Goal: Task Accomplishment & Management: Manage account settings

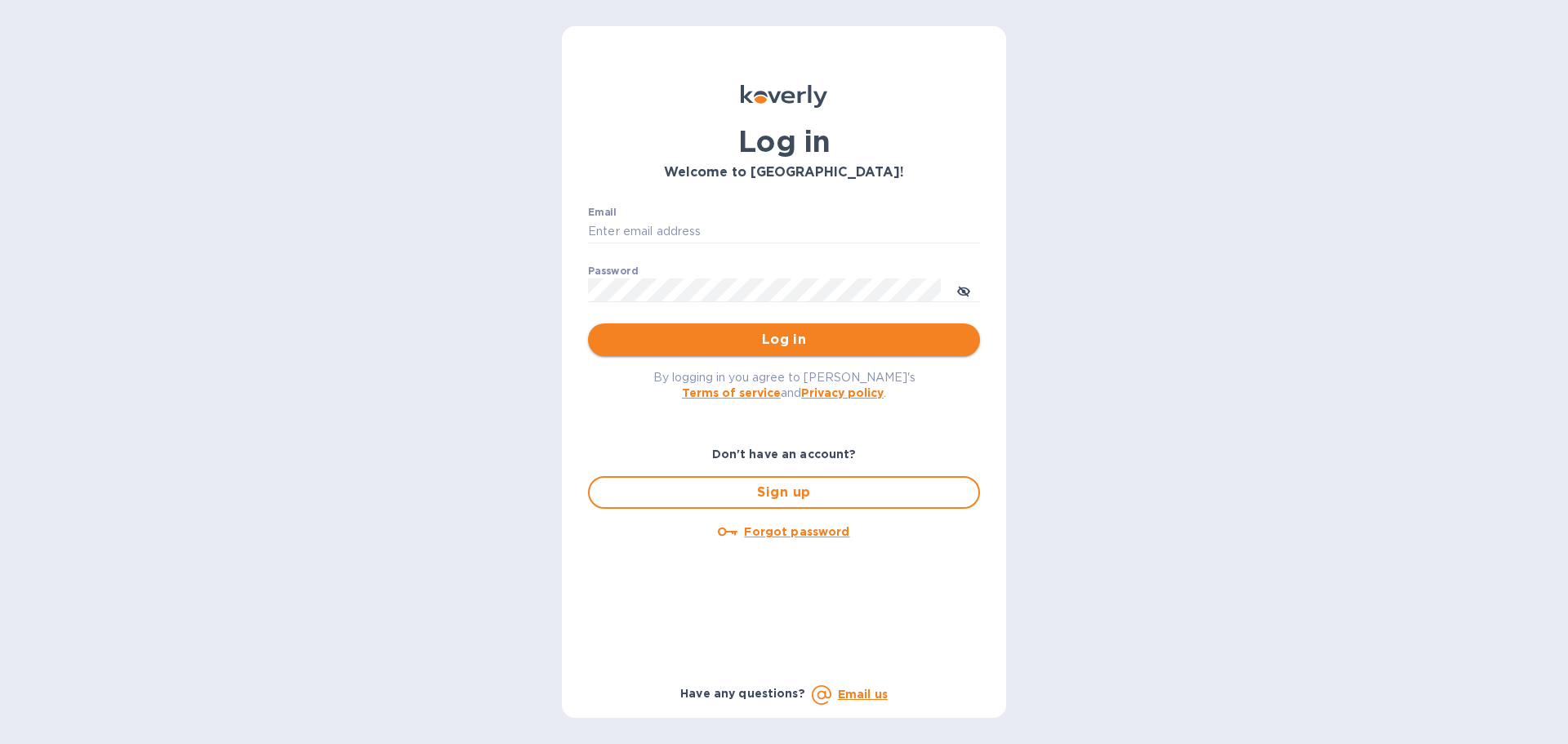
type input "[PERSON_NAME][EMAIL_ADDRESS][PERSON_NAME][DOMAIN_NAME]"
click at [794, 344] on span "Log in" at bounding box center [784, 340] width 366 height 20
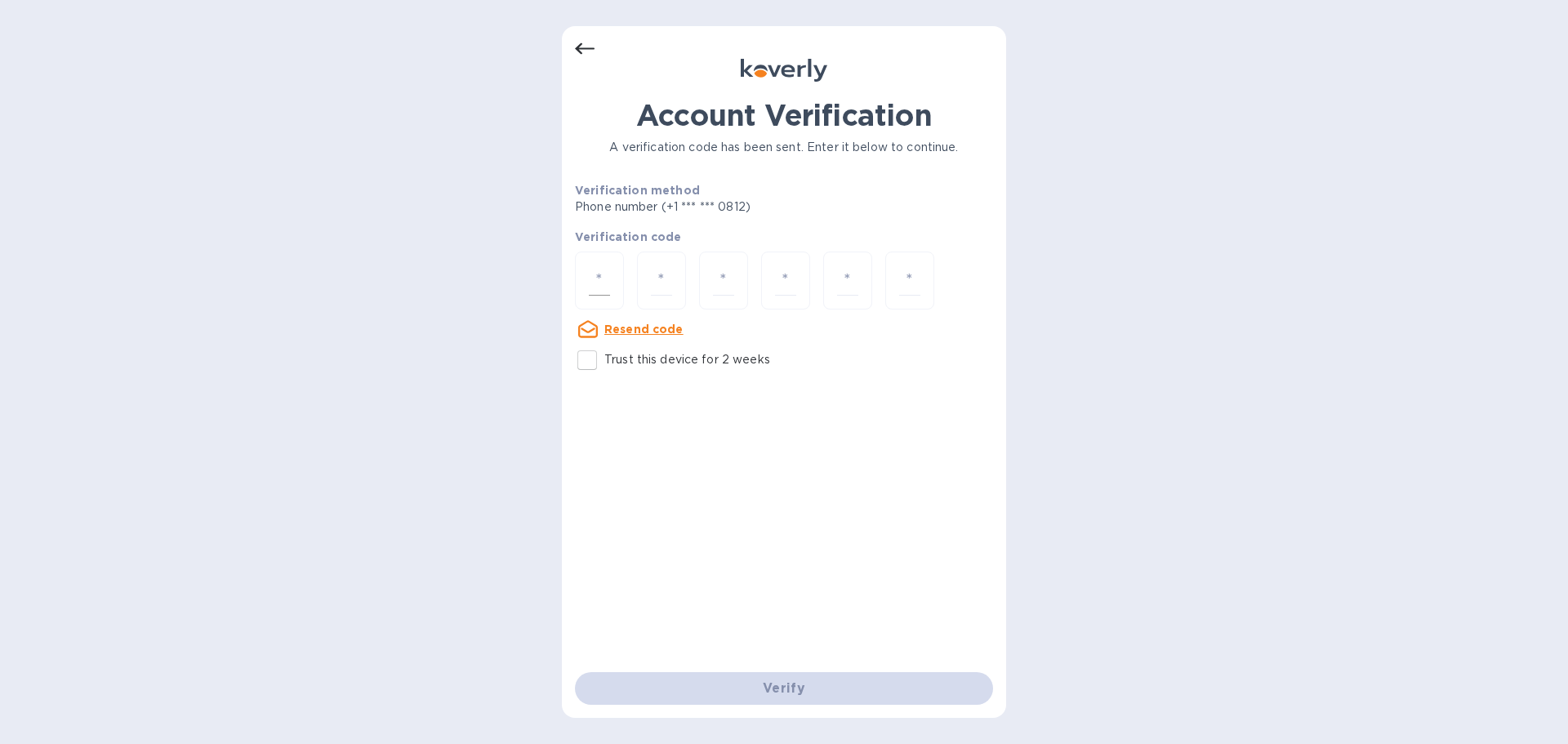
click at [606, 278] on input "number" at bounding box center [600, 281] width 21 height 30
type input "4"
type input "6"
type input "9"
type input "1"
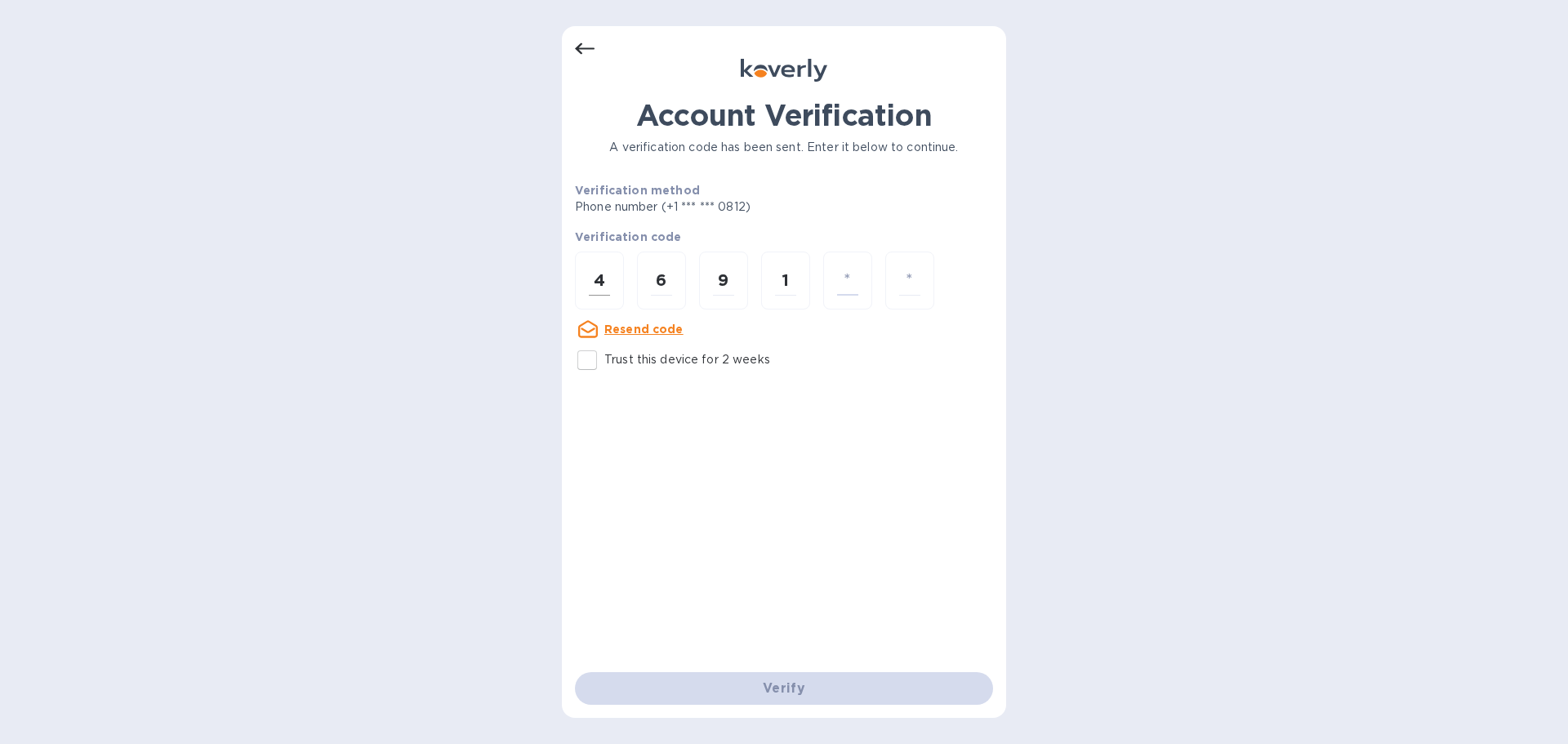
type input "2"
type input "3"
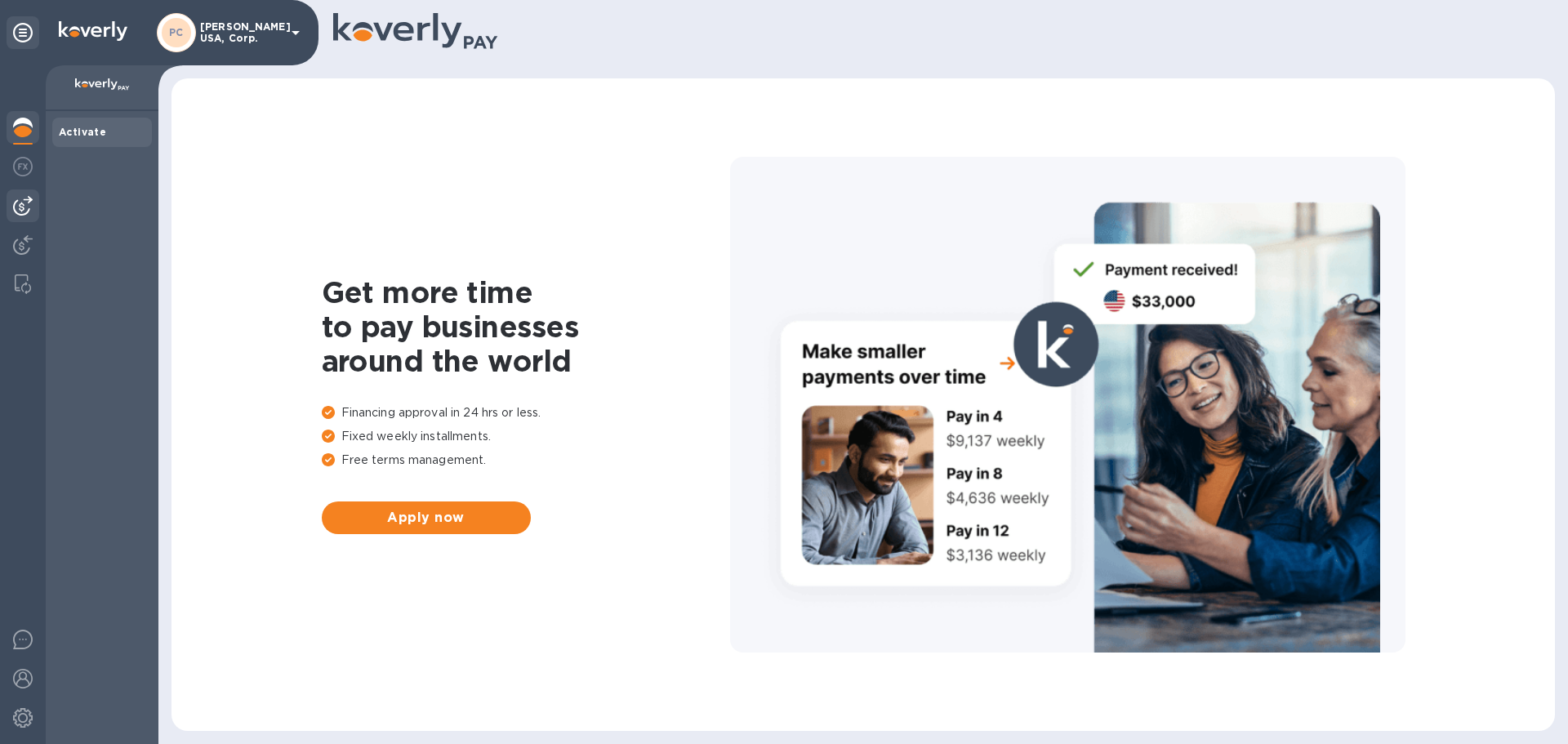
click at [20, 207] on img at bounding box center [23, 206] width 20 height 20
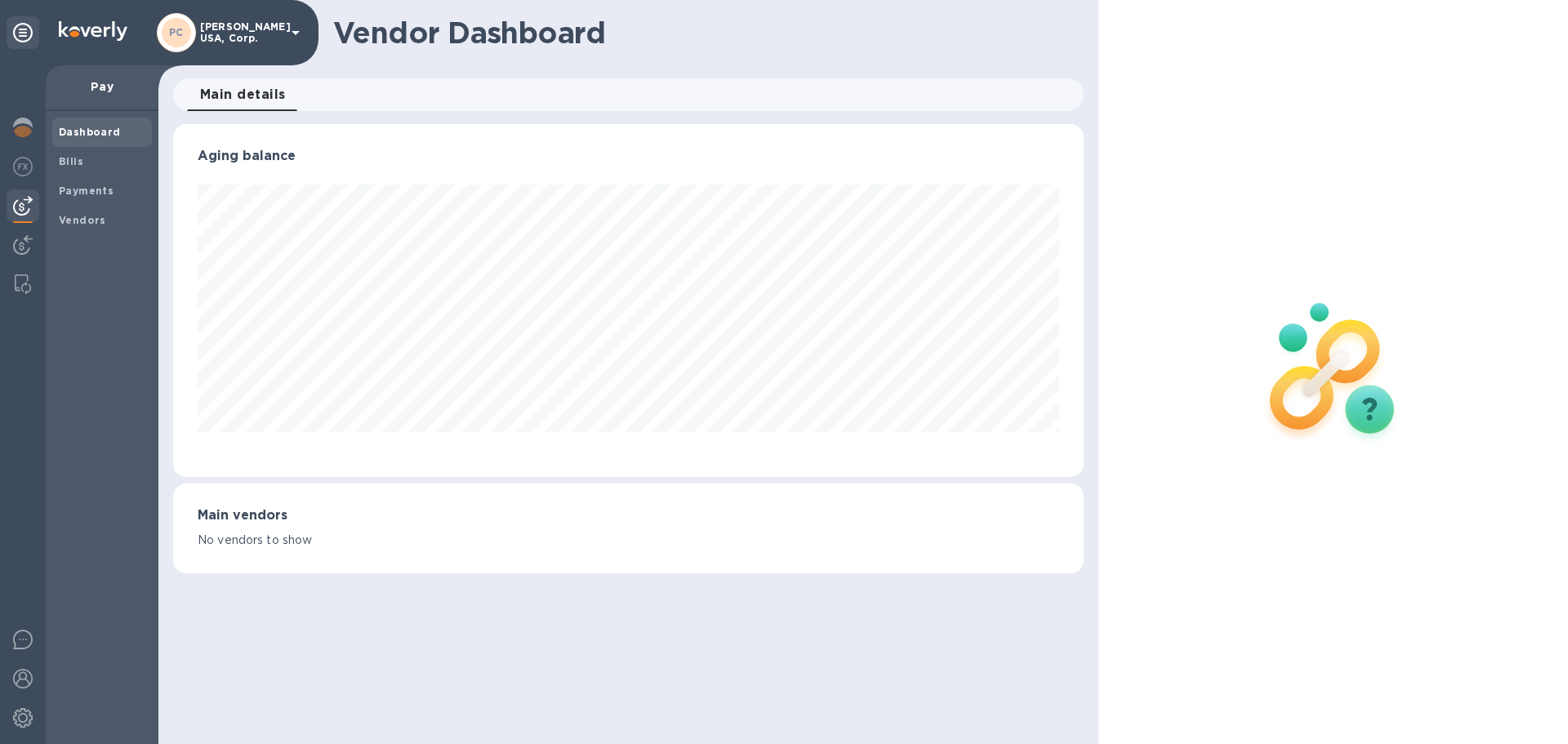
scroll to position [353, 910]
click at [67, 164] on b "Bills" at bounding box center [71, 161] width 25 height 12
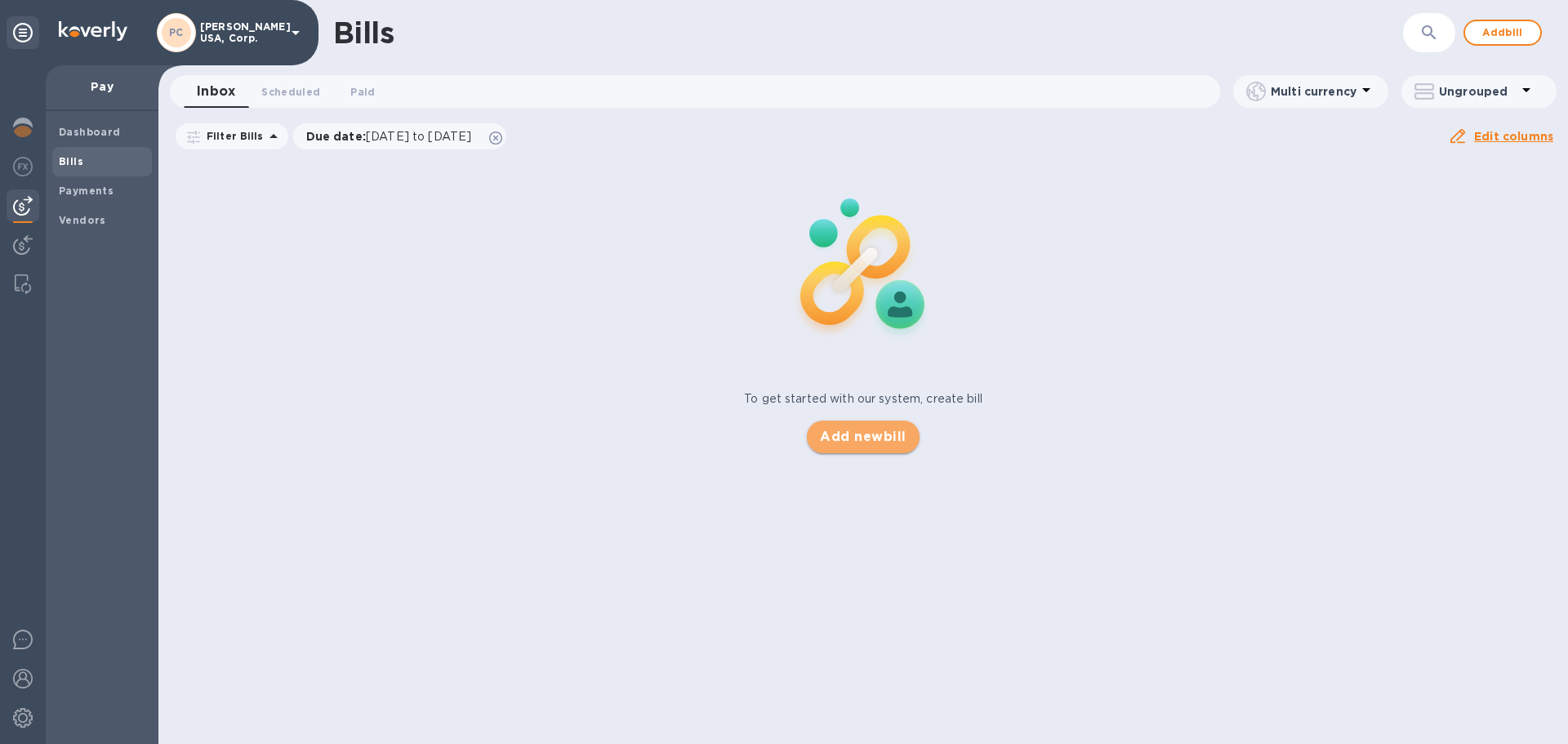
click at [886, 433] on span "Add new bill" at bounding box center [862, 437] width 85 height 20
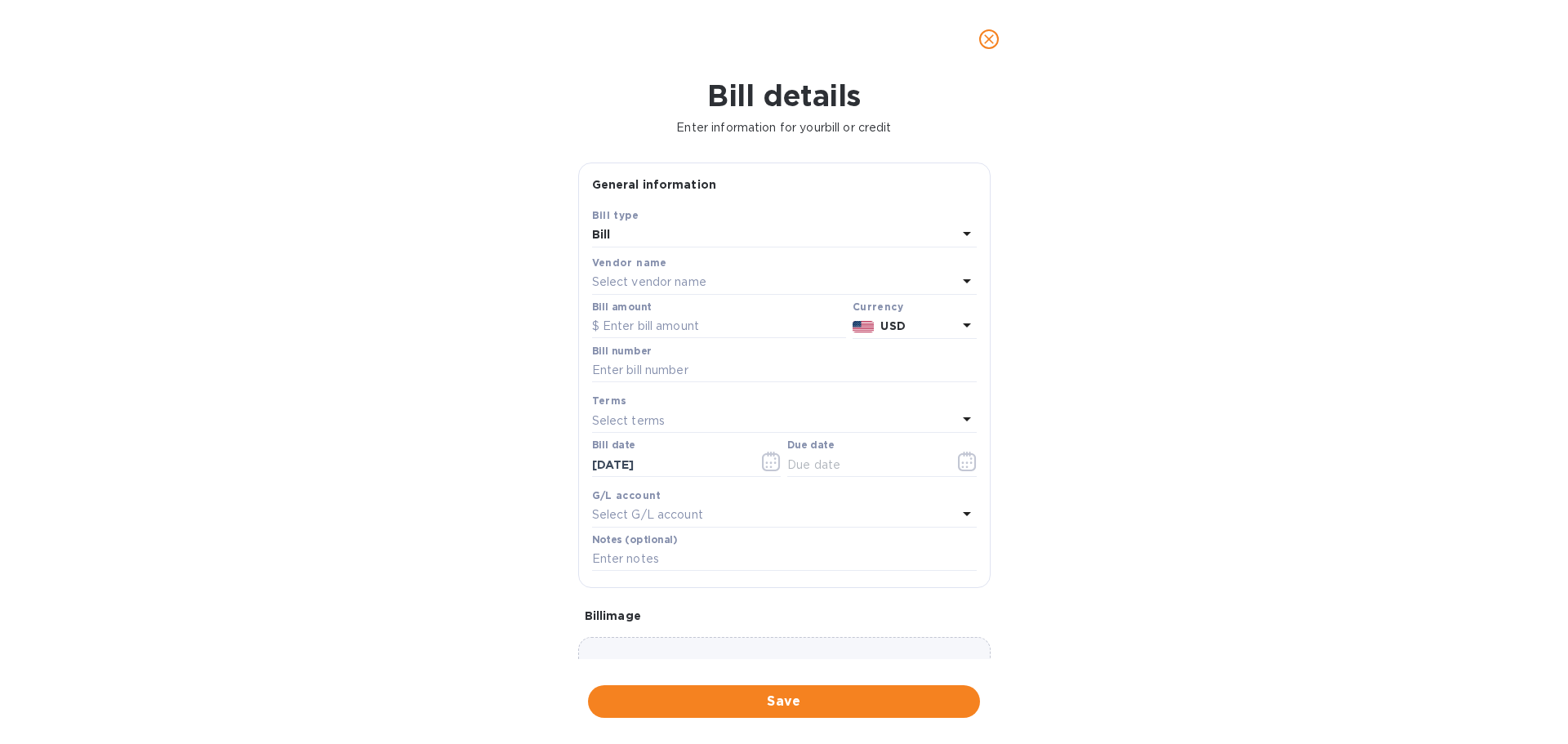
click at [957, 279] on icon at bounding box center [967, 281] width 20 height 20
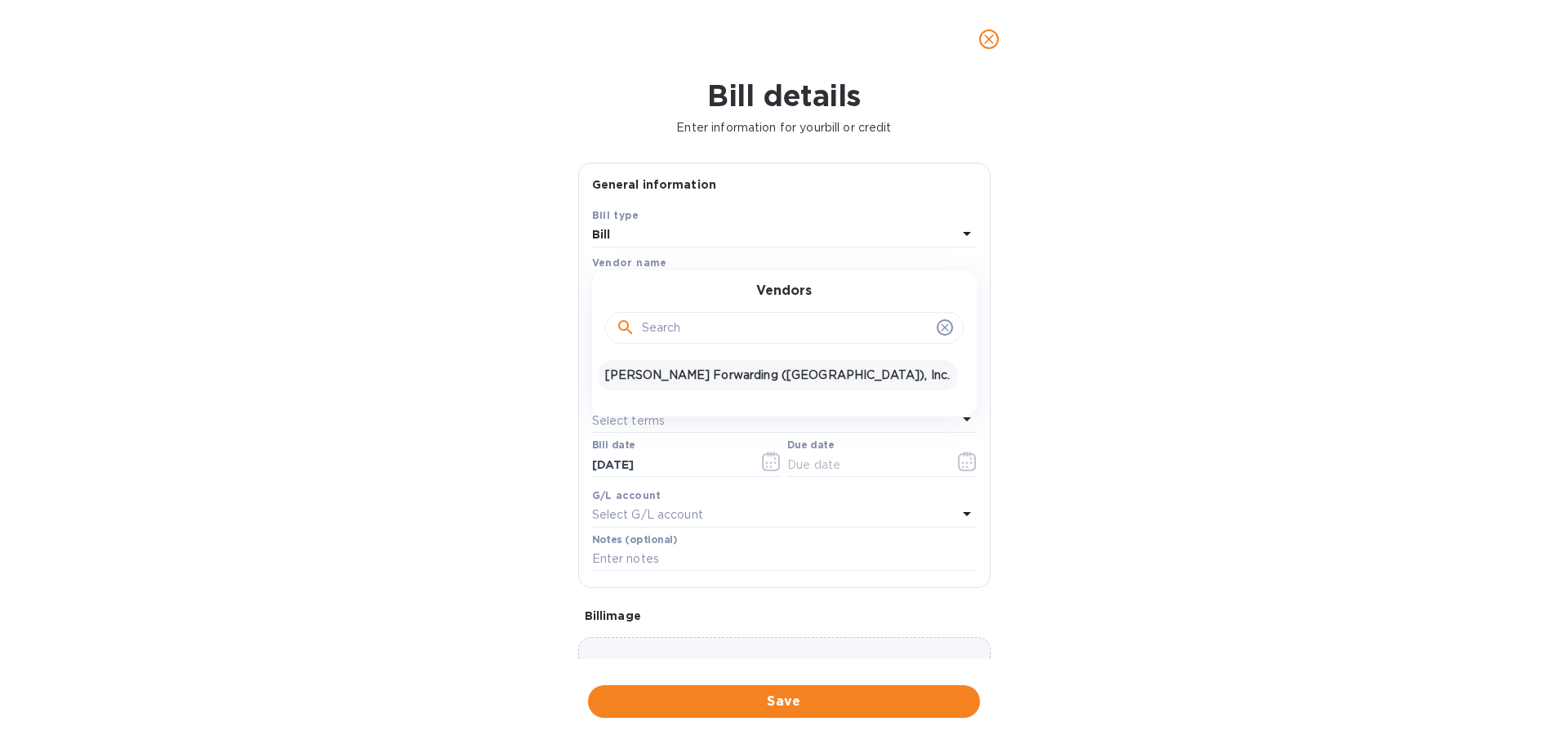
click at [661, 379] on p "[PERSON_NAME] Forwarding ([GEOGRAPHIC_DATA]), Inc." at bounding box center [778, 376] width 345 height 17
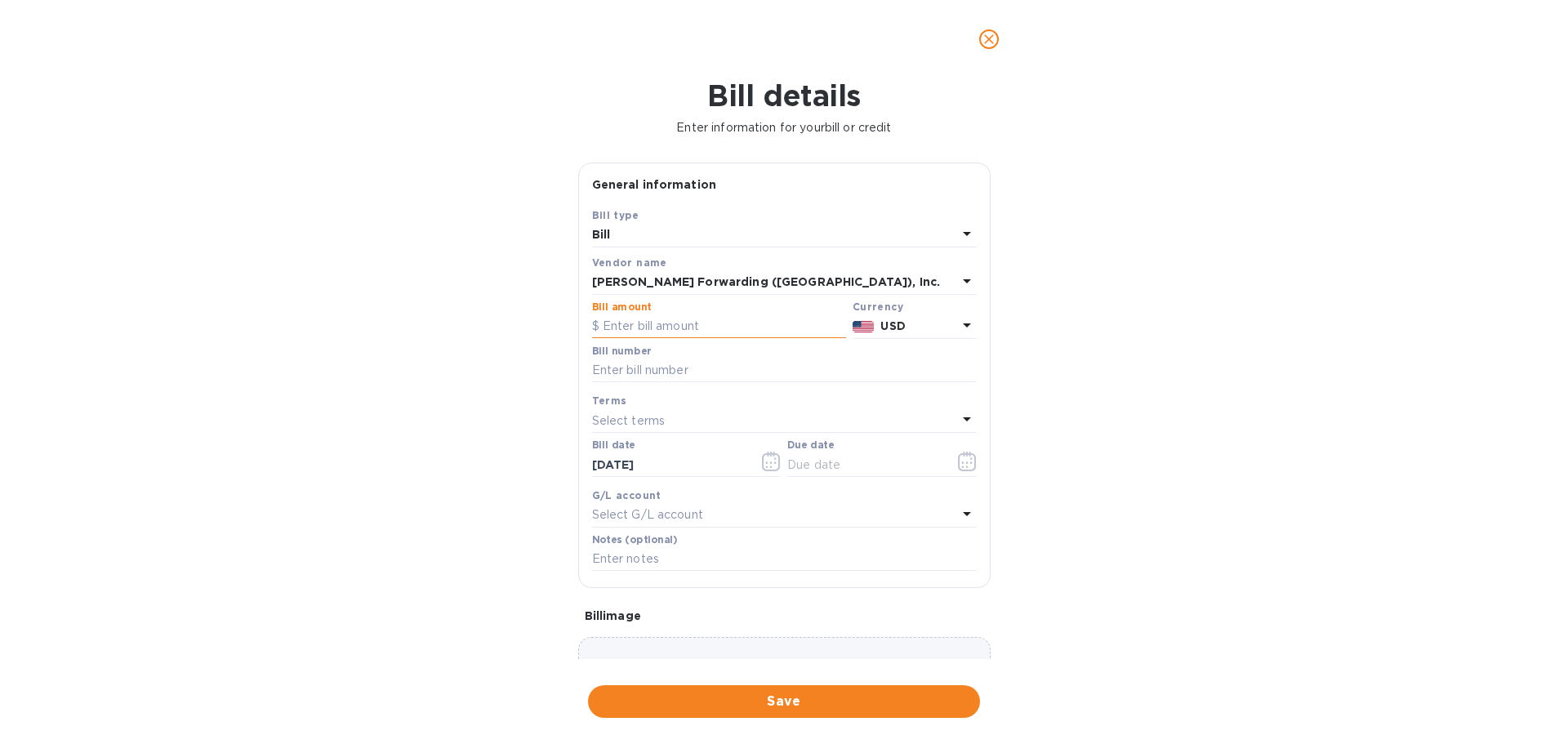
click at [636, 323] on input "text" at bounding box center [719, 327] width 254 height 25
type input "435.00"
click at [685, 373] on input "text" at bounding box center [784, 371] width 385 height 25
type input "CHI503324531"
click at [963, 419] on icon at bounding box center [967, 419] width 9 height 4
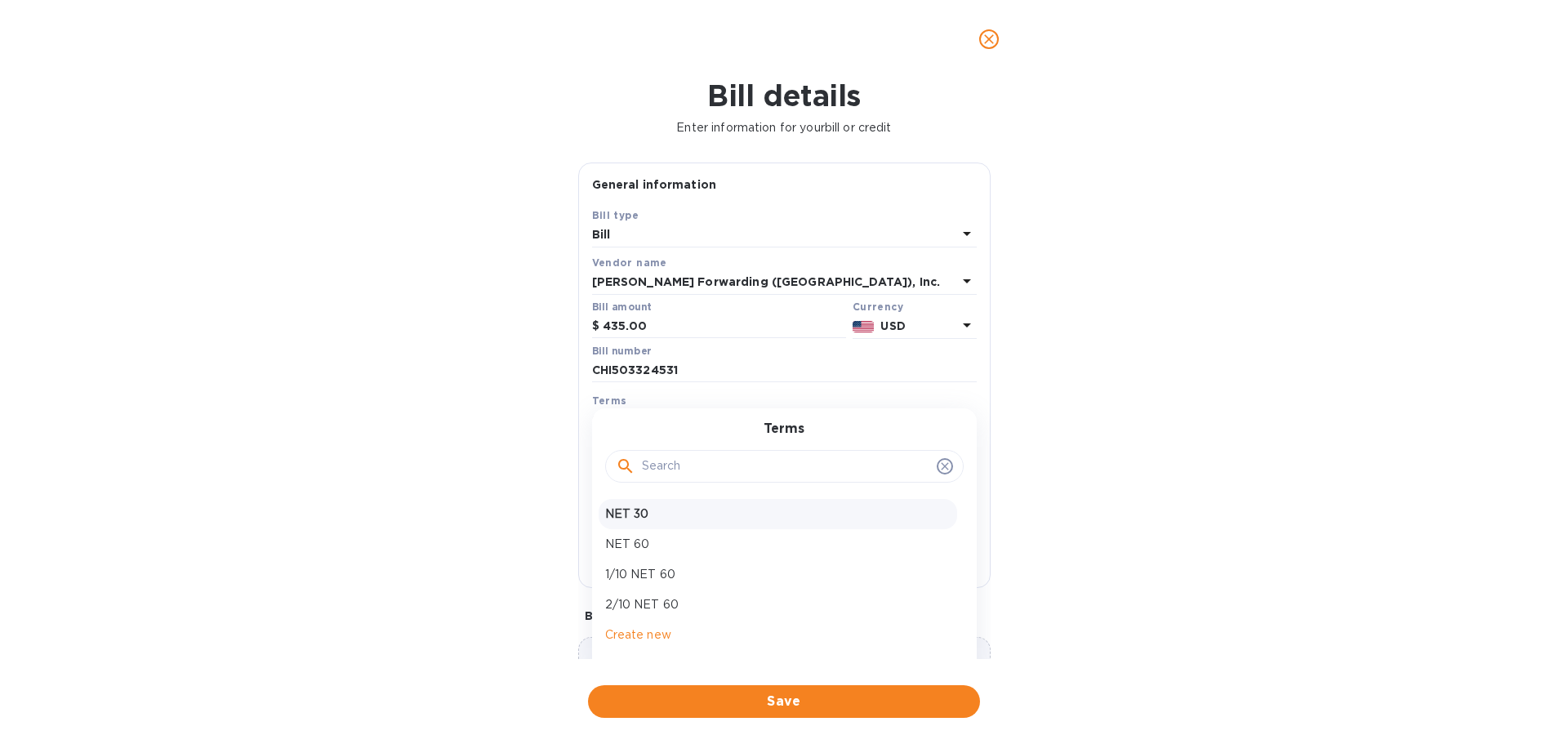
click at [620, 514] on p "NET 30" at bounding box center [778, 514] width 345 height 17
type input "[DATE]"
click at [959, 511] on icon at bounding box center [967, 513] width 20 height 20
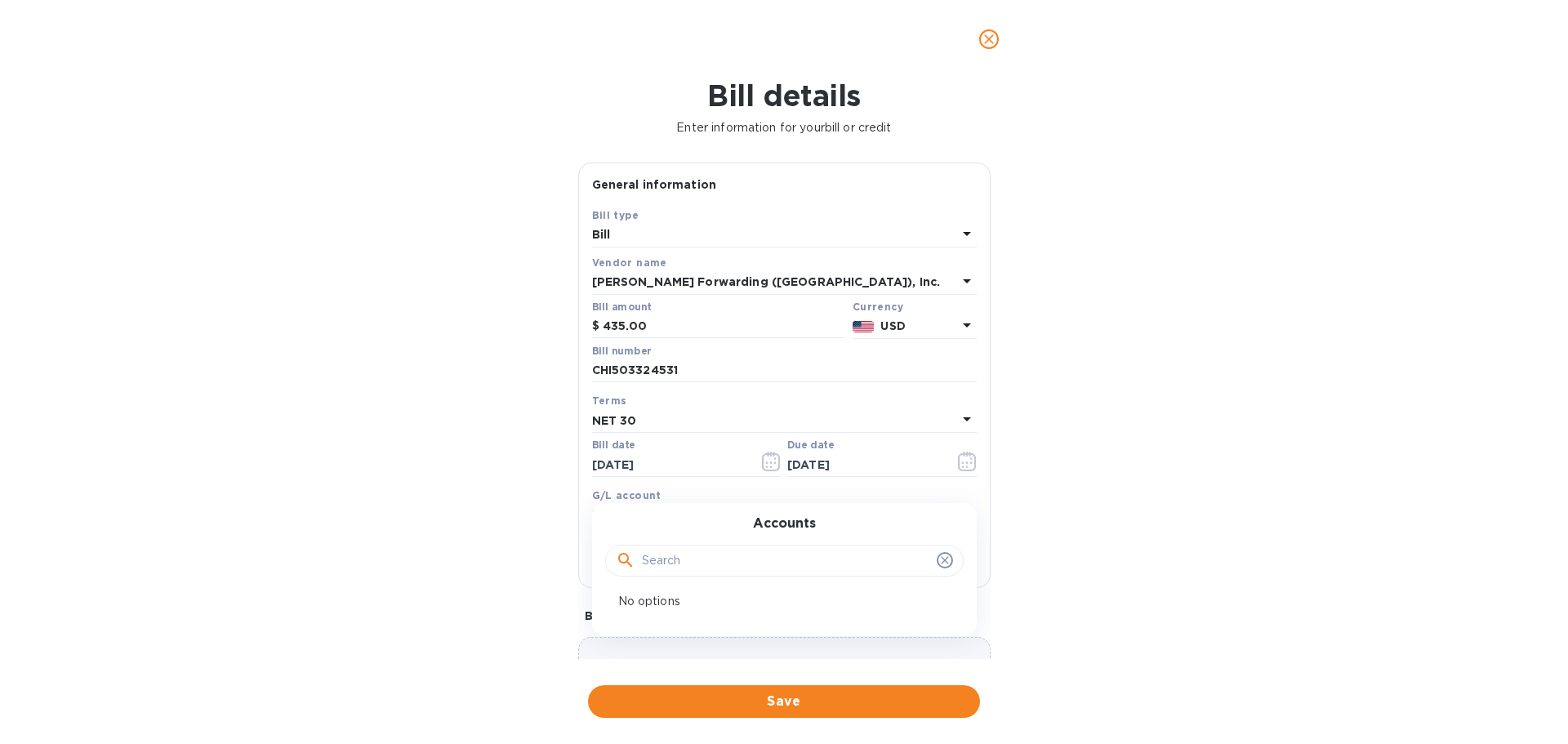
click at [720, 561] on input "text" at bounding box center [786, 562] width 288 height 25
click at [941, 559] on icon at bounding box center [945, 561] width 8 height 8
click at [1108, 515] on div "Bill details Enter information for your bill or credit General information Save…" at bounding box center [784, 412] width 1568 height 666
click at [757, 711] on span "Save" at bounding box center [784, 701] width 366 height 20
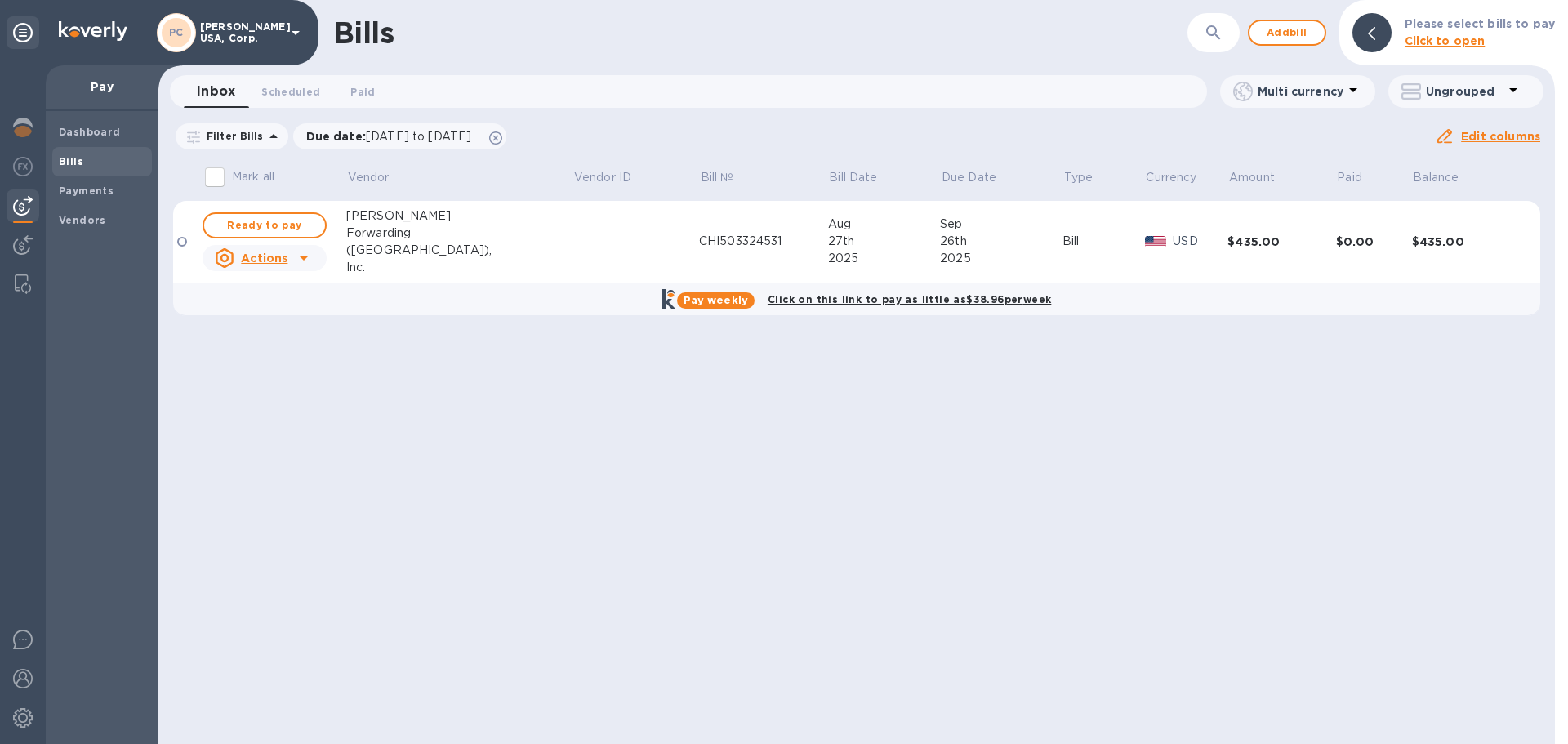
click at [305, 258] on icon at bounding box center [304, 258] width 20 height 20
click at [246, 226] on div at bounding box center [784, 372] width 1568 height 744
click at [249, 222] on span "Ready to pay" at bounding box center [265, 225] width 95 height 20
checkbox input "true"
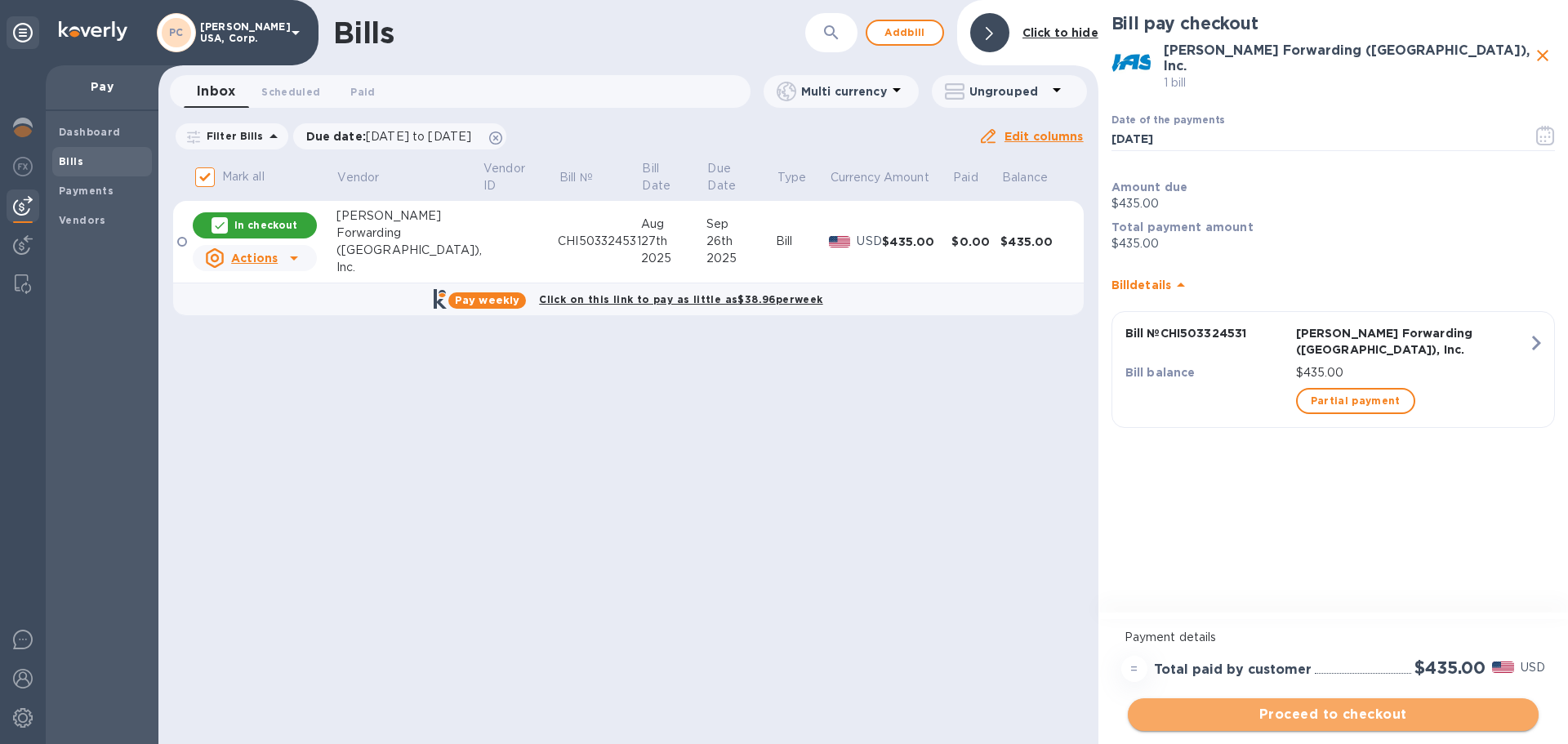
click at [1330, 712] on span "Proceed to checkout" at bounding box center [1334, 715] width 385 height 20
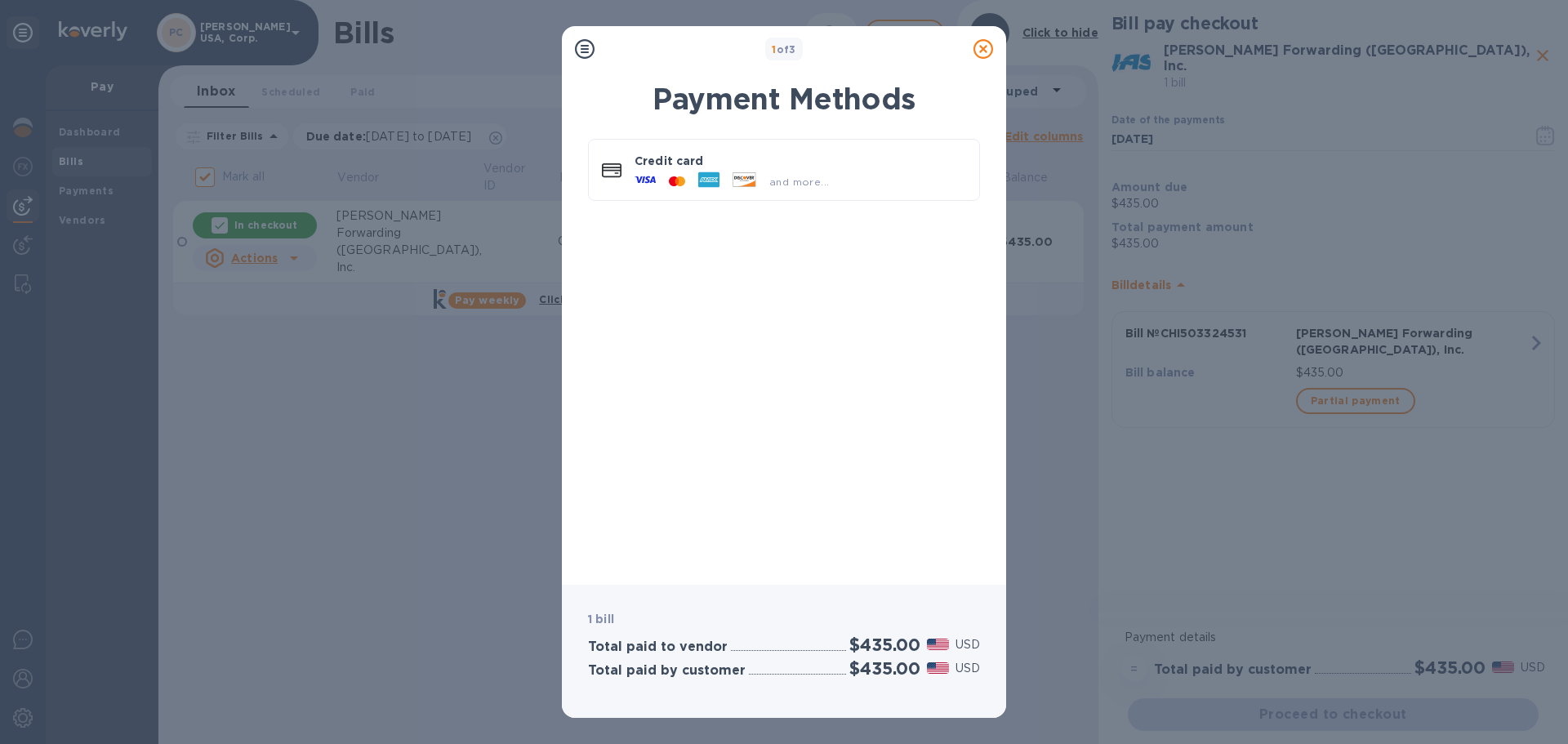
click at [887, 68] on div "Payment Methods Credit card and more..." at bounding box center [784, 323] width 444 height 523
click at [982, 49] on icon at bounding box center [983, 48] width 20 height 20
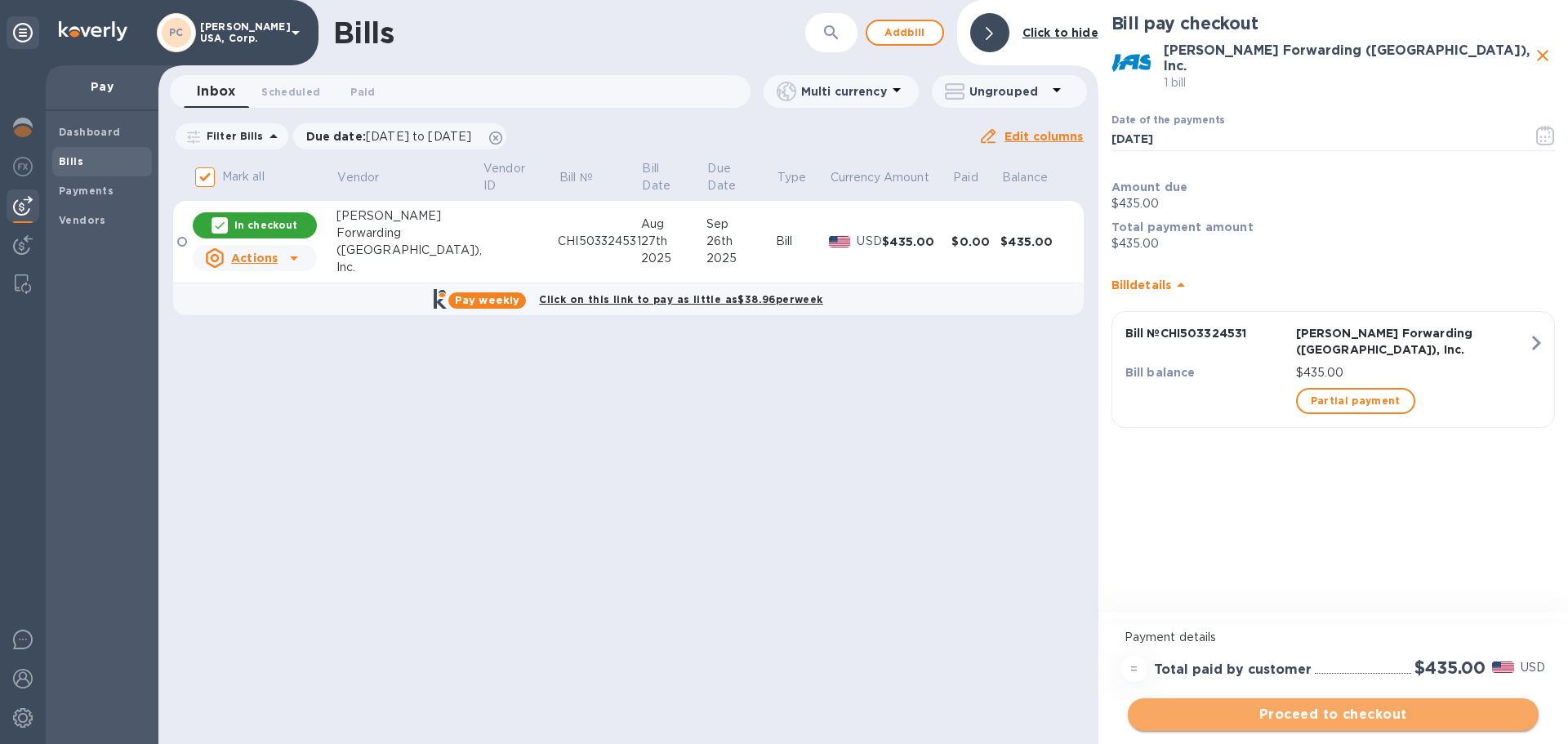
click at [1318, 715] on span "Proceed to checkout" at bounding box center [1334, 715] width 385 height 20
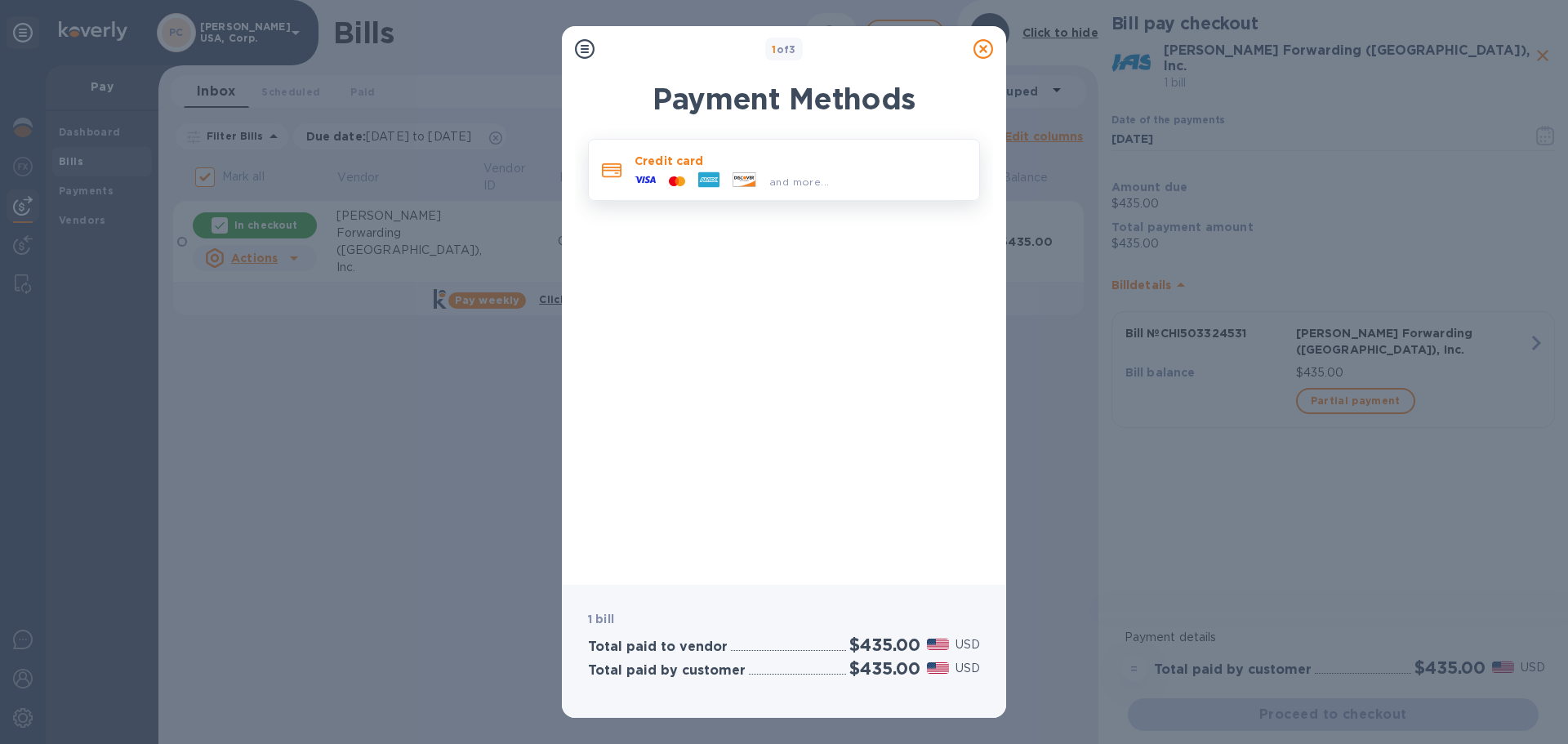
click at [674, 184] on icon at bounding box center [673, 181] width 9 height 9
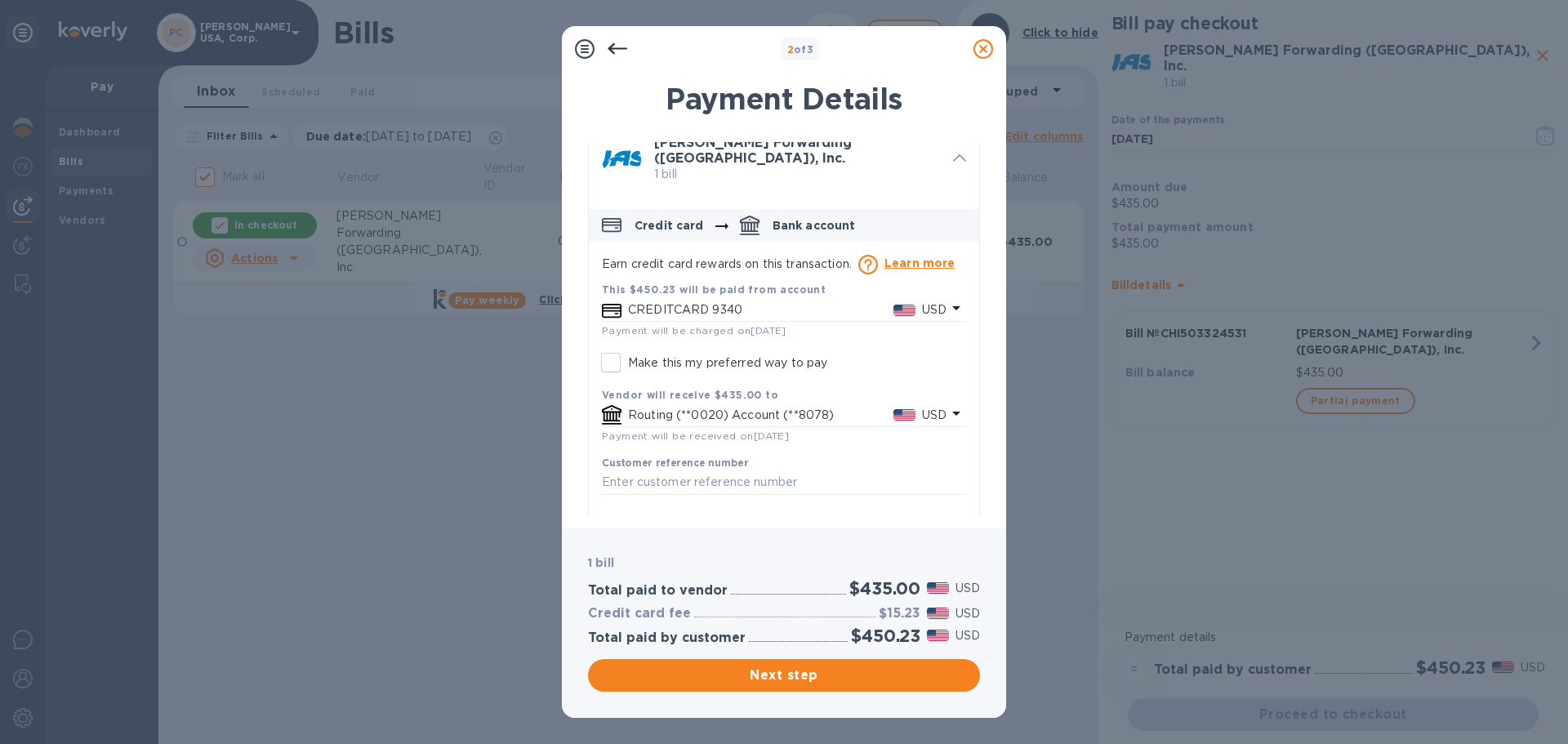
scroll to position [27, 0]
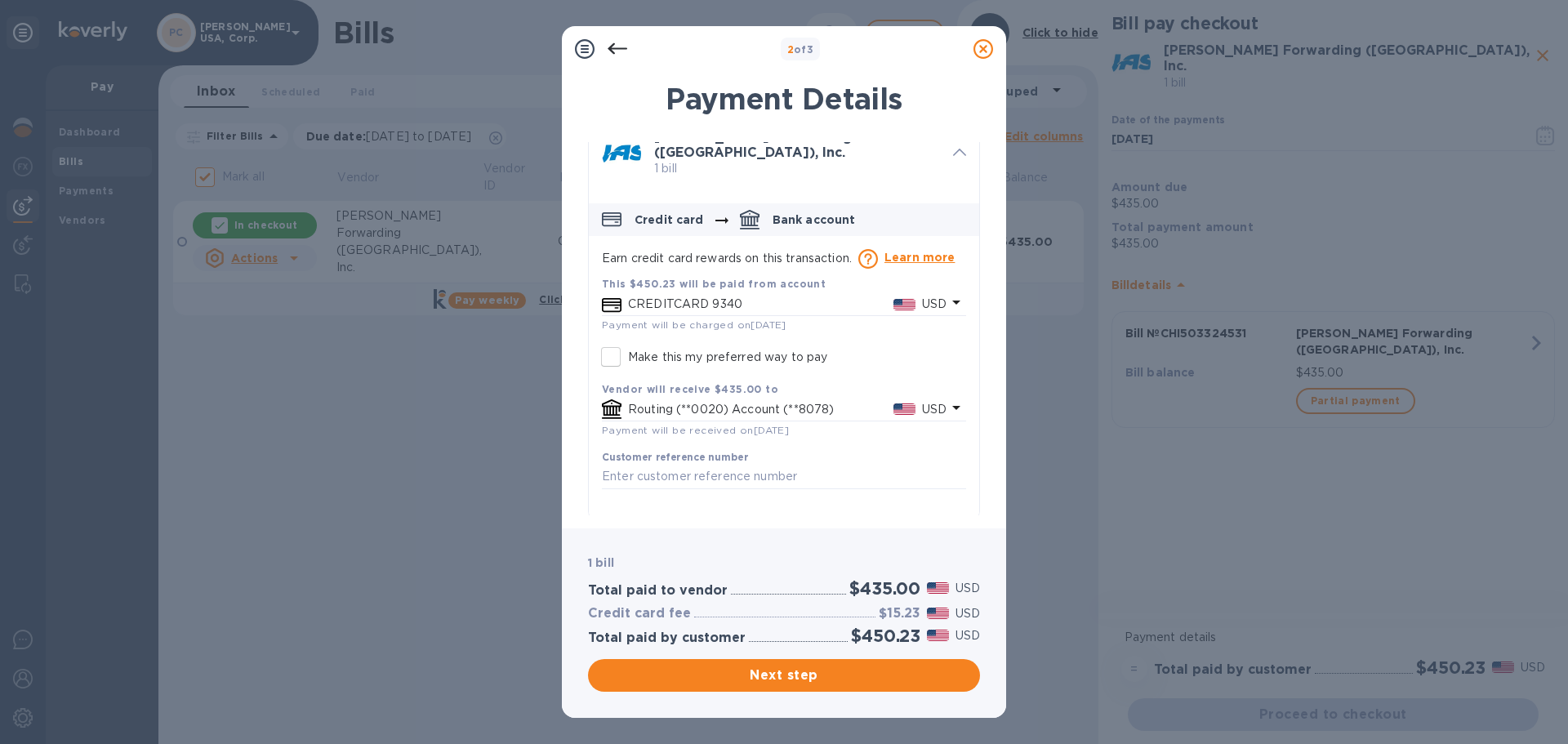
click at [703, 401] on p "Routing (**0020) Account (**8078)" at bounding box center [761, 410] width 266 height 17
click at [615, 355] on input "Make this my preferred way to pay" at bounding box center [611, 357] width 34 height 34
click at [716, 401] on p "Routing (**0020) Account (**8078)" at bounding box center [761, 410] width 266 height 17
drag, startPoint x: 615, startPoint y: 352, endPoint x: 629, endPoint y: 373, distance: 25.2
click at [615, 352] on input "Make this my preferred way to pay" at bounding box center [611, 357] width 34 height 34
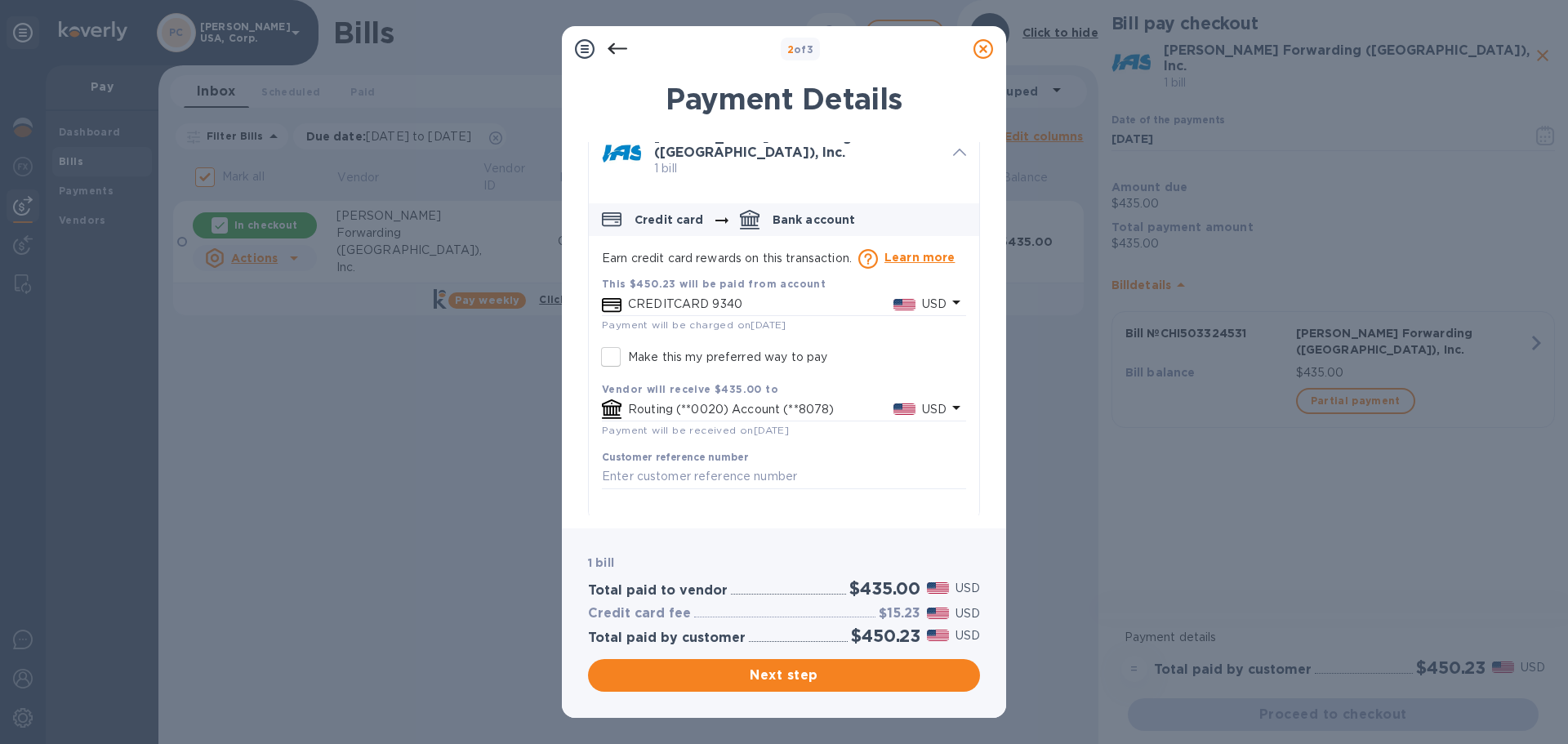
click at [797, 402] on p "Routing (**0020) Account (**8078)" at bounding box center [761, 410] width 266 height 17
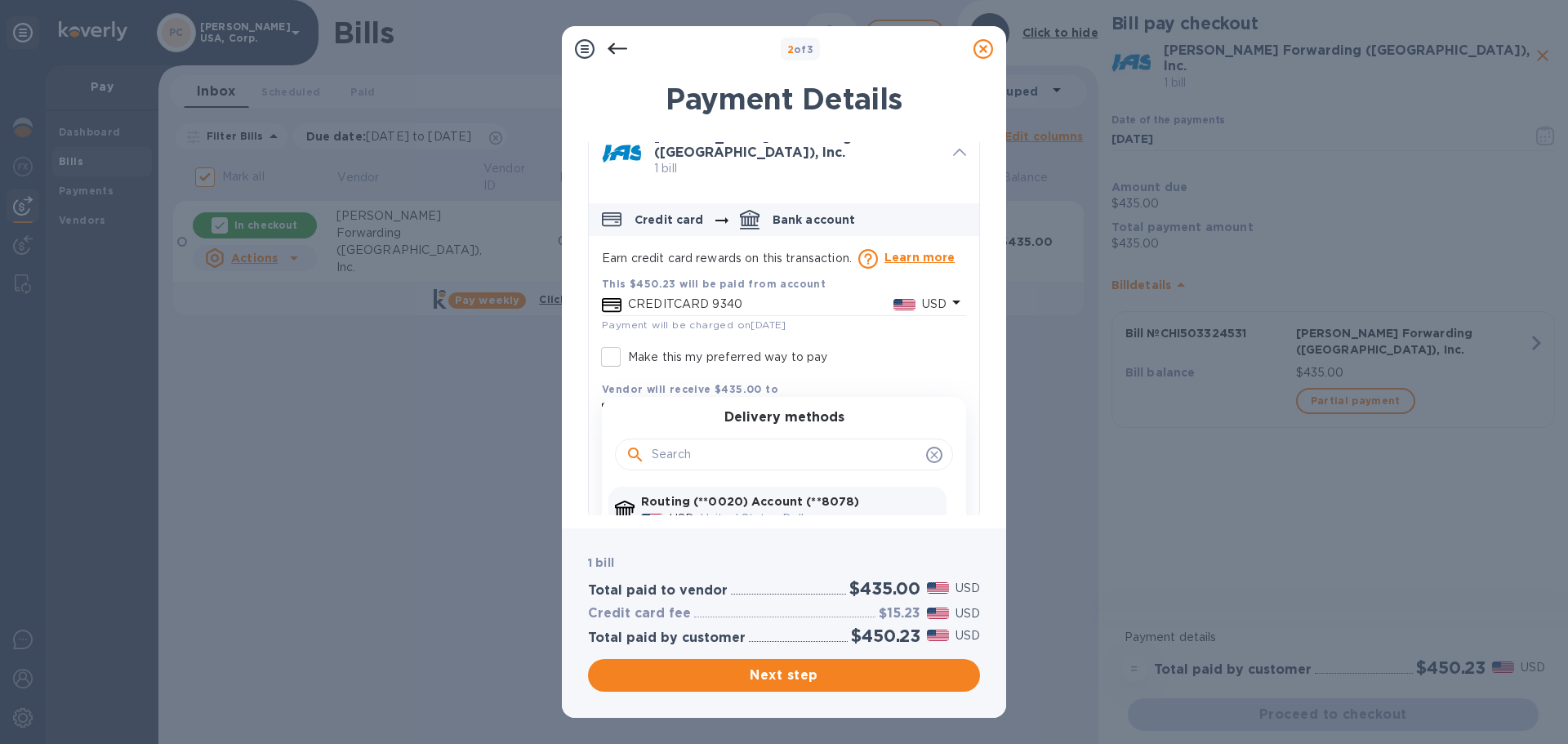
click at [730, 498] on b "Routing (**0020) Account (**8078)" at bounding box center [750, 502] width 218 height 13
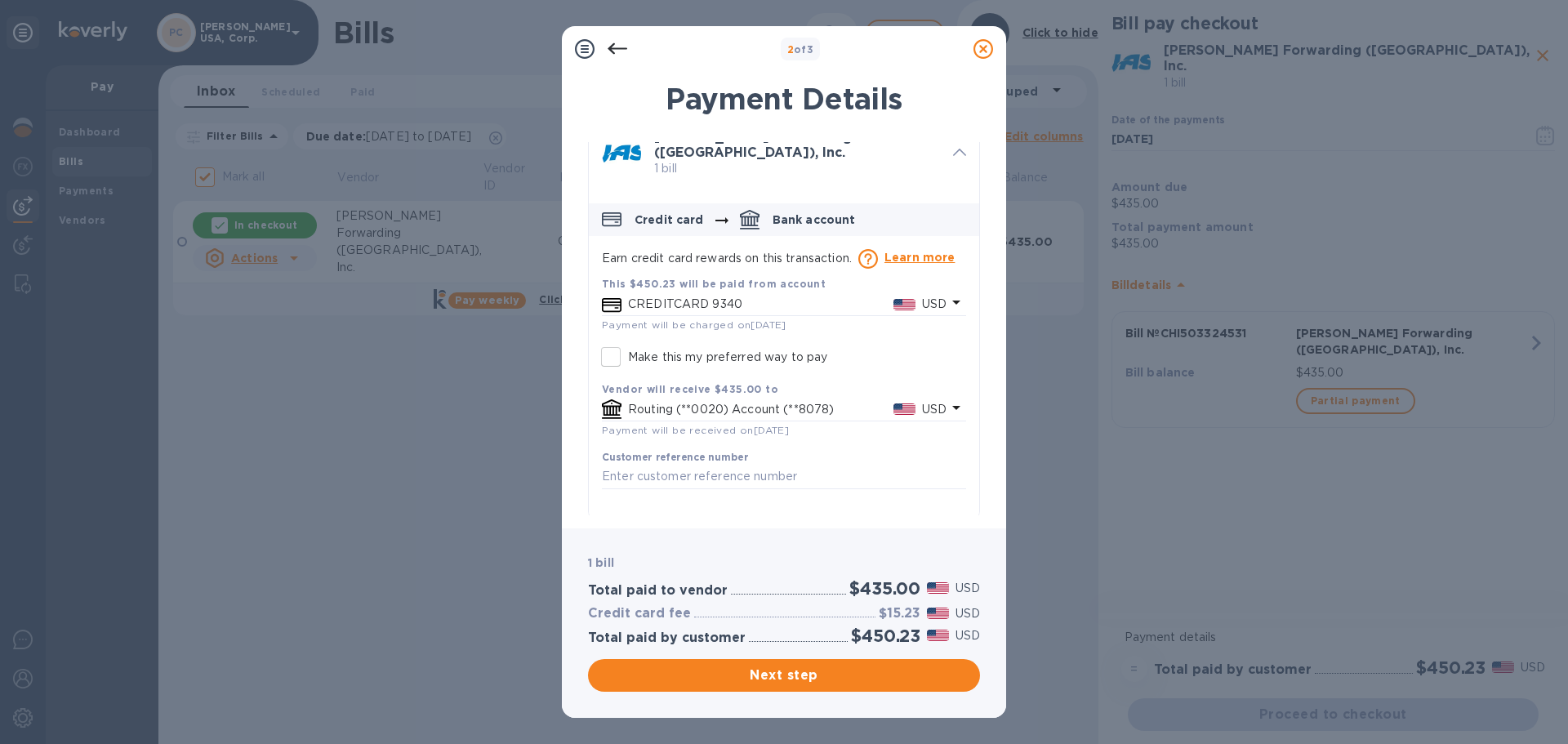
scroll to position [0, 0]
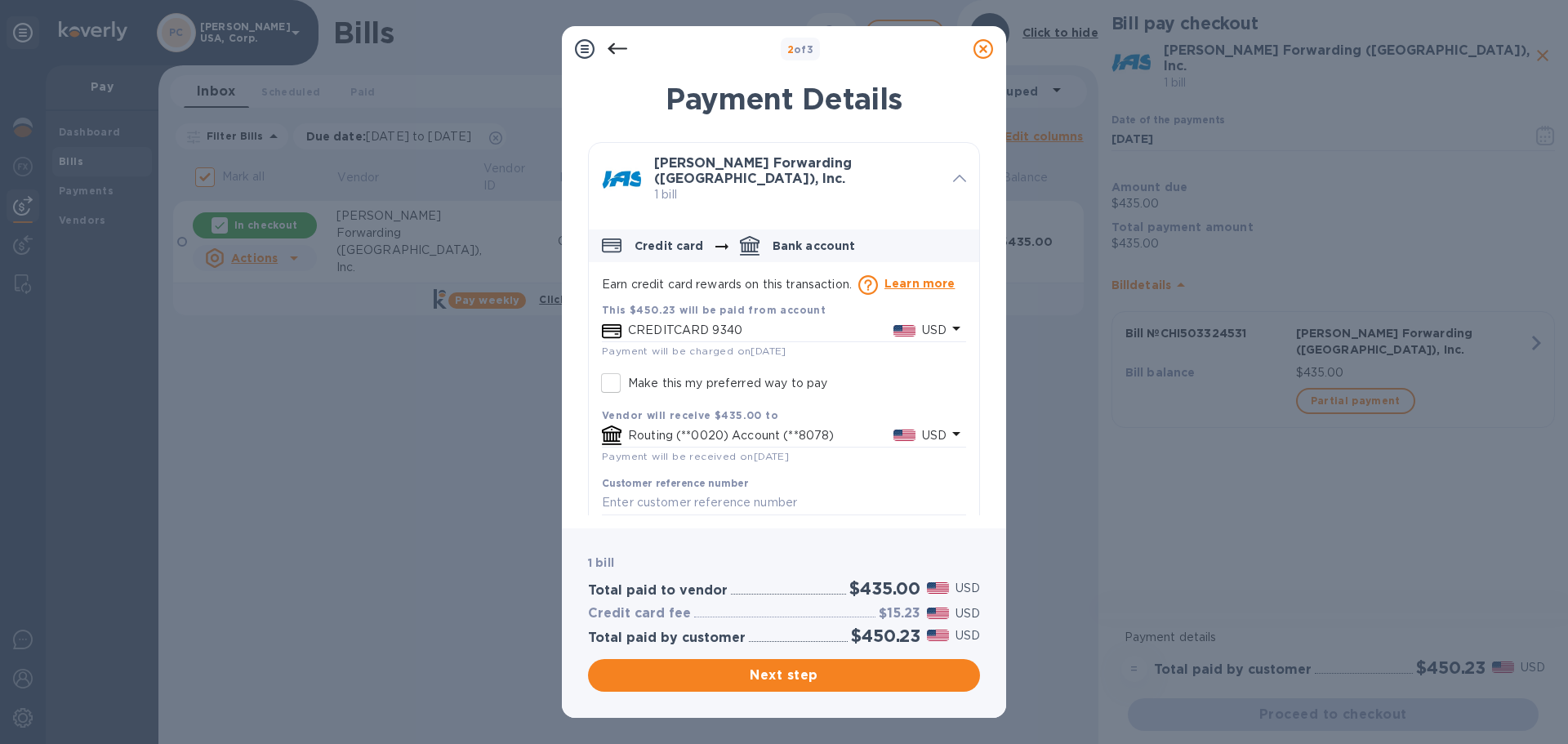
click at [806, 238] on p "Bank account" at bounding box center [815, 246] width 83 height 16
click at [952, 326] on icon "default-method" at bounding box center [956, 328] width 9 height 4
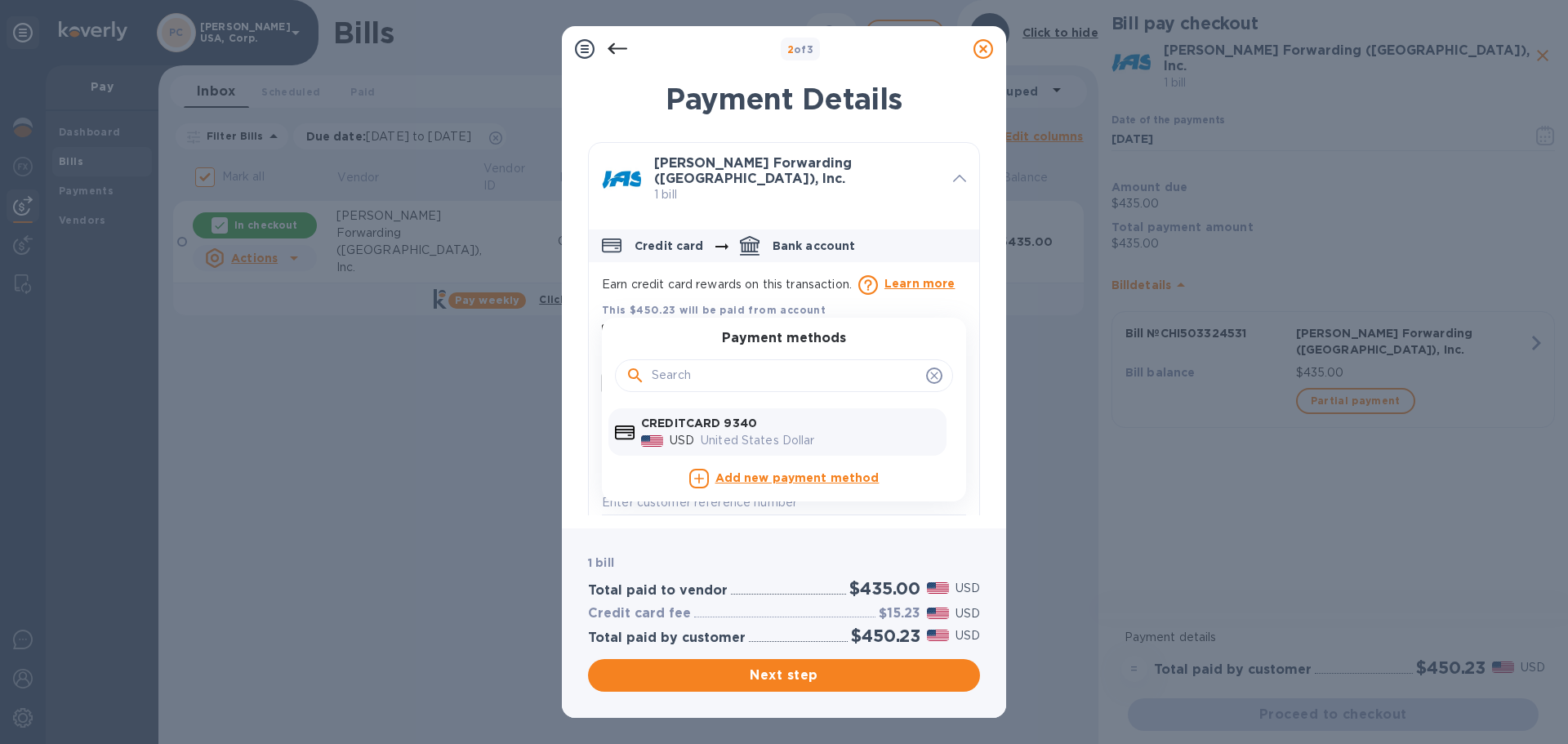
click at [931, 372] on icon "default-method" at bounding box center [934, 376] width 8 height 8
click at [955, 175] on icon at bounding box center [960, 178] width 13 height 8
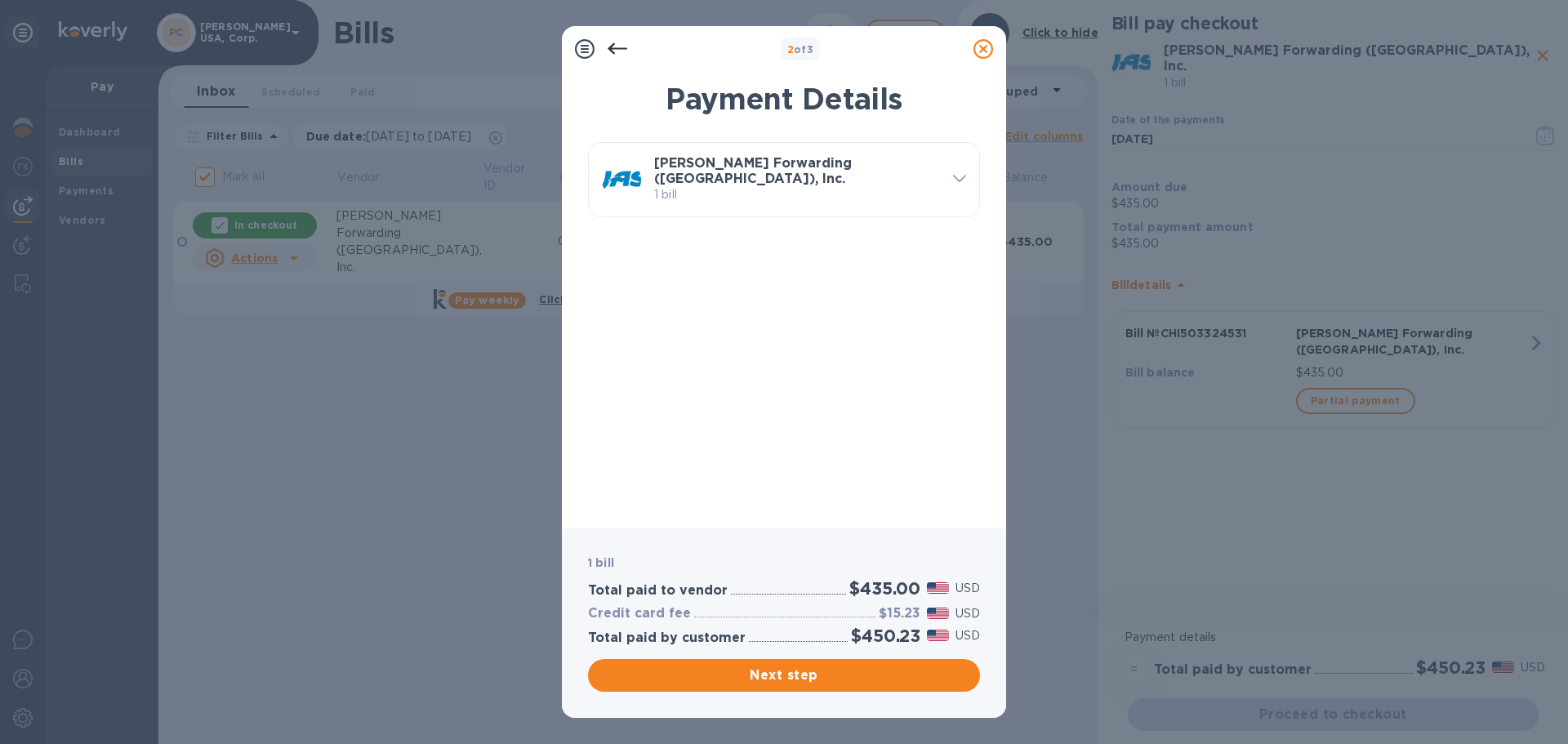
click at [774, 168] on b "[PERSON_NAME] Forwarding ([GEOGRAPHIC_DATA]), Inc." at bounding box center [753, 171] width 197 height 31
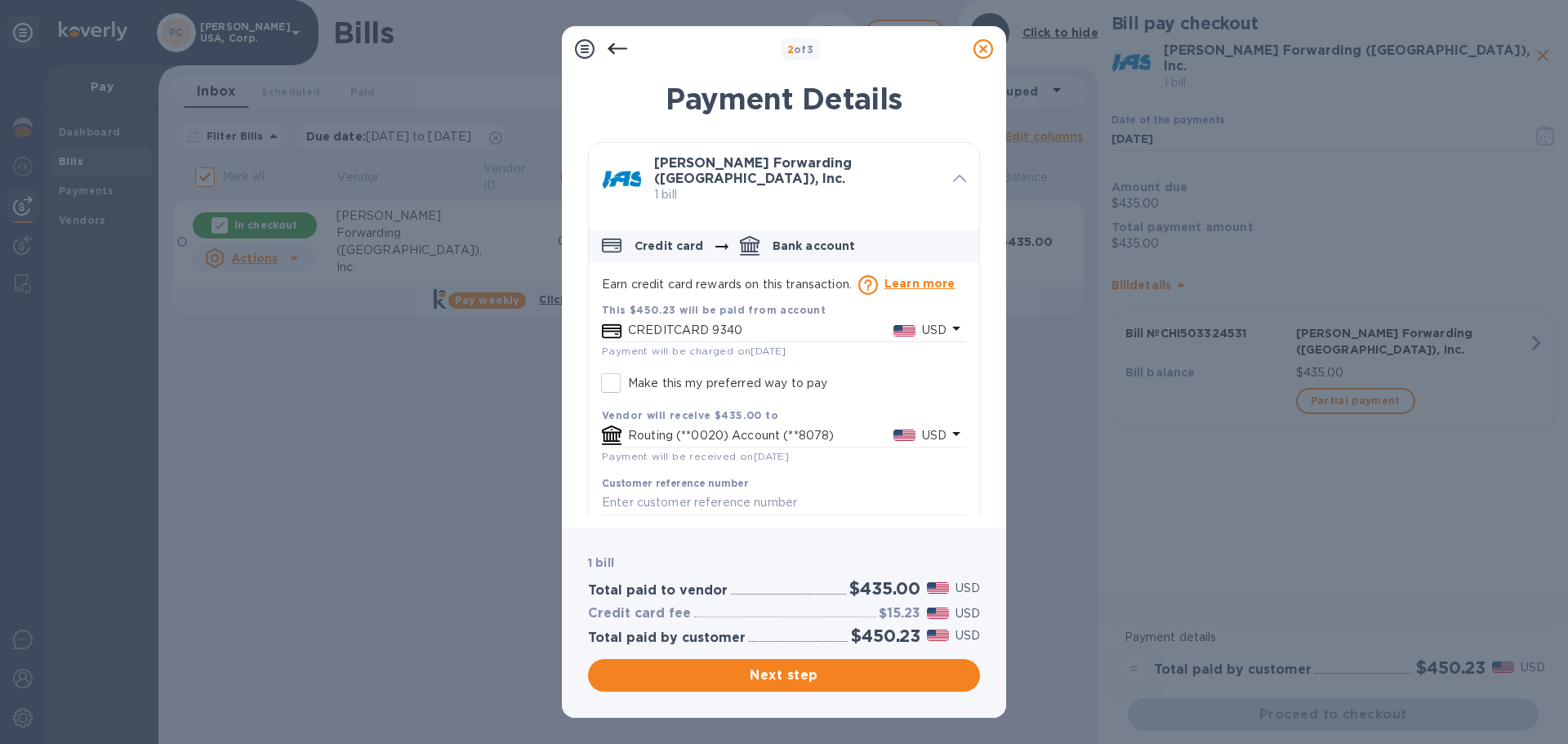
click at [735, 431] on p "Routing (**0020) Account (**8078)" at bounding box center [761, 436] width 266 height 17
click at [720, 477] on input "default-method" at bounding box center [785, 481] width 267 height 25
click at [931, 477] on icon "default-method" at bounding box center [934, 481] width 8 height 8
click at [928, 474] on icon "default-method" at bounding box center [934, 481] width 13 height 13
click at [696, 521] on b "Routing (**0020) Account (**8078)" at bounding box center [750, 528] width 218 height 13
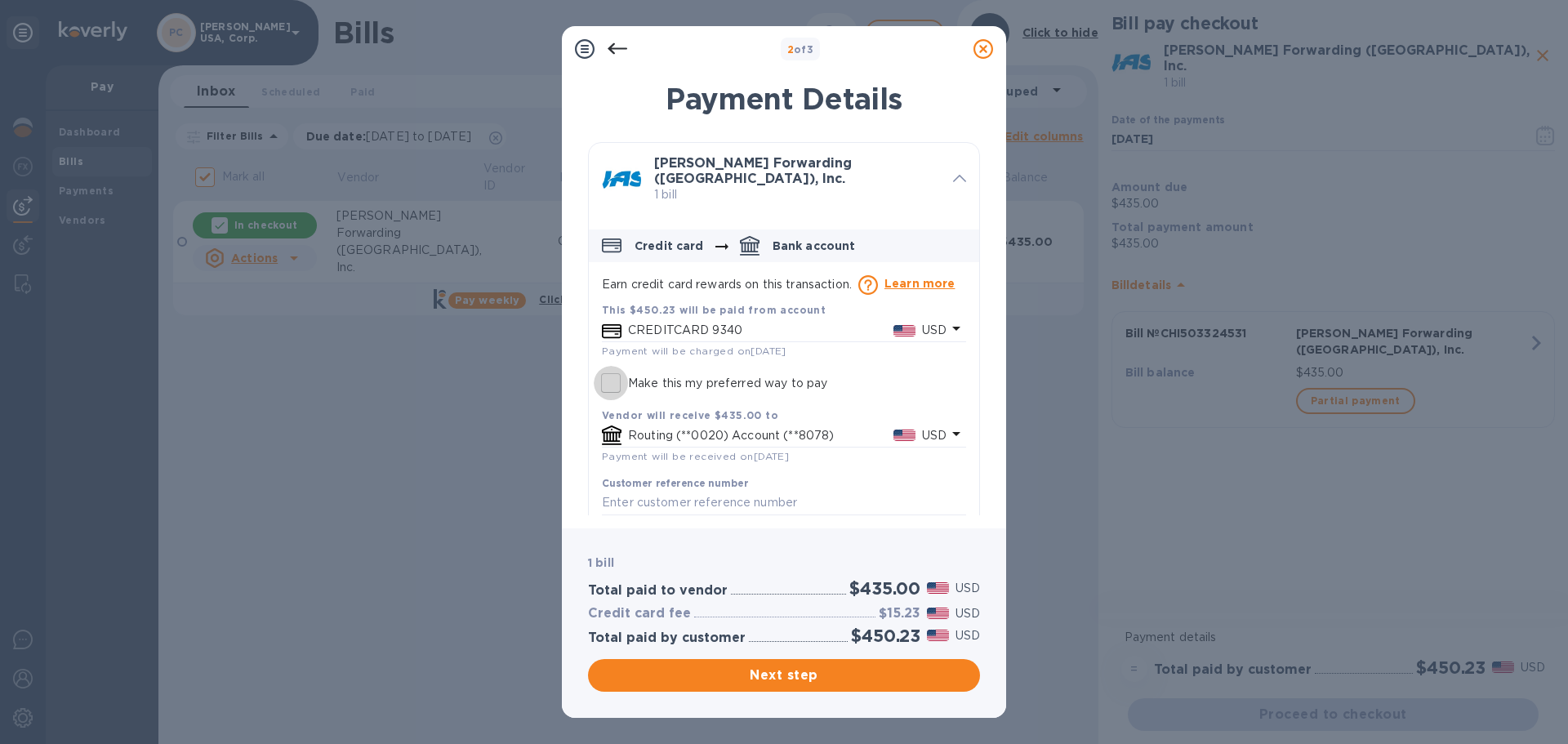
click at [604, 375] on input "Make this my preferred way to pay" at bounding box center [611, 383] width 34 height 34
click at [685, 427] on p "Routing (**0020) Account (**8078)" at bounding box center [761, 436] width 266 height 17
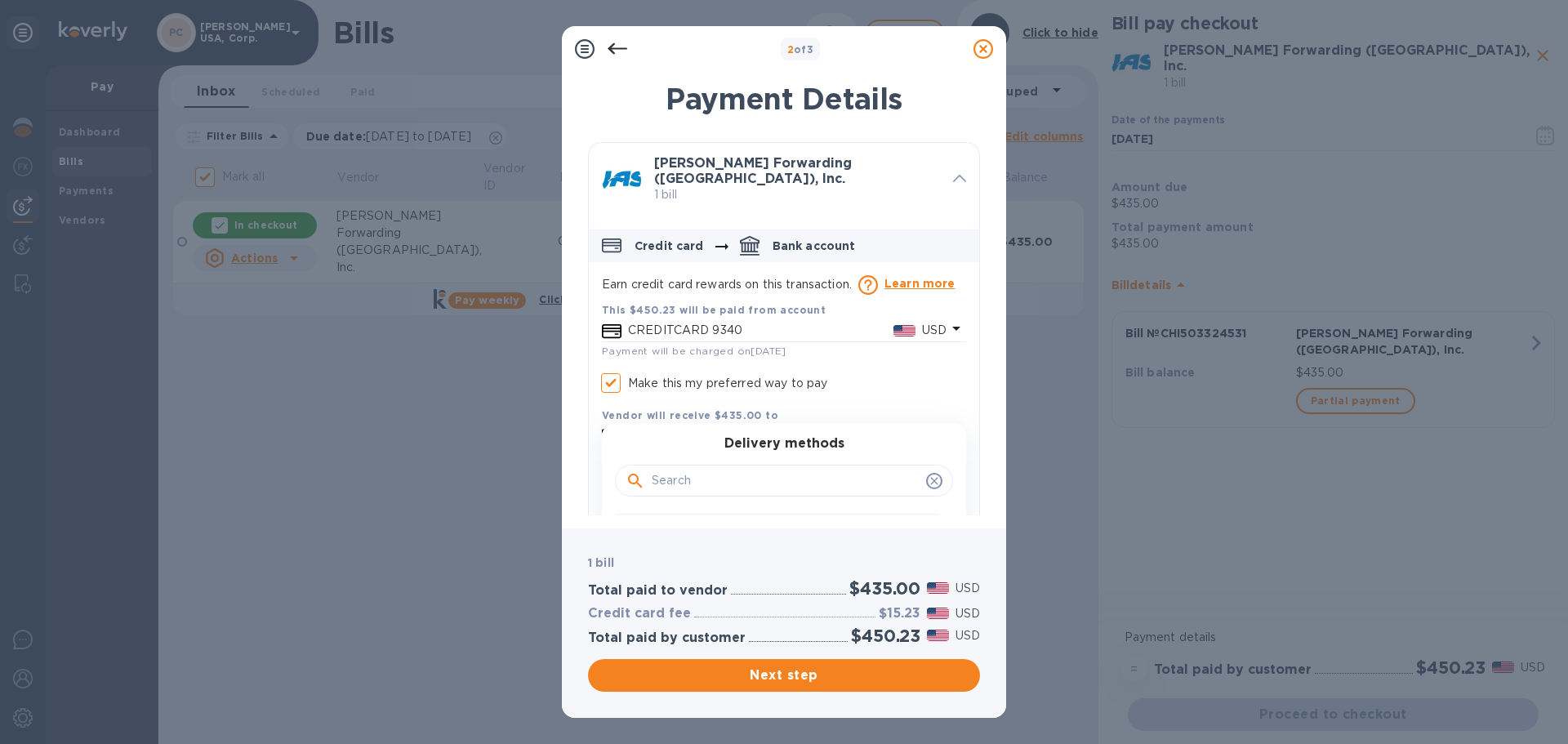
click at [688, 472] on input "default-method" at bounding box center [785, 481] width 267 height 25
click at [673, 426] on div "Delivery methods Routing (**0020) Account (**8078) USD United States Dollar Rou…" at bounding box center [784, 538] width 364 height 231
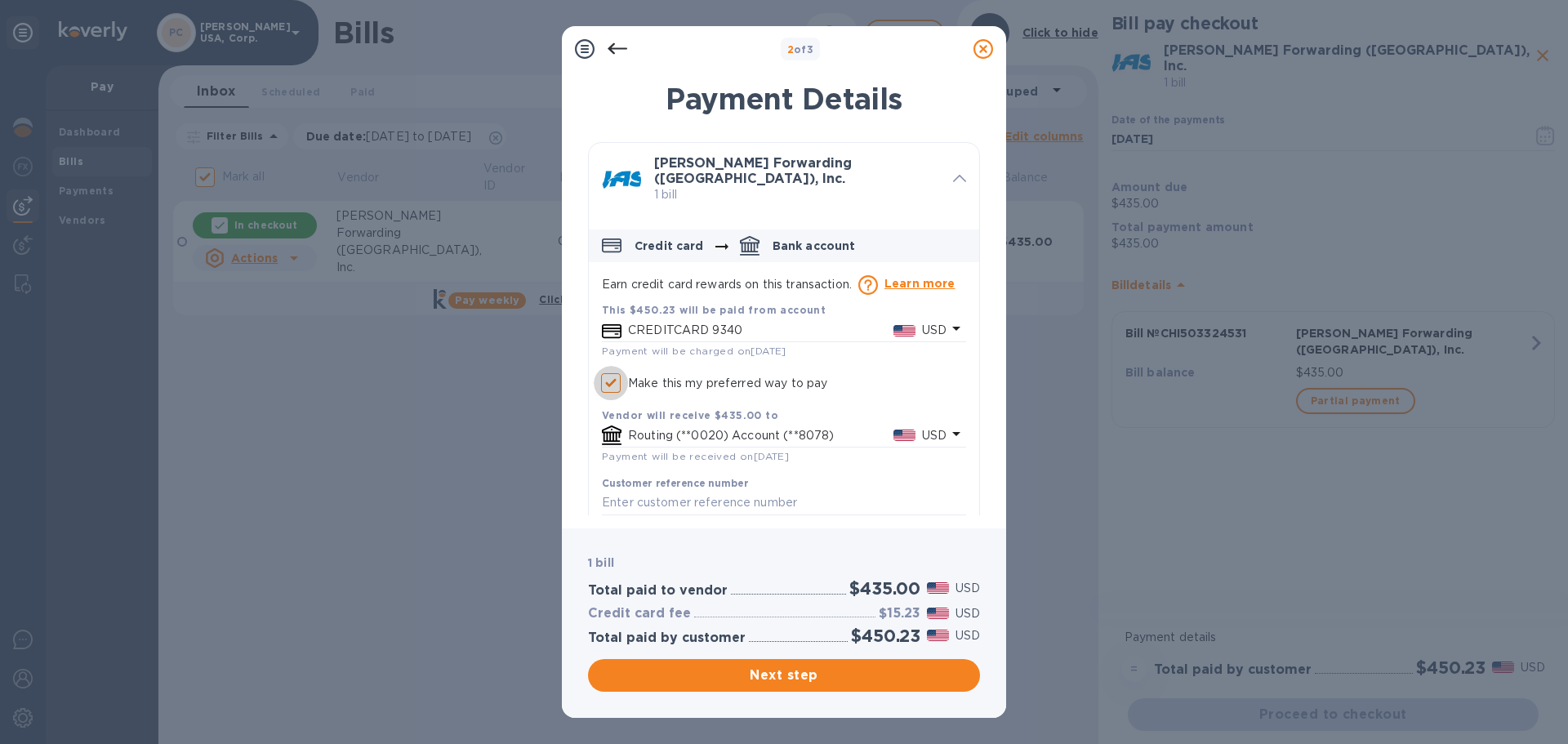
click at [611, 373] on input "Make this my preferred way to pay" at bounding box center [611, 383] width 34 height 34
checkbox input "false"
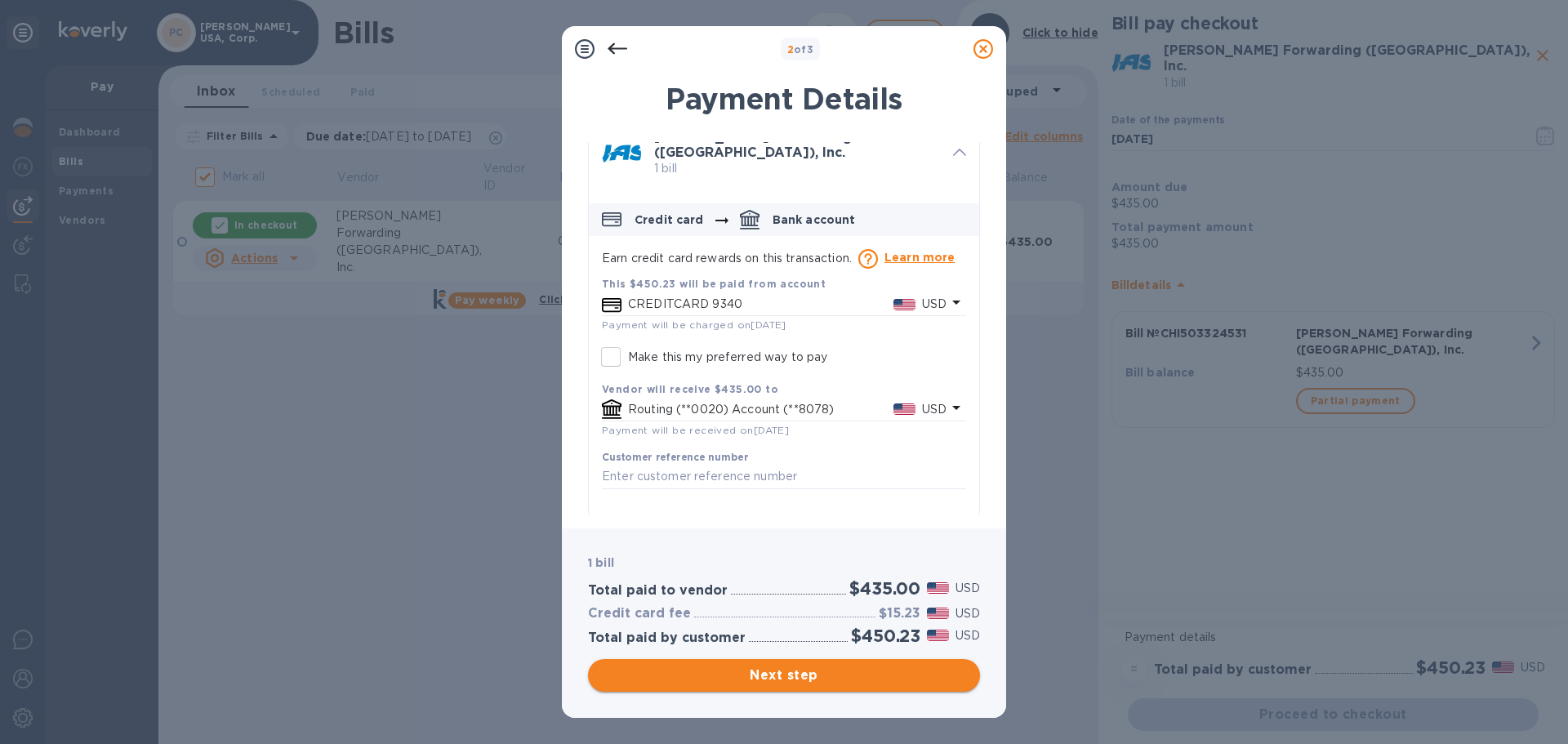
click at [761, 671] on span "Next step" at bounding box center [784, 676] width 366 height 20
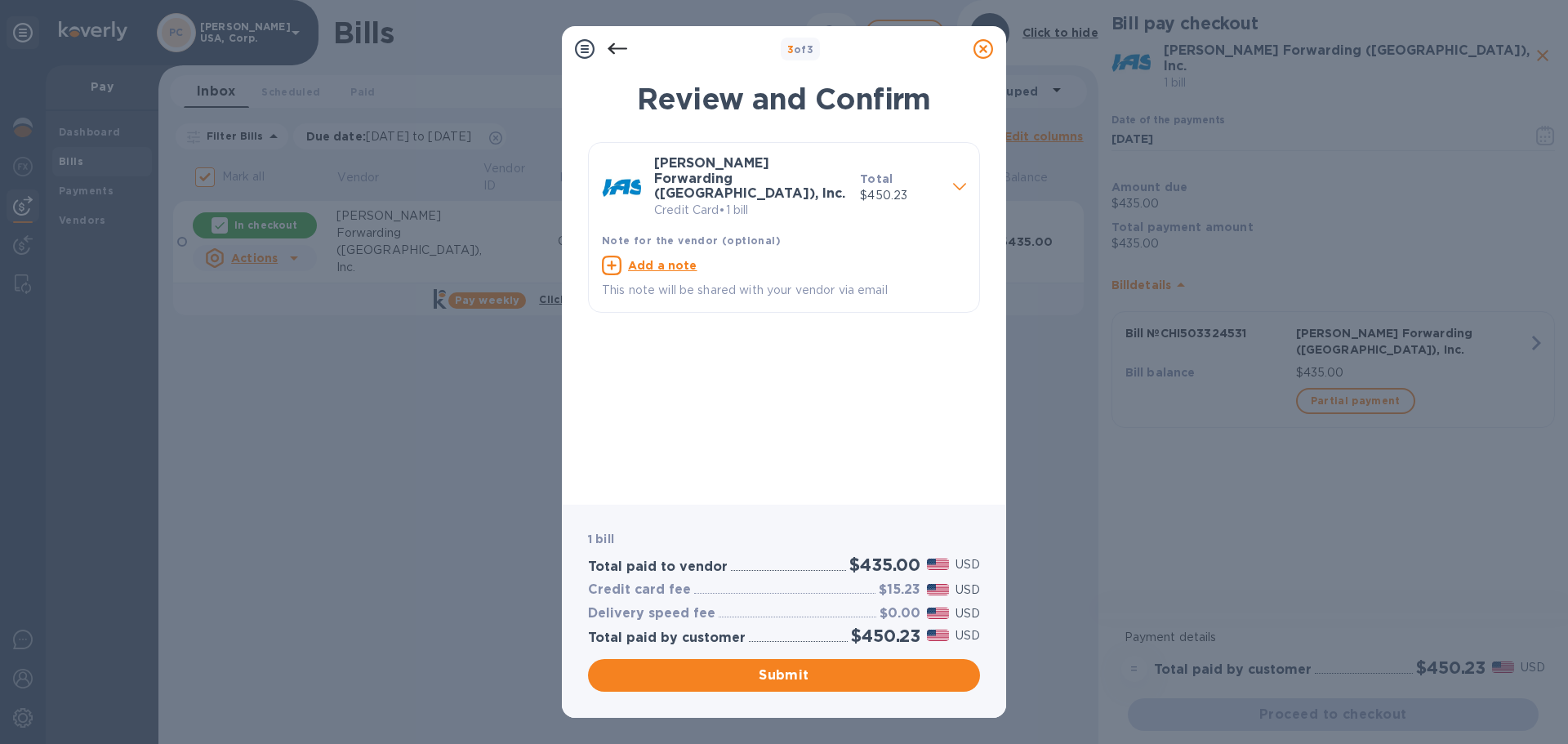
click at [986, 44] on icon at bounding box center [983, 48] width 20 height 20
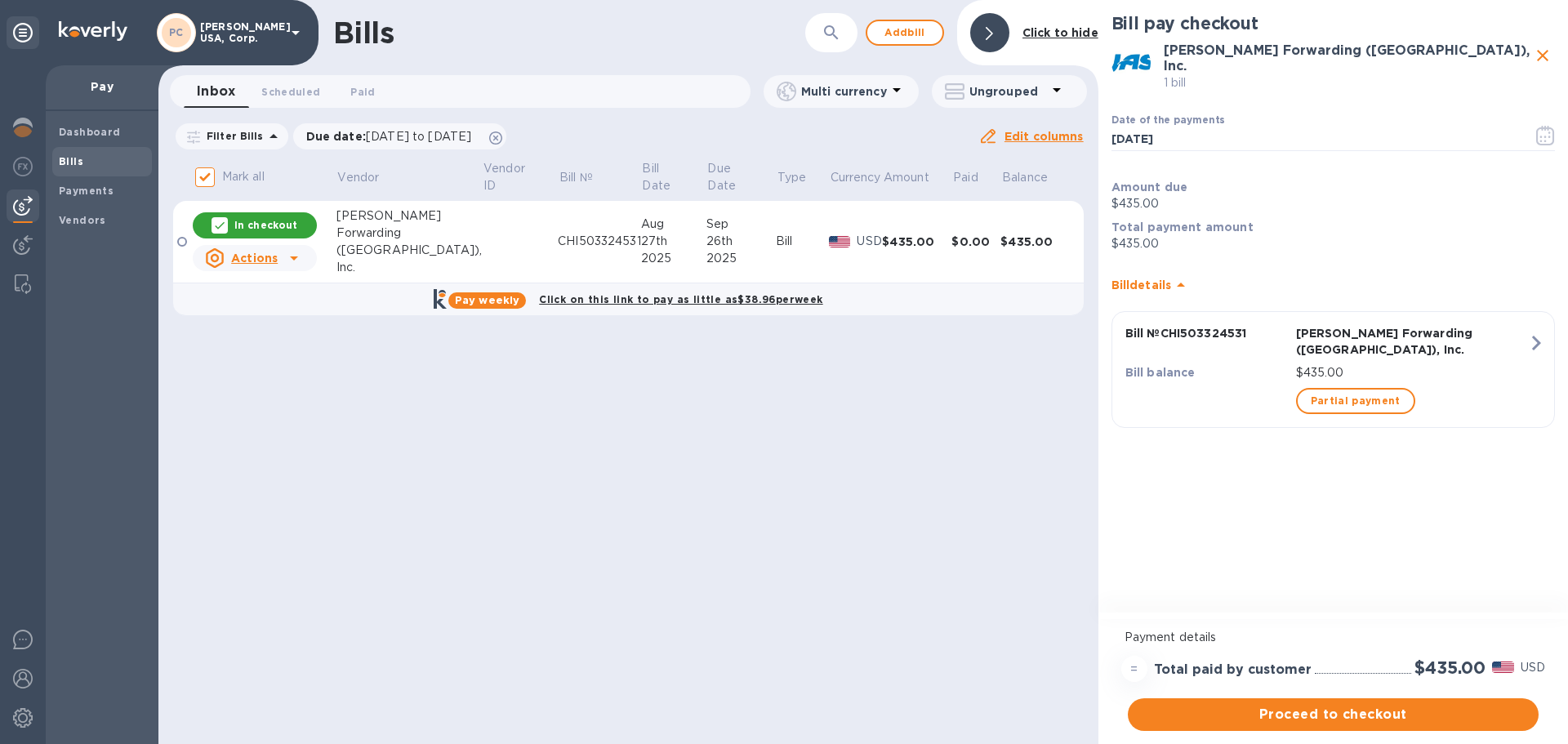
click at [296, 256] on icon at bounding box center [294, 258] width 9 height 4
click at [272, 296] on h3 "Bill actions" at bounding box center [263, 292] width 138 height 15
click at [92, 197] on span "Payments" at bounding box center [86, 191] width 55 height 16
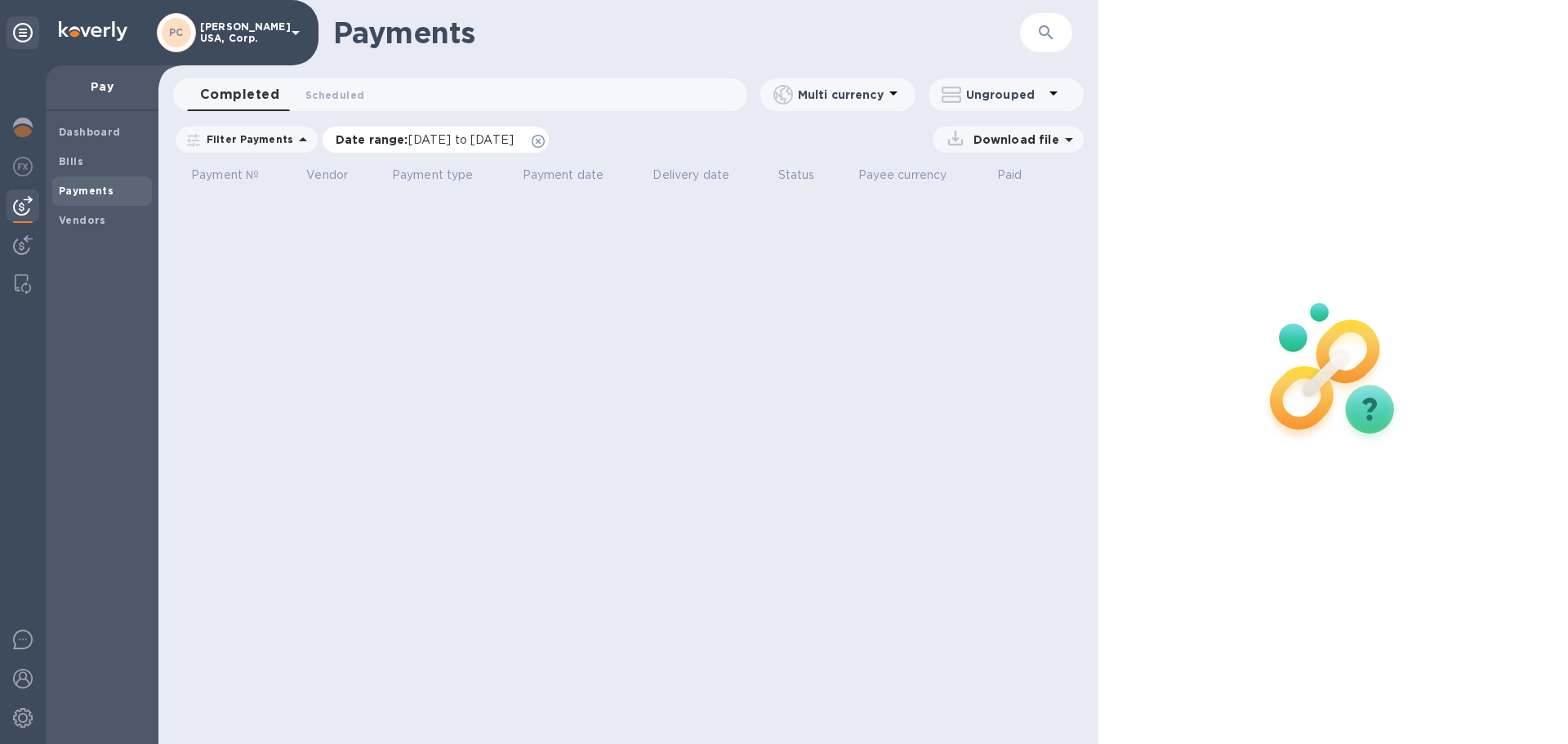
click at [507, 137] on span "[DATE] to [DATE]" at bounding box center [461, 140] width 105 height 13
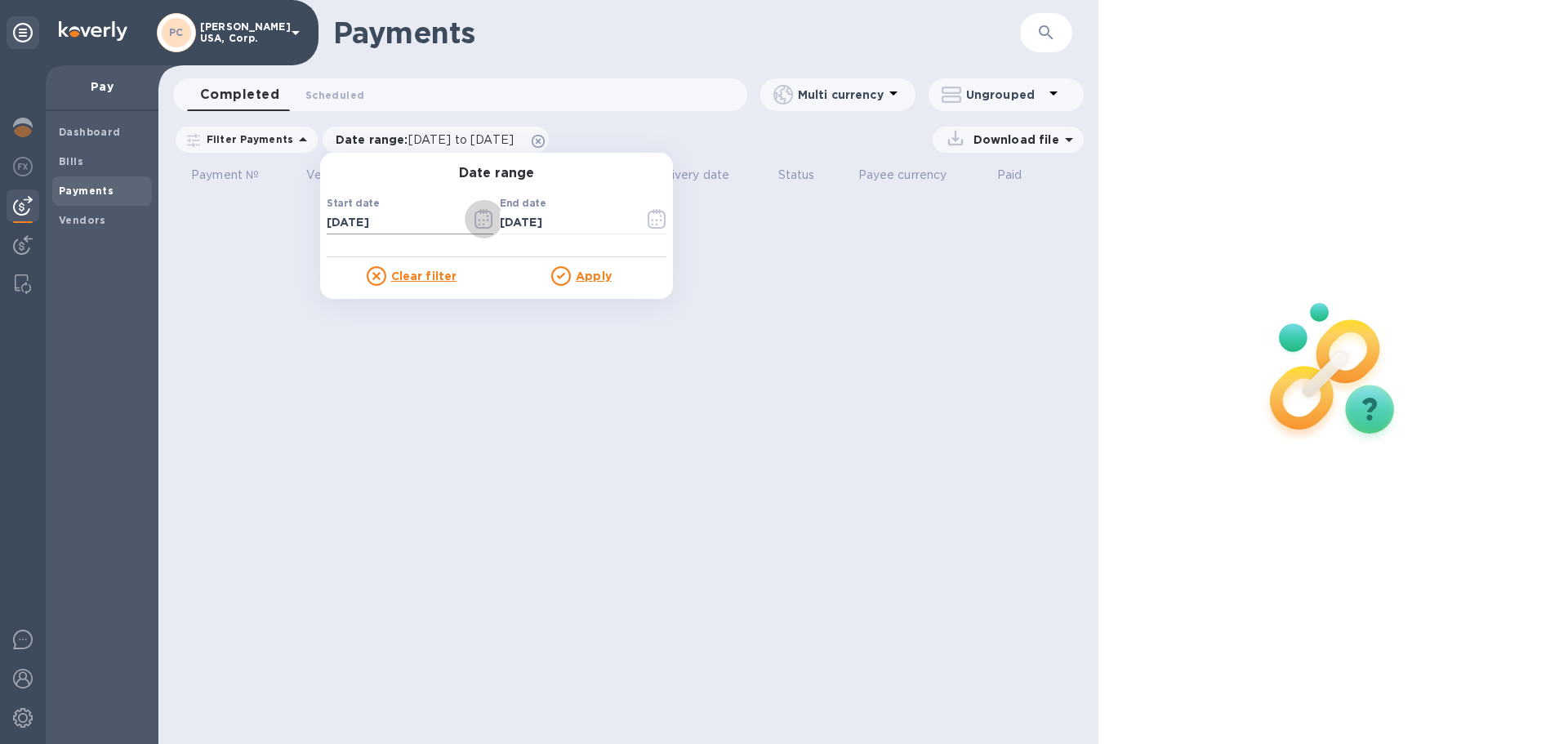
click at [478, 220] on icon "button" at bounding box center [484, 218] width 19 height 20
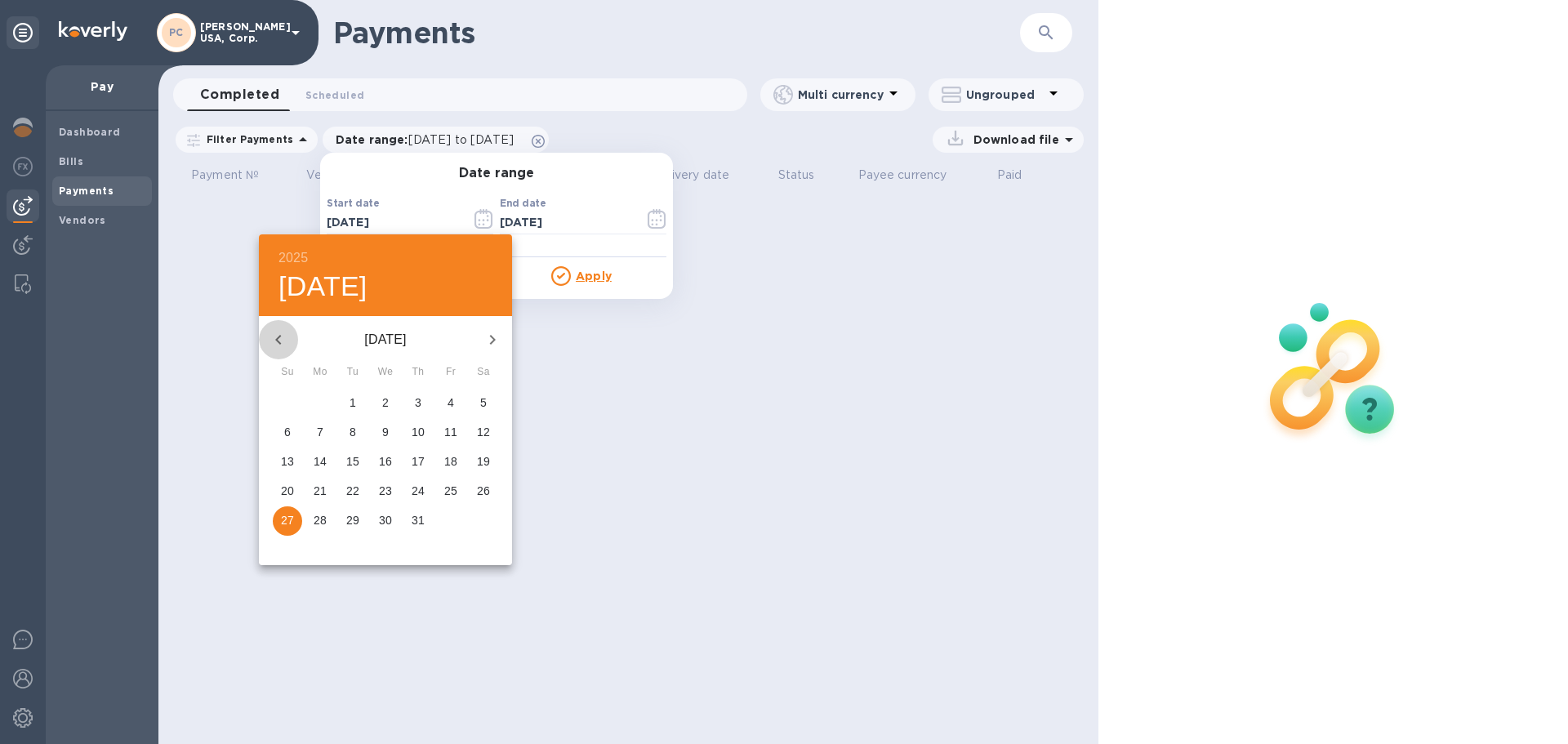
click at [275, 341] on icon "button" at bounding box center [278, 340] width 20 height 20
click at [288, 409] on p "1" at bounding box center [287, 402] width 7 height 16
type input "[DATE]"
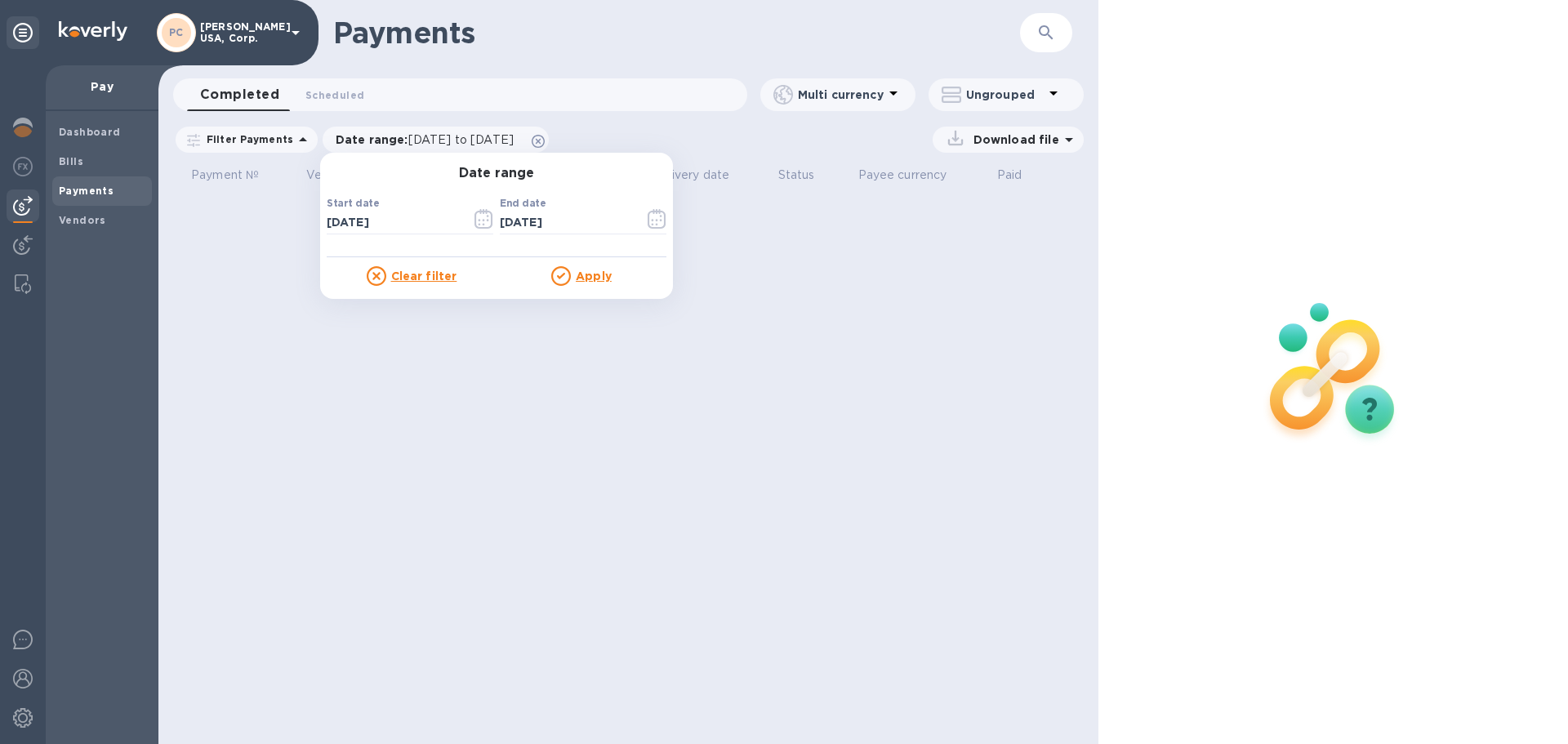
click at [592, 277] on u "Apply" at bounding box center [594, 276] width 36 height 13
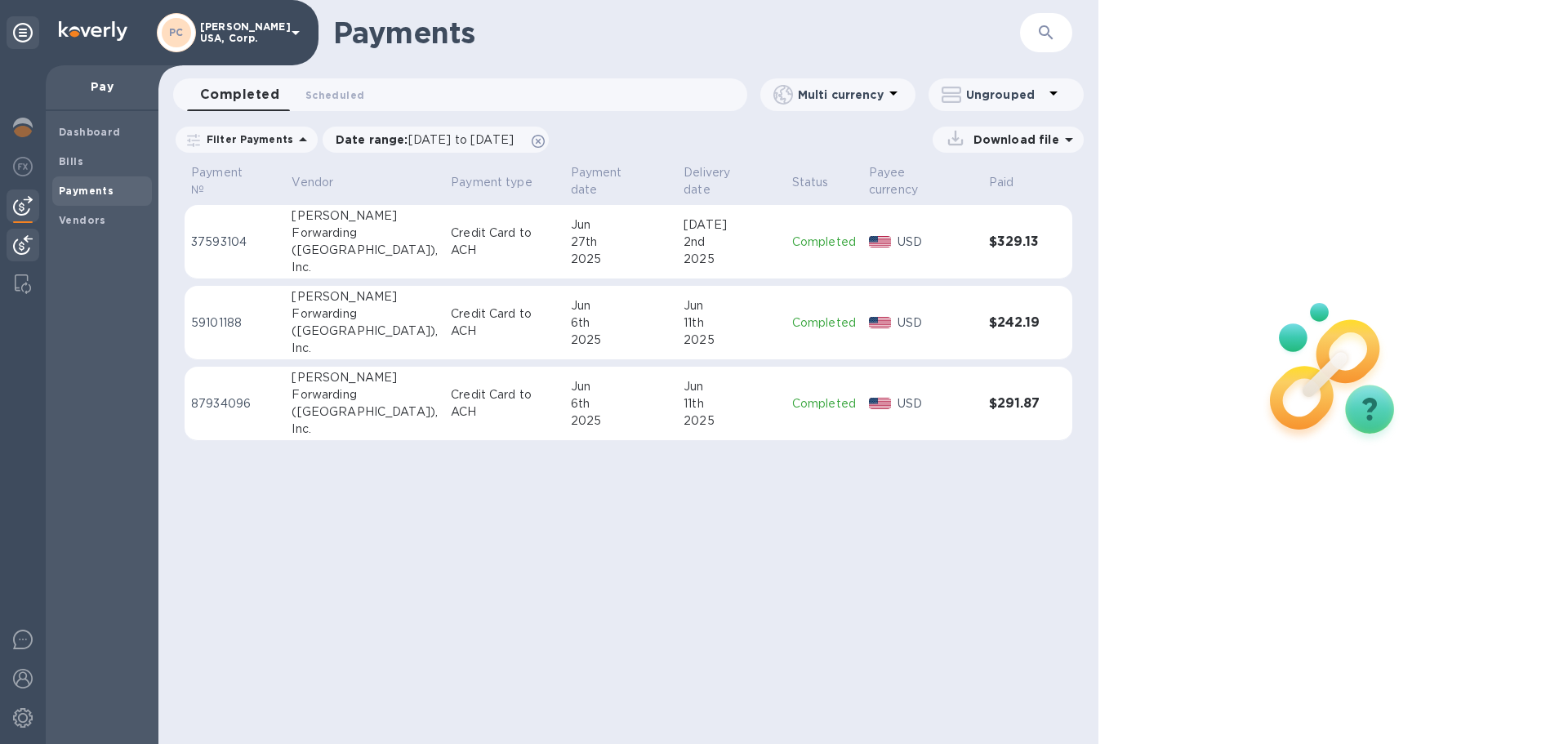
click at [19, 246] on img at bounding box center [23, 245] width 20 height 20
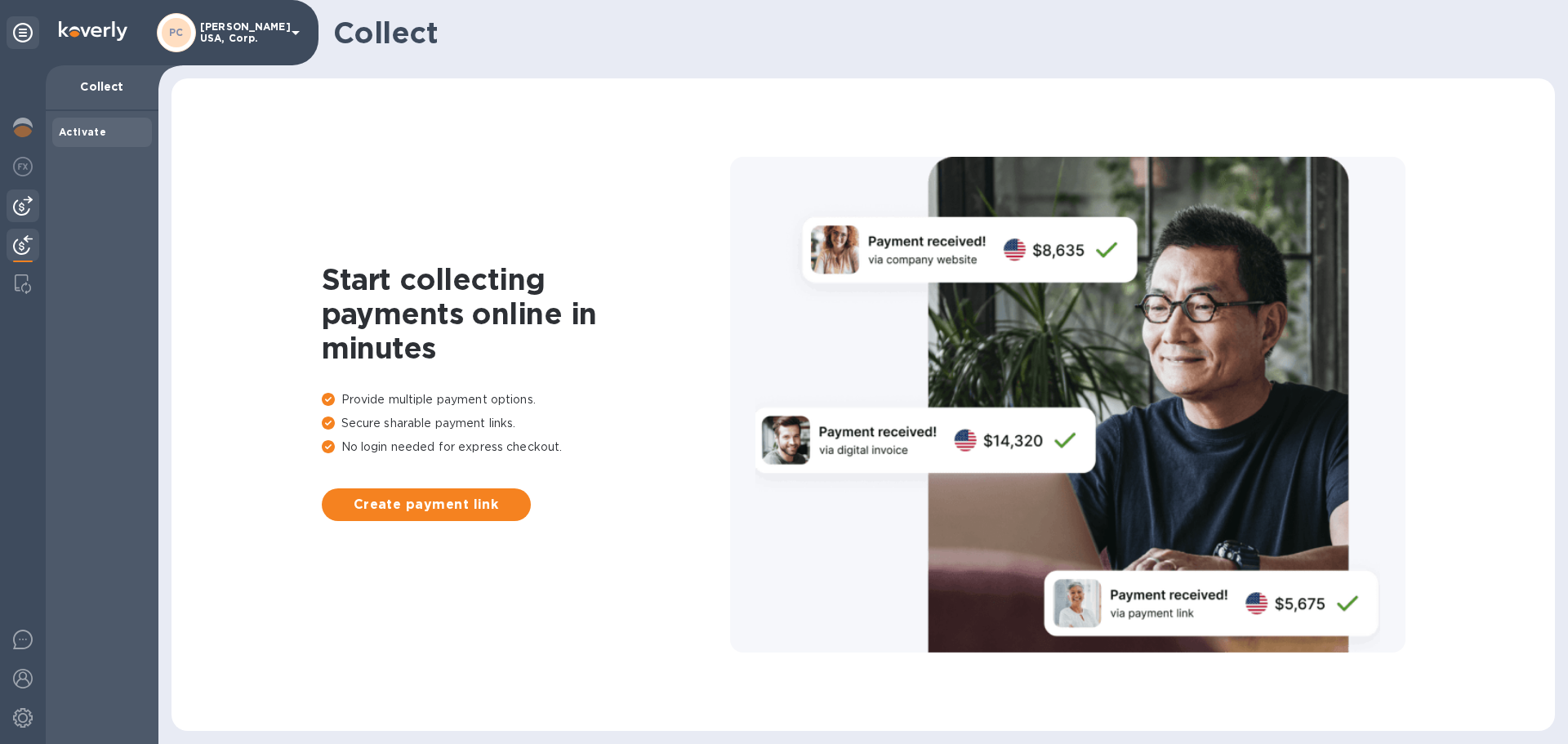
click at [22, 198] on img at bounding box center [23, 206] width 20 height 20
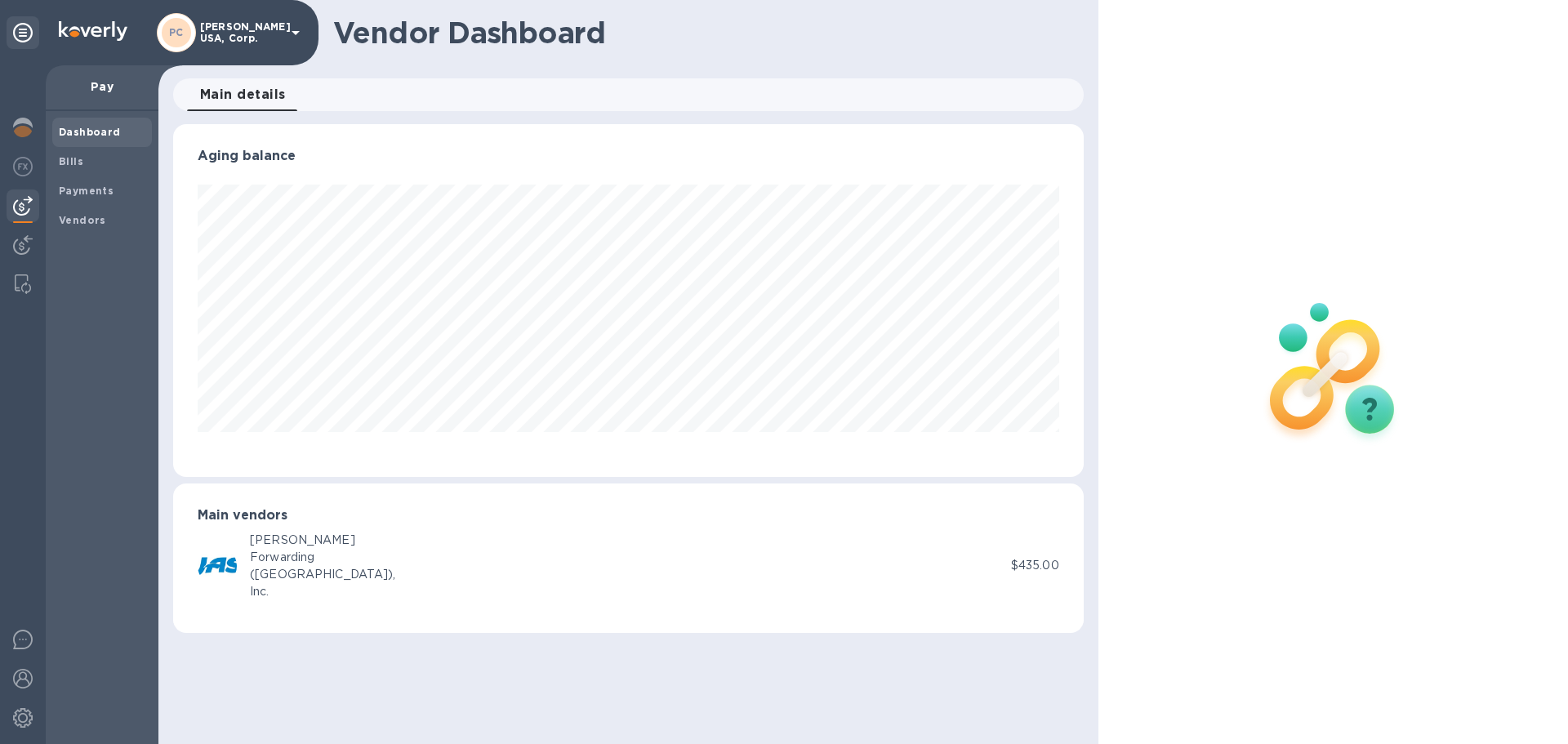
scroll to position [353, 910]
click at [19, 170] on img at bounding box center [23, 166] width 20 height 20
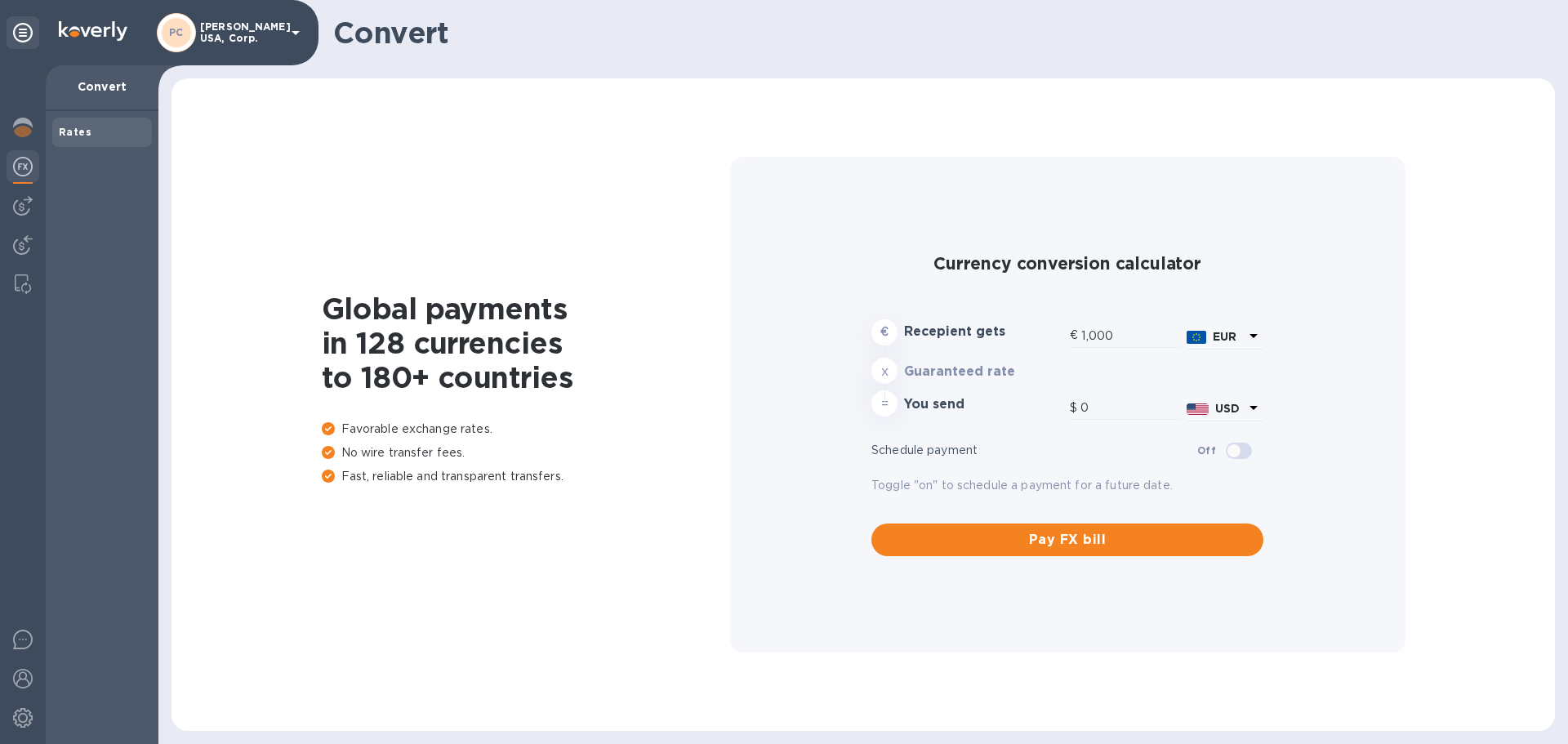
type input "1,168.42"
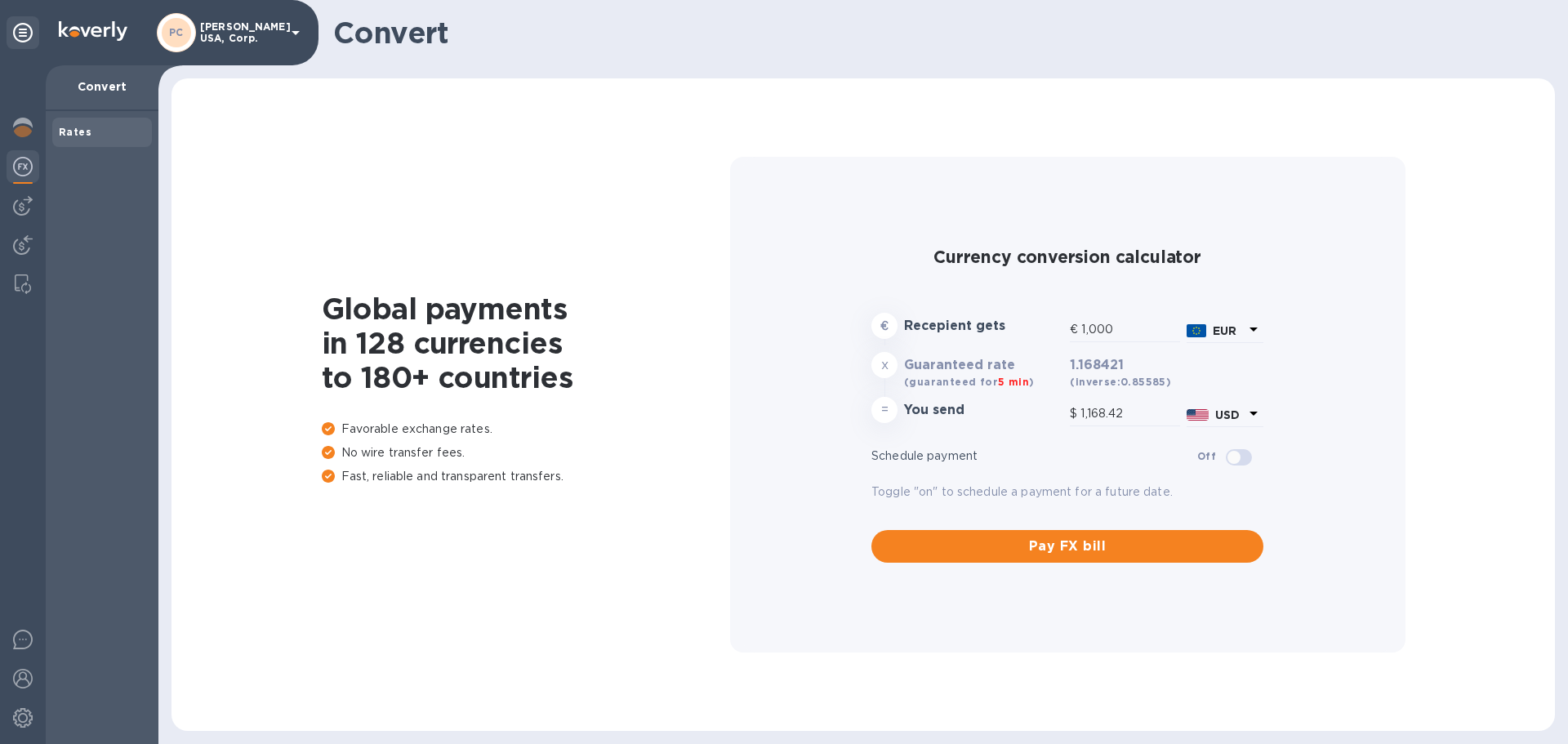
click at [79, 130] on b "Rates" at bounding box center [75, 132] width 32 height 12
click at [20, 127] on img at bounding box center [23, 127] width 20 height 20
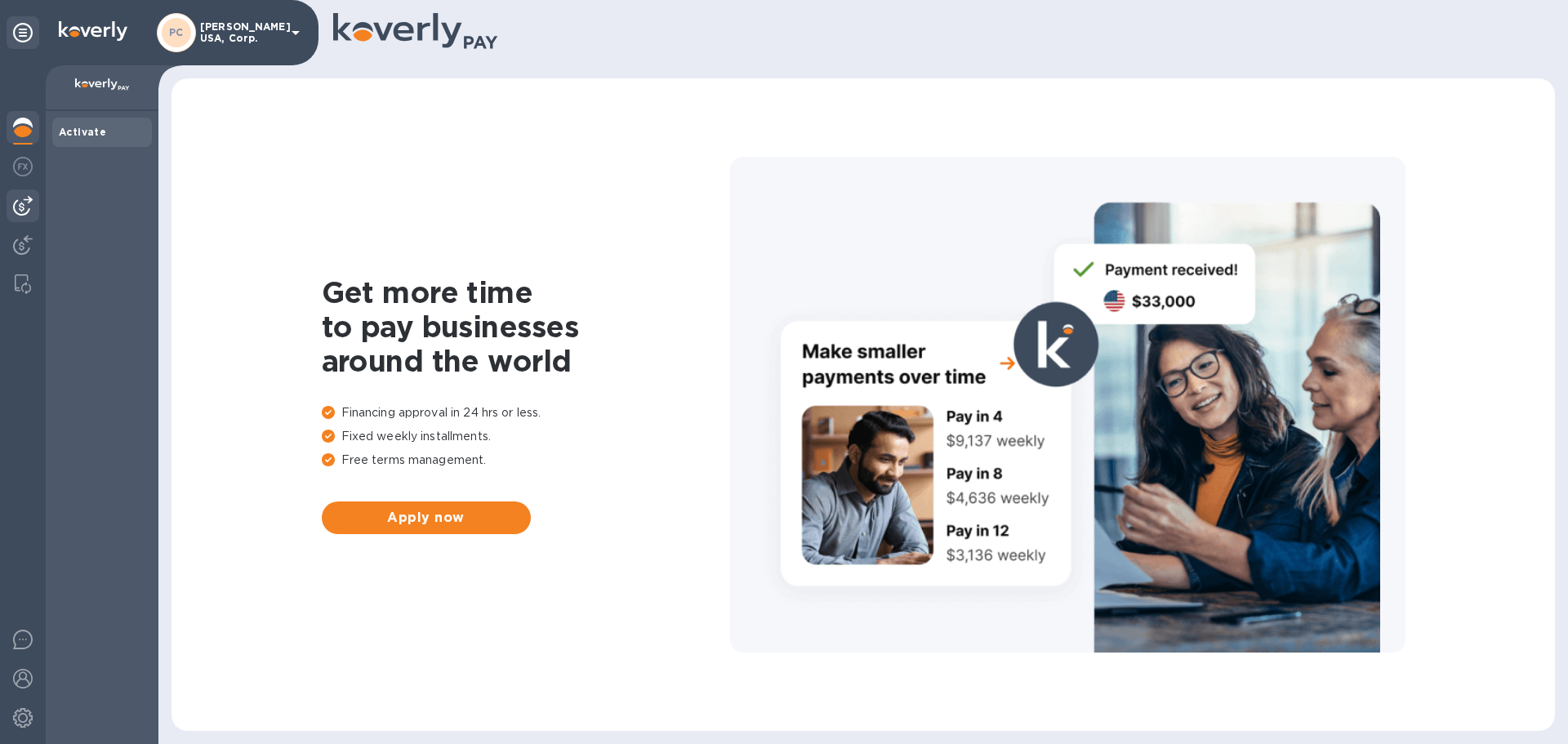
click at [15, 206] on img at bounding box center [23, 206] width 20 height 20
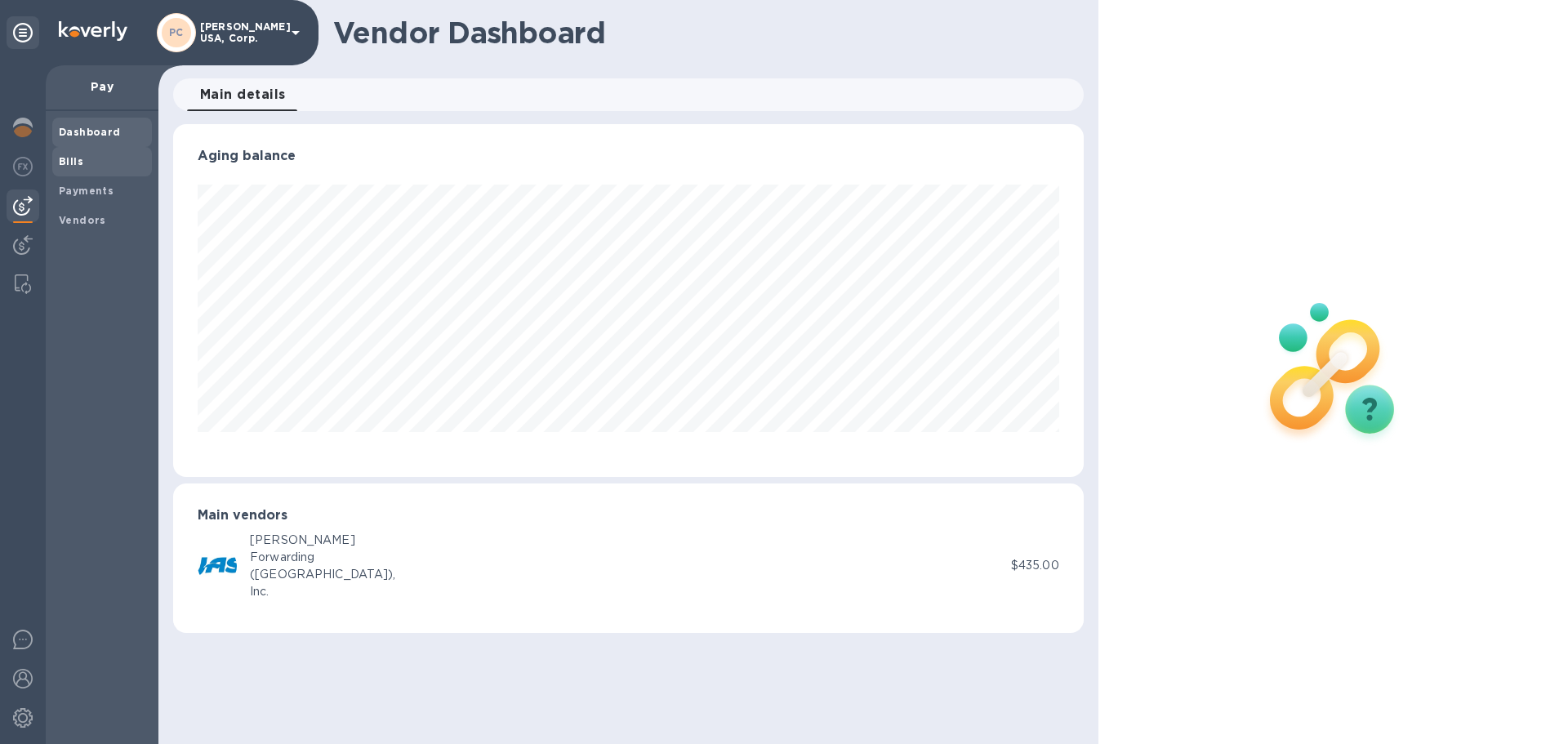
scroll to position [353, 910]
click at [73, 156] on b "Bills" at bounding box center [71, 161] width 25 height 12
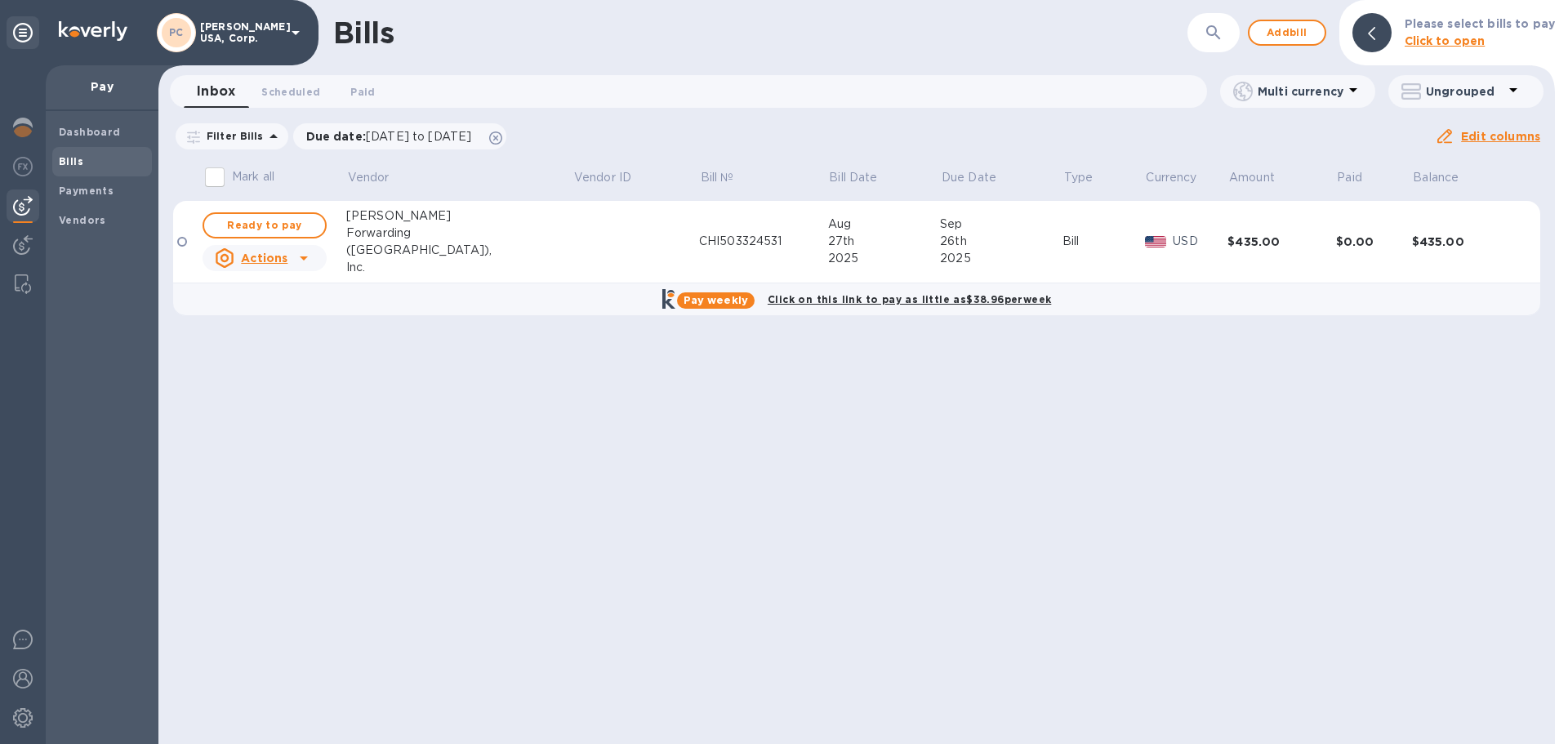
click at [304, 259] on icon at bounding box center [304, 258] width 20 height 20
click at [1491, 137] on div at bounding box center [784, 372] width 1568 height 744
click at [256, 227] on span "Ready to pay" at bounding box center [265, 225] width 95 height 20
checkbox input "true"
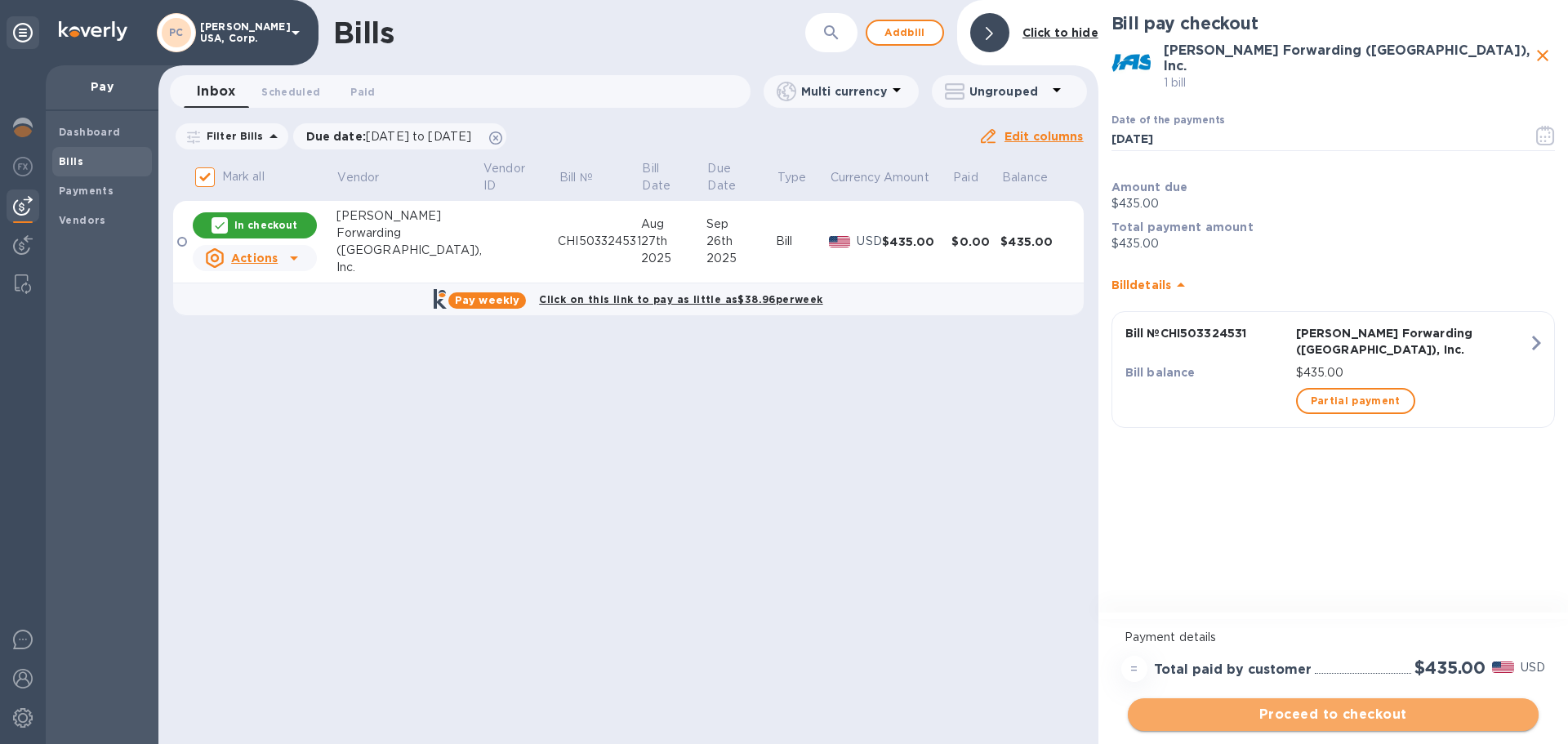
click at [1319, 711] on span "Proceed to checkout" at bounding box center [1334, 715] width 385 height 20
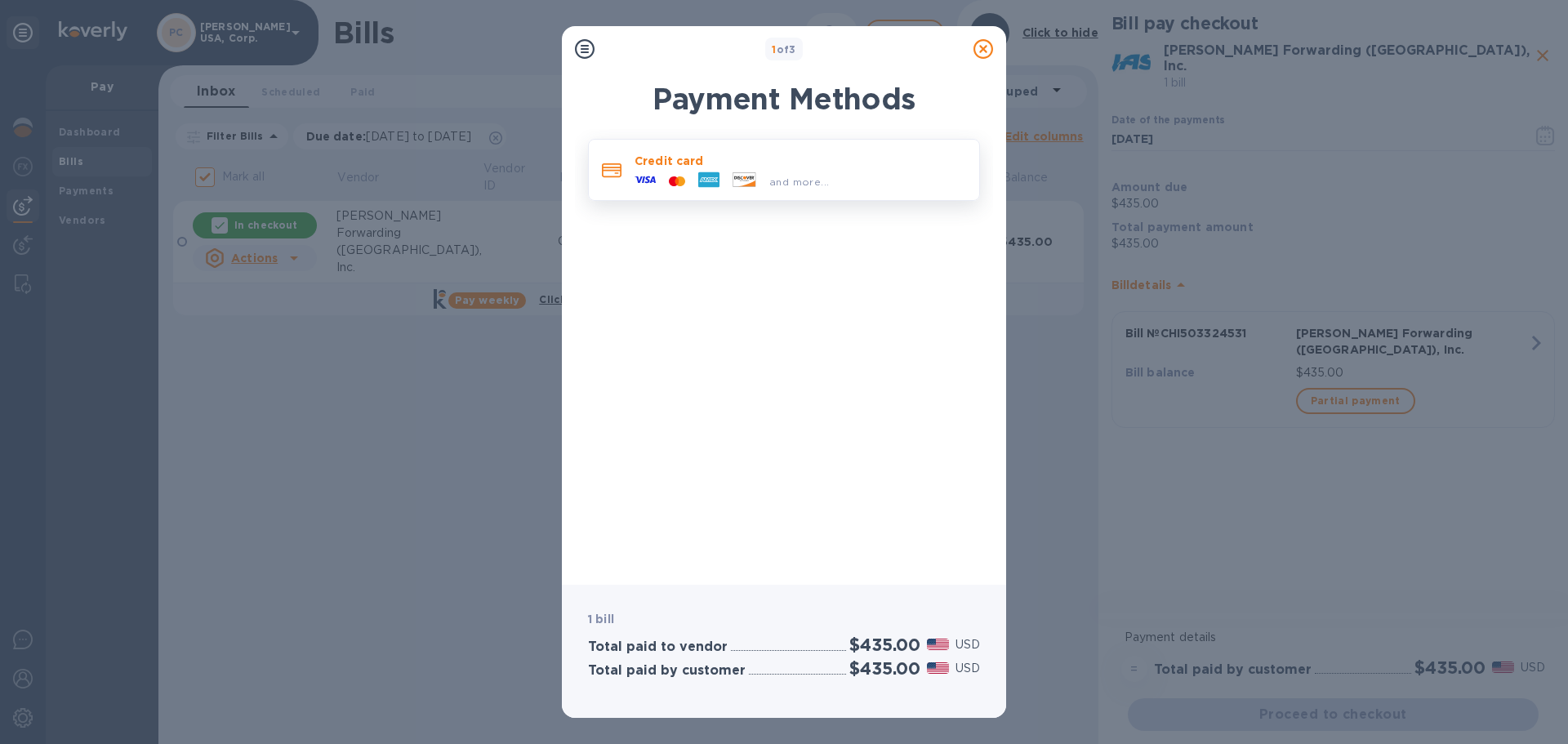
click at [797, 183] on span "and more..." at bounding box center [799, 181] width 60 height 12
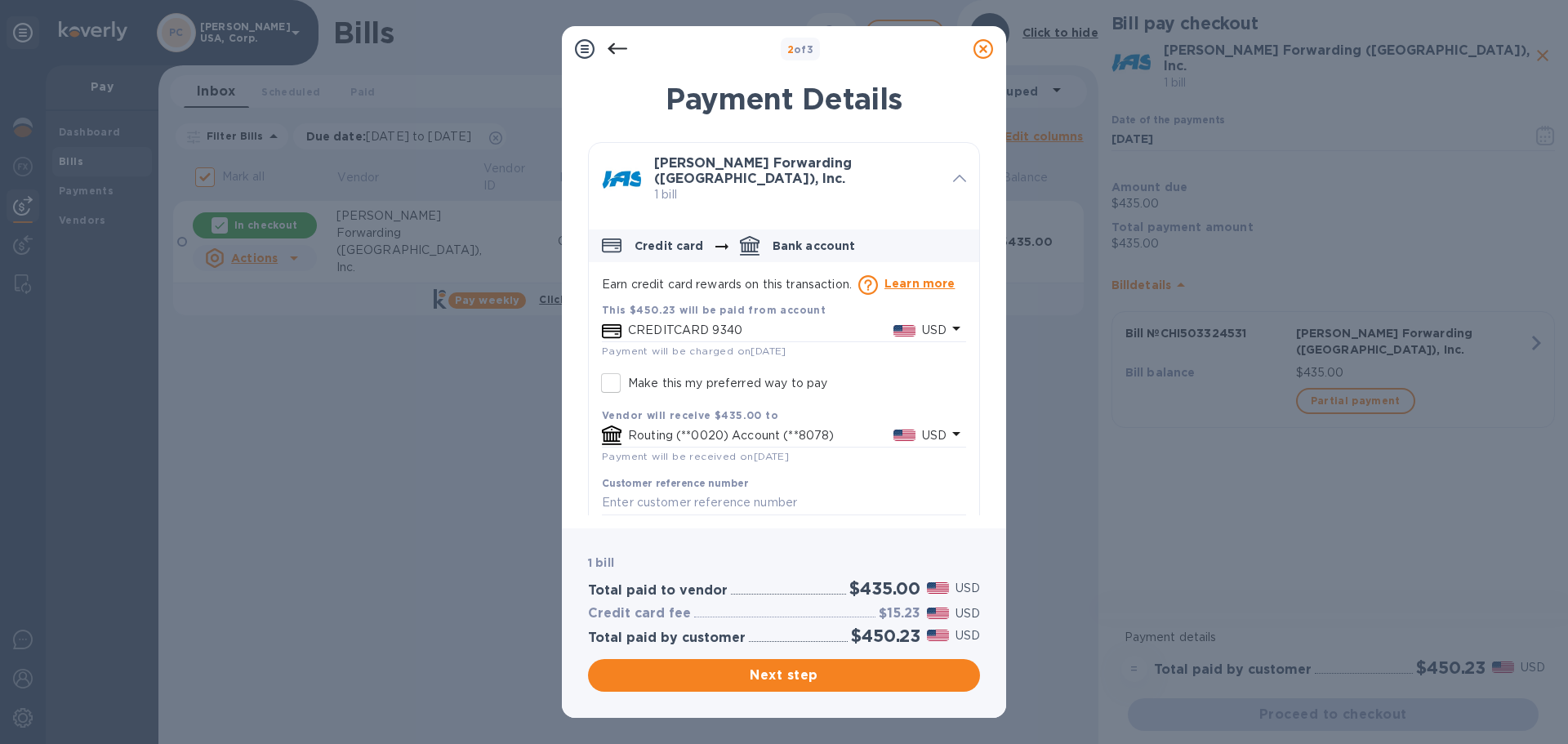
click at [608, 374] on input "Make this my preferred way to pay" at bounding box center [611, 383] width 34 height 34
click at [683, 427] on p "Routing (**0020) Account (**8078)" at bounding box center [761, 436] width 266 height 17
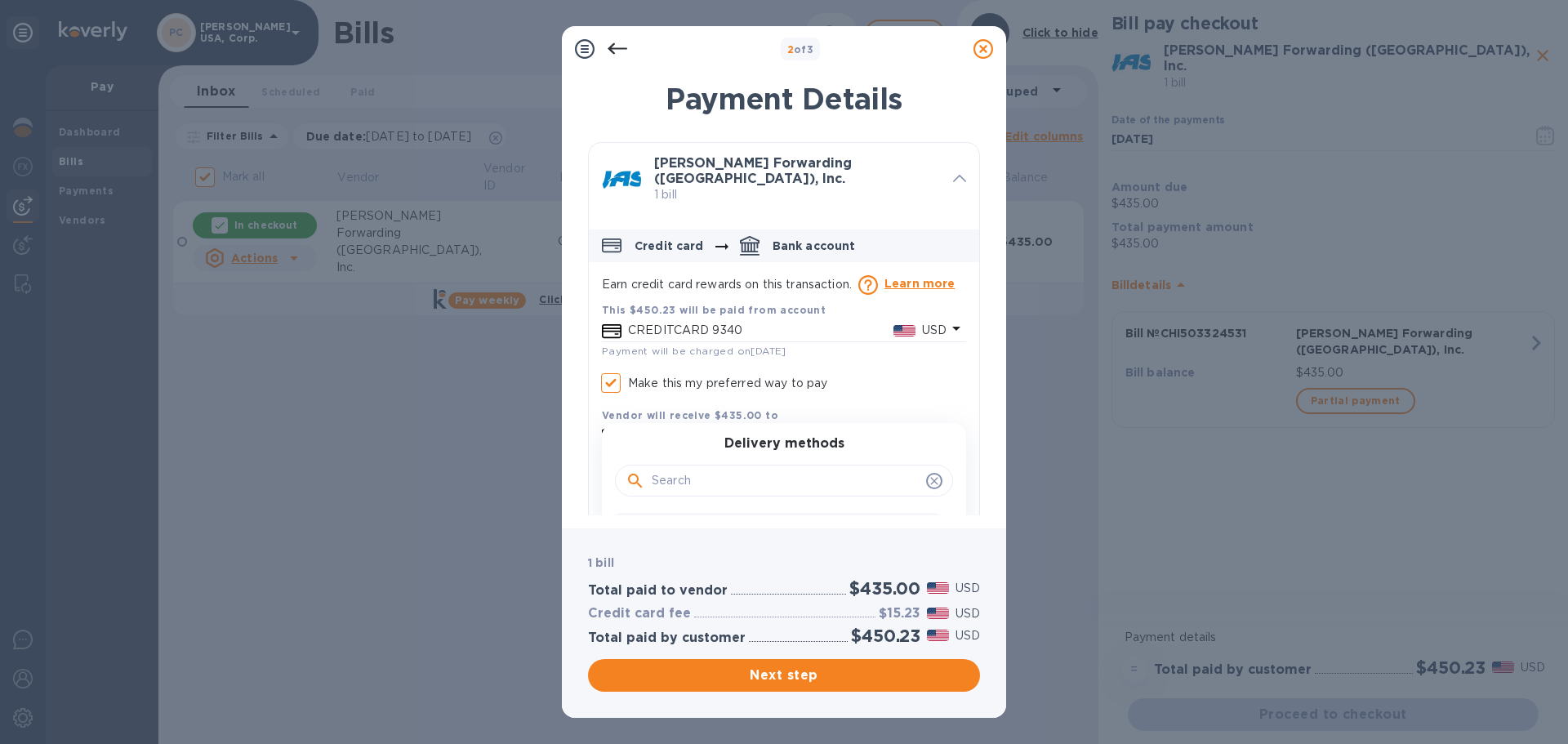
checkbox input "true"
click at [703, 474] on input "default-method" at bounding box center [785, 481] width 267 height 25
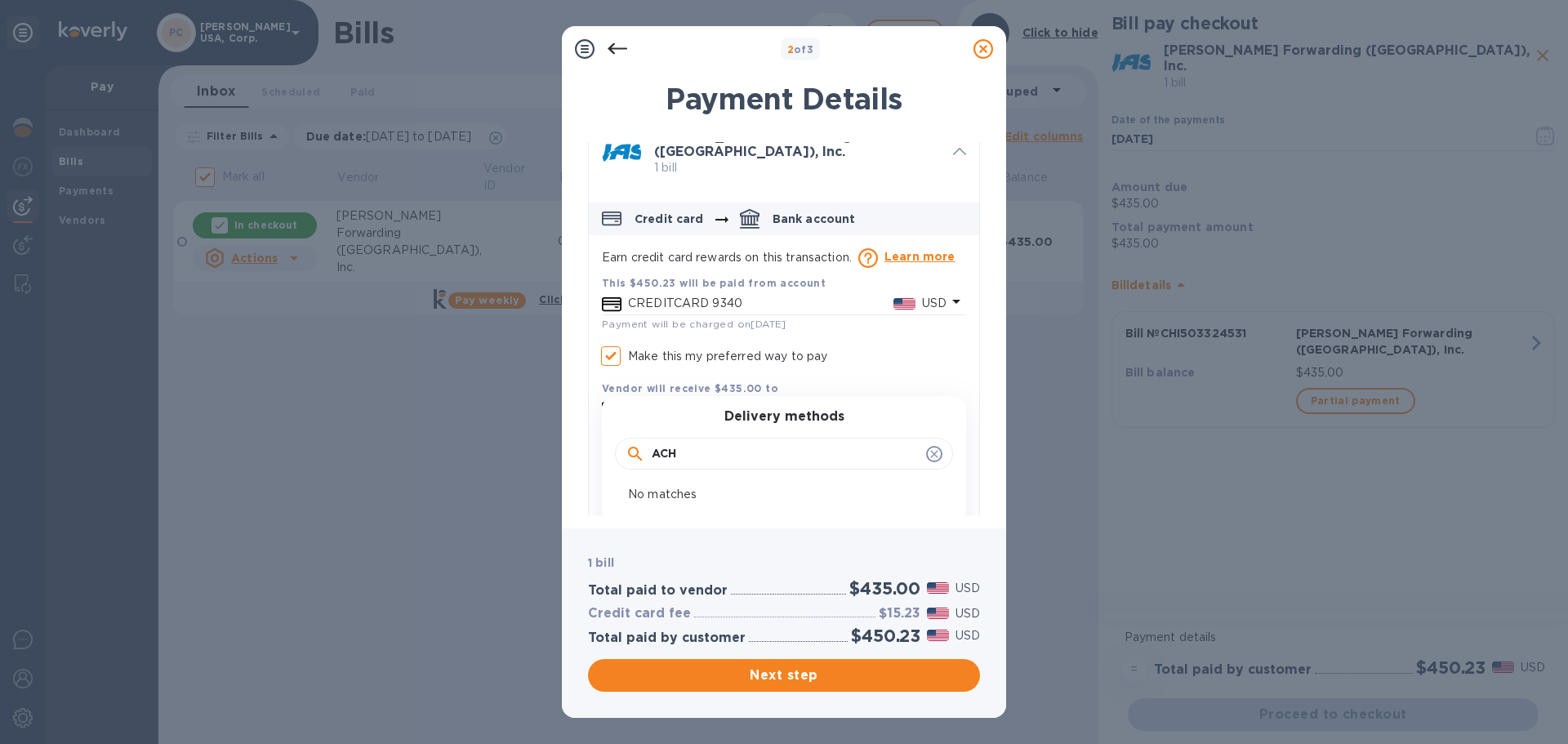
scroll to position [52, 0]
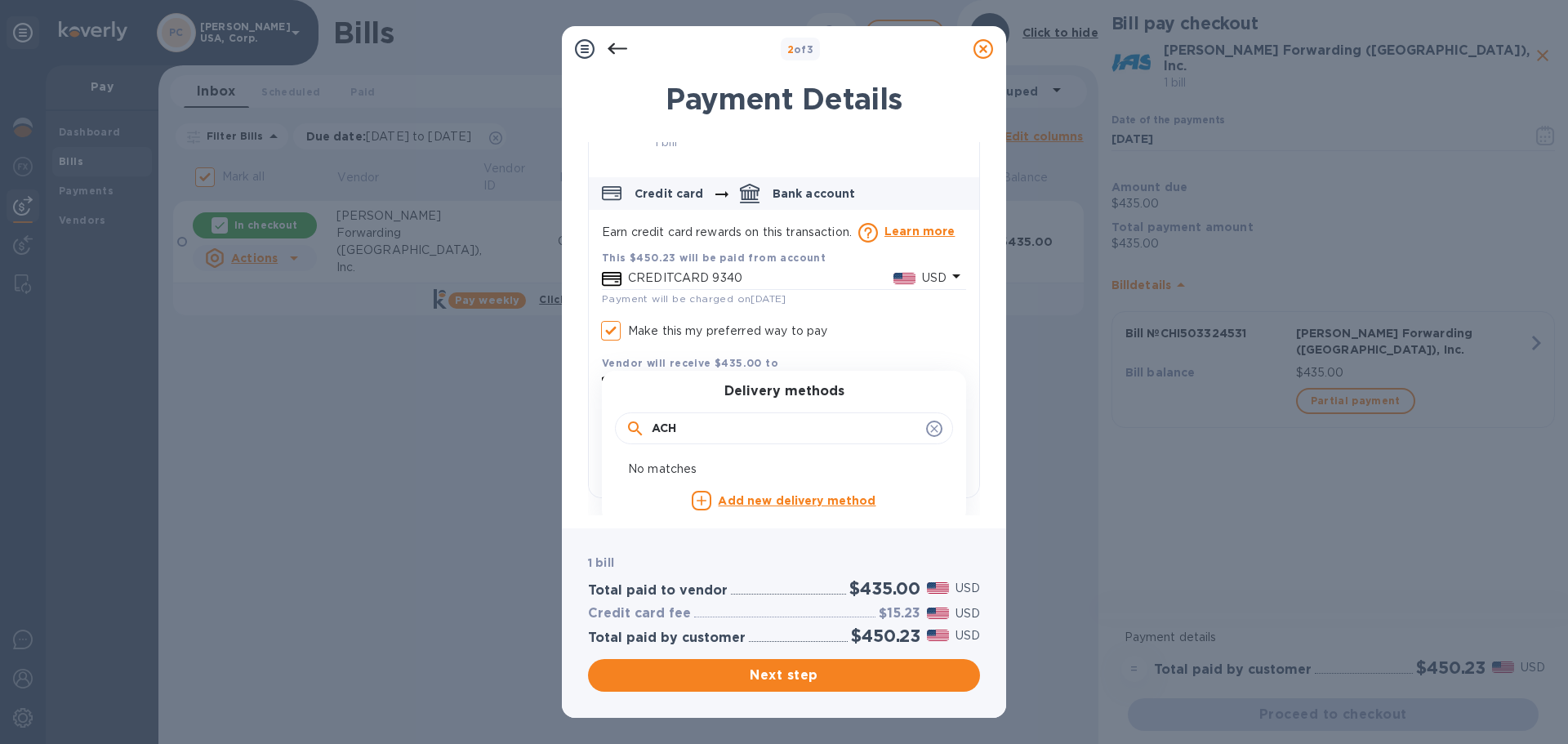
type input "ACH"
click at [803, 494] on b "Add new delivery method" at bounding box center [797, 501] width 157 height 13
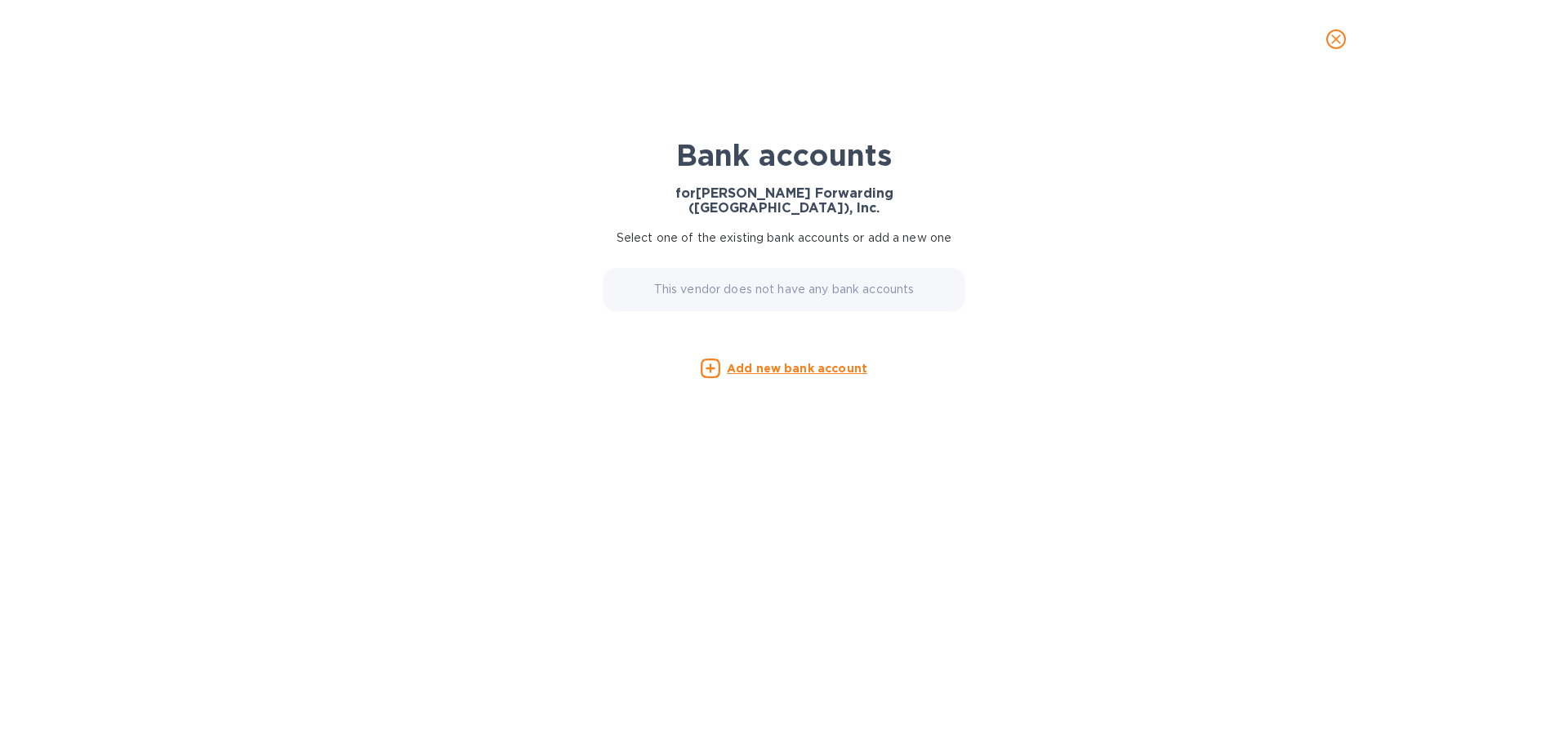
scroll to position [27, 0]
click at [765, 362] on u "Add new bank account" at bounding box center [797, 368] width 140 height 13
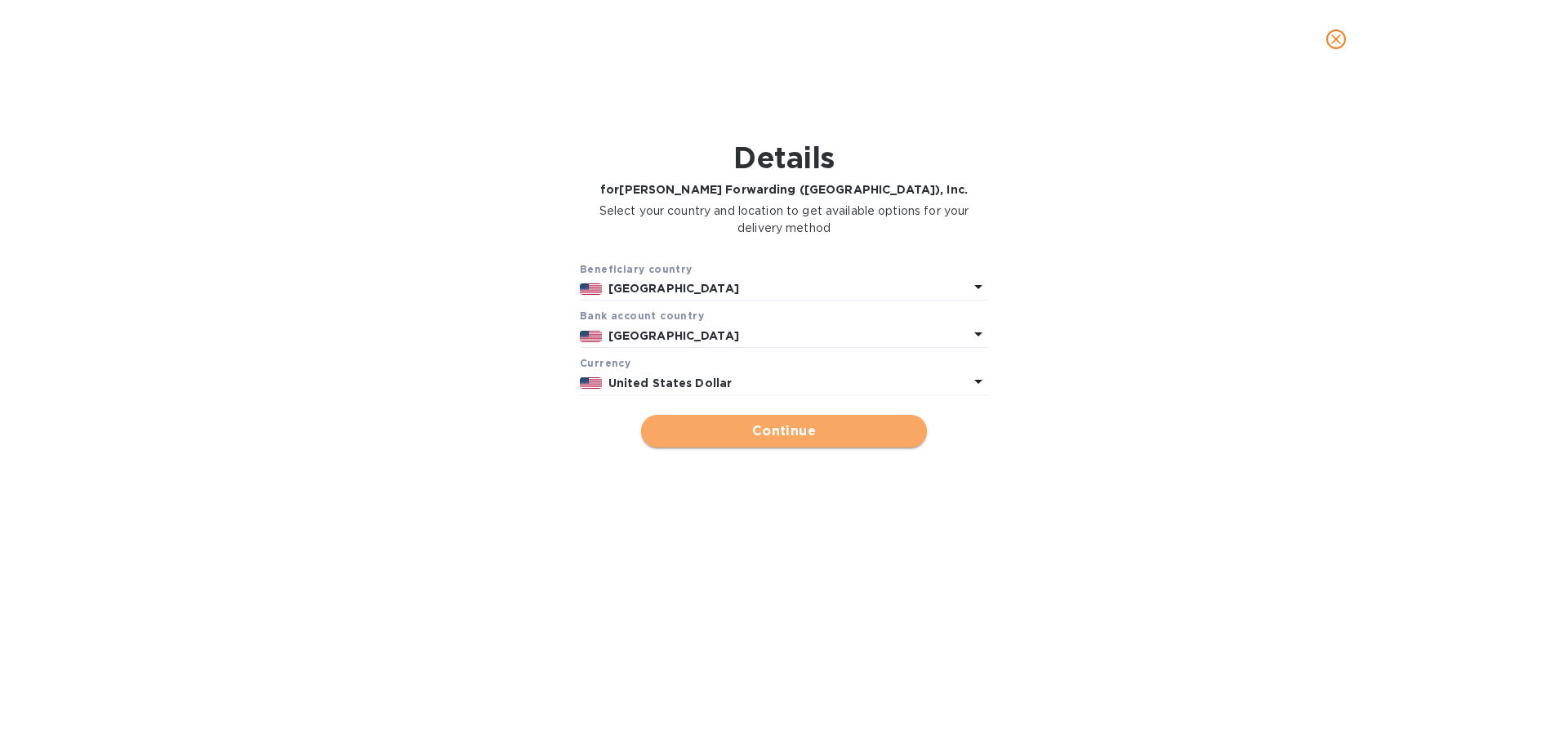
click at [811, 425] on span "Continue" at bounding box center [784, 431] width 260 height 20
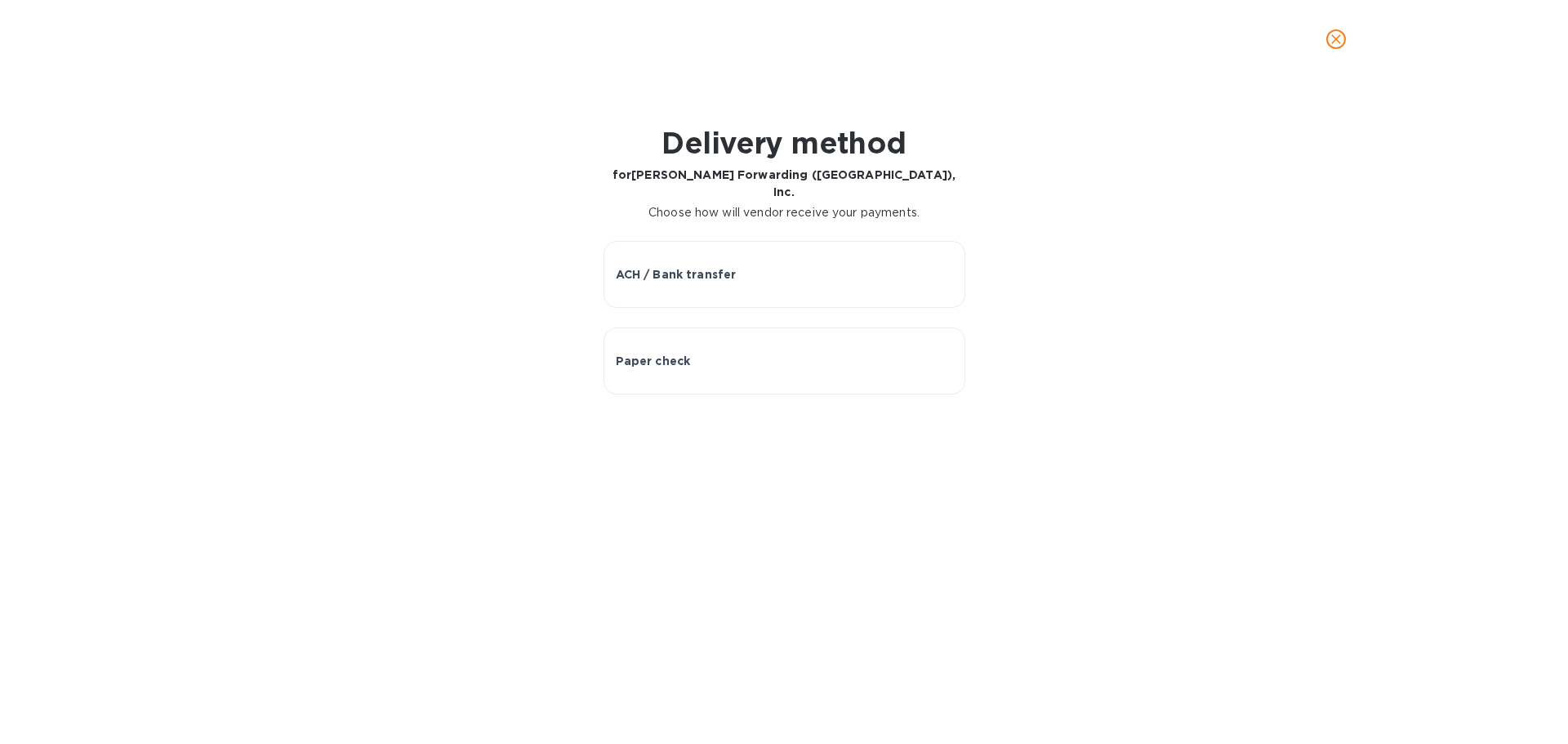
checkbox input "true"
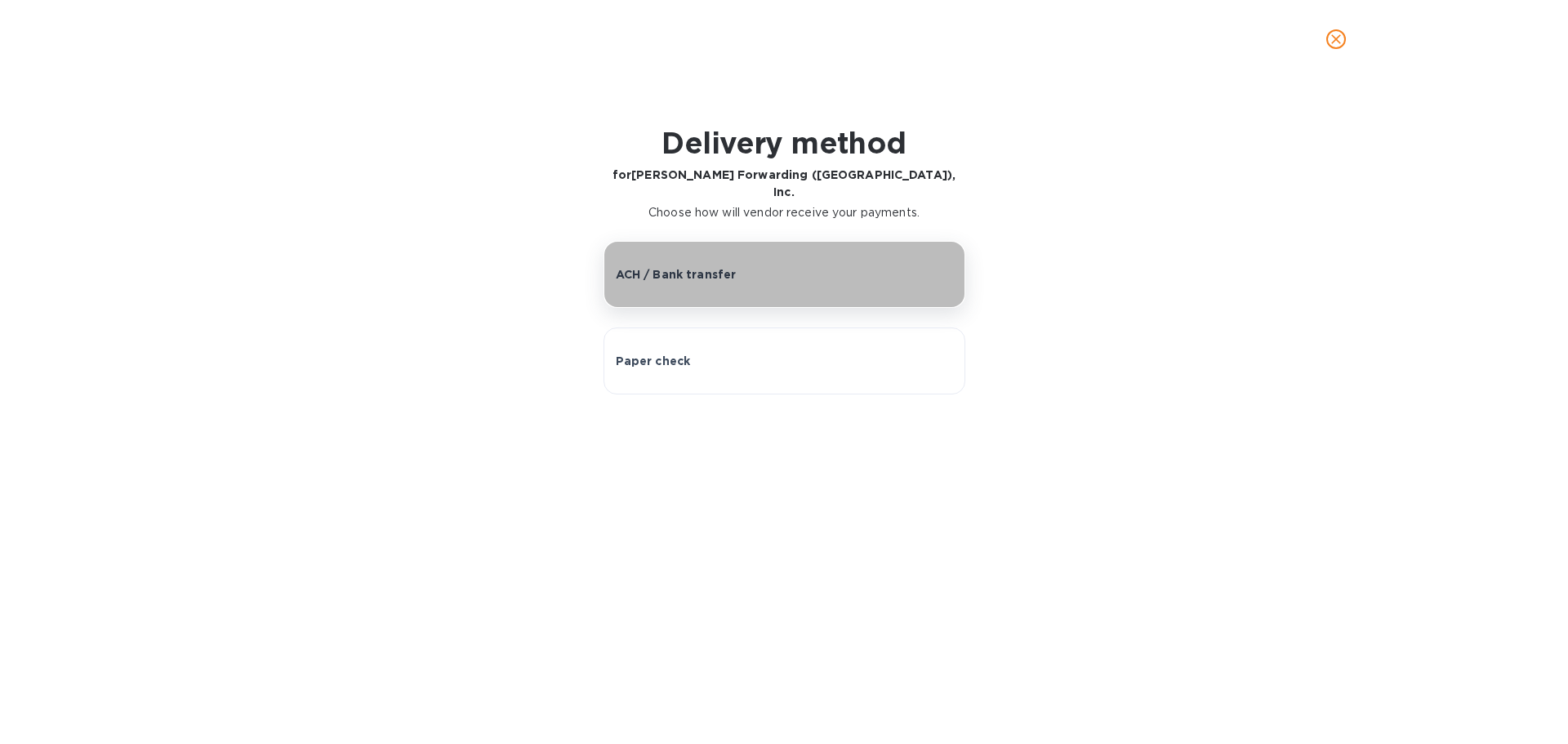
click at [661, 267] on p "ACH / Bank transfer" at bounding box center [675, 274] width 120 height 16
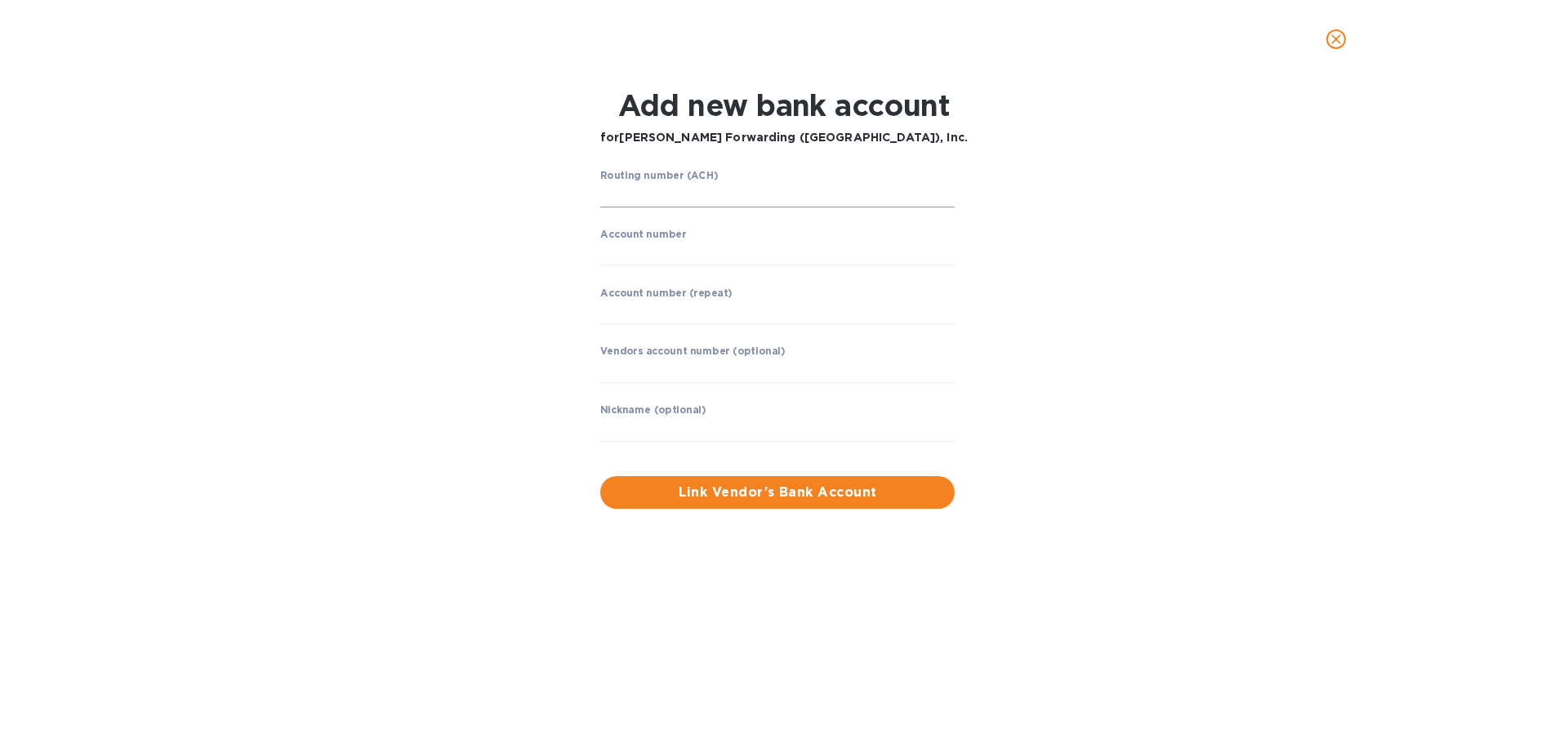
click at [663, 186] on input "string" at bounding box center [778, 195] width 355 height 25
click at [637, 195] on input "string" at bounding box center [778, 195] width 355 height 25
type input "071025661"
click at [648, 251] on input "string" at bounding box center [778, 253] width 355 height 25
type input "1087911"
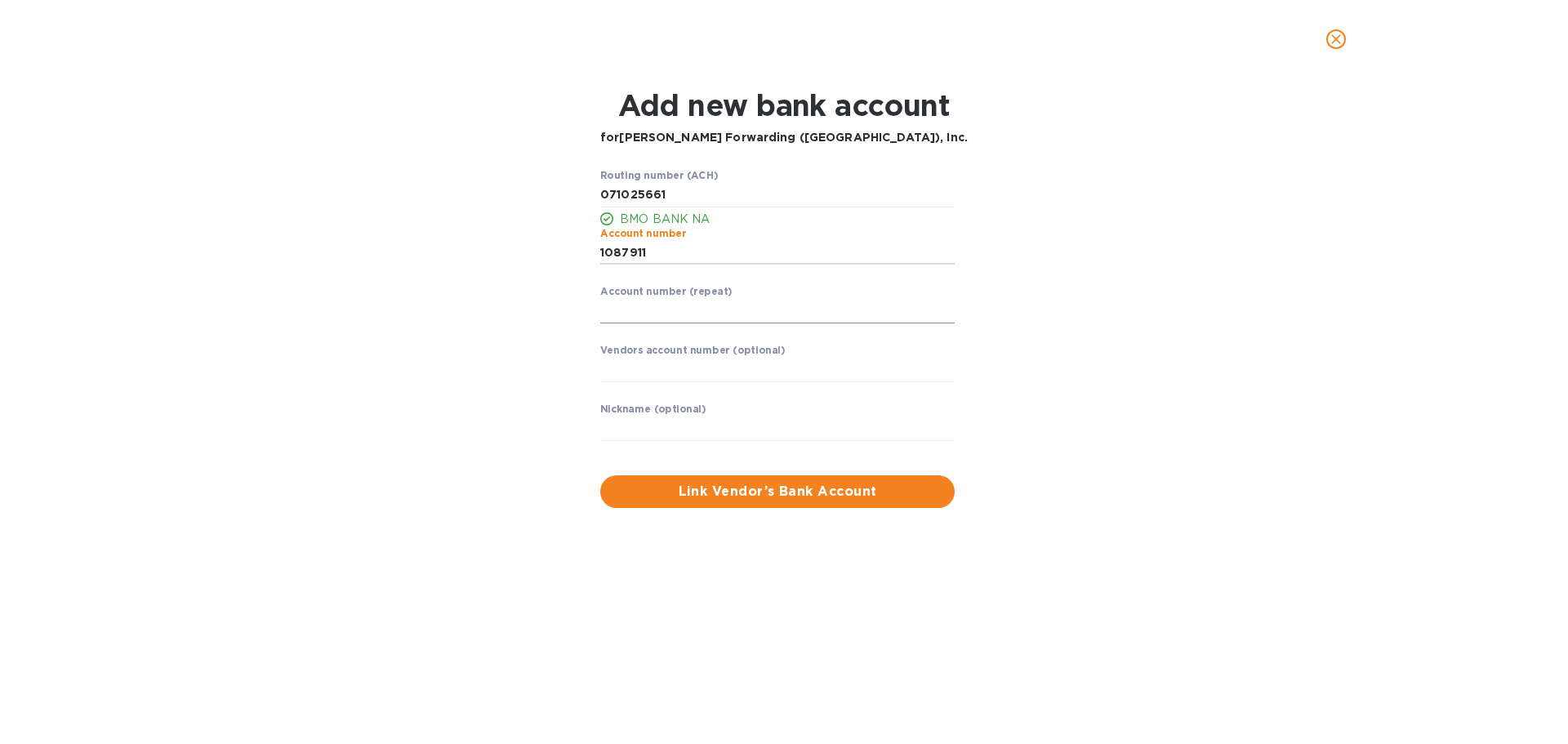
click at [680, 309] on input "string" at bounding box center [778, 311] width 355 height 25
type input "1087911"
click at [679, 368] on input "text" at bounding box center [778, 370] width 355 height 25
type input "PONGIUUES"
click at [659, 426] on input "text" at bounding box center [778, 429] width 355 height 25
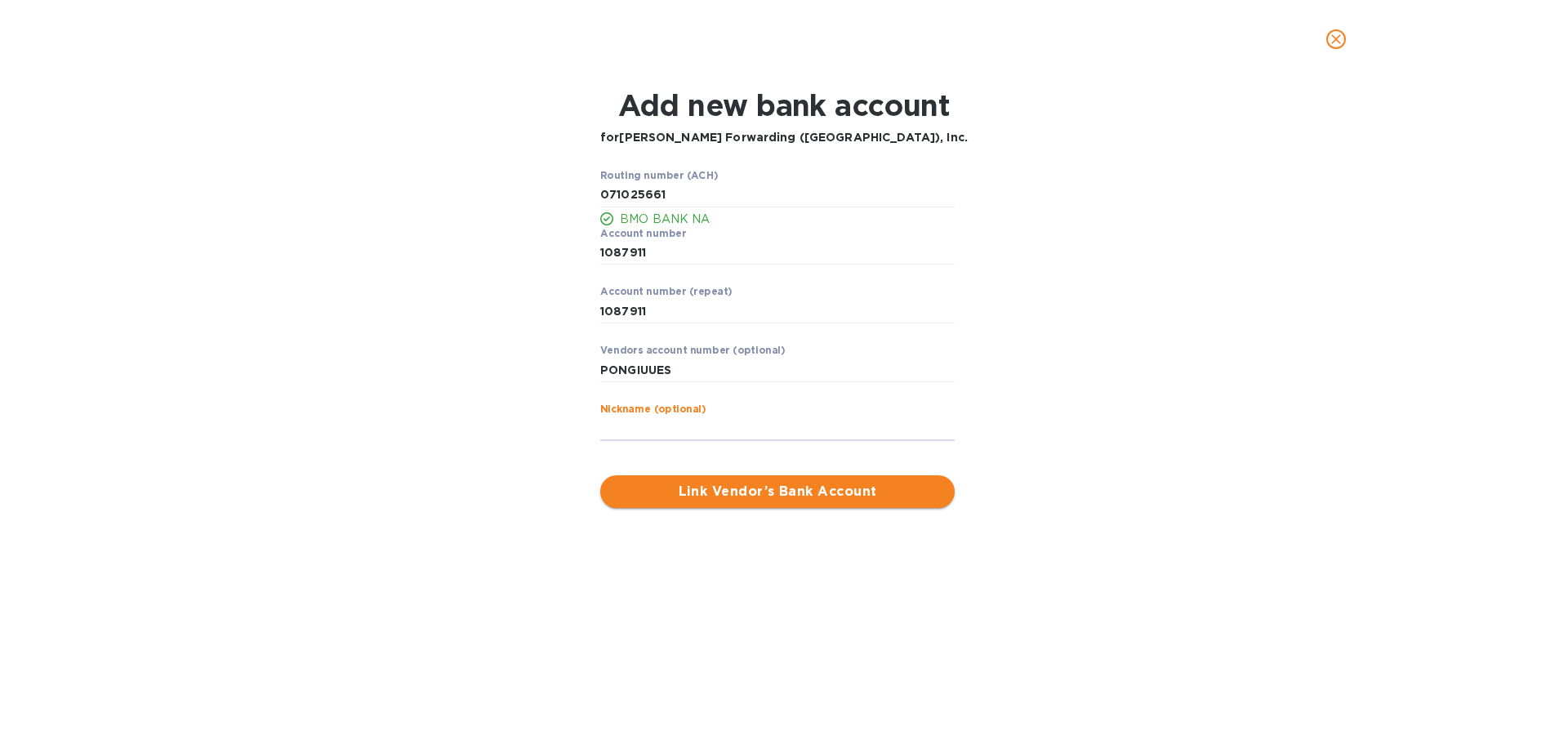
click at [791, 494] on span "Link Vendor’s Bank Account" at bounding box center [778, 492] width 328 height 20
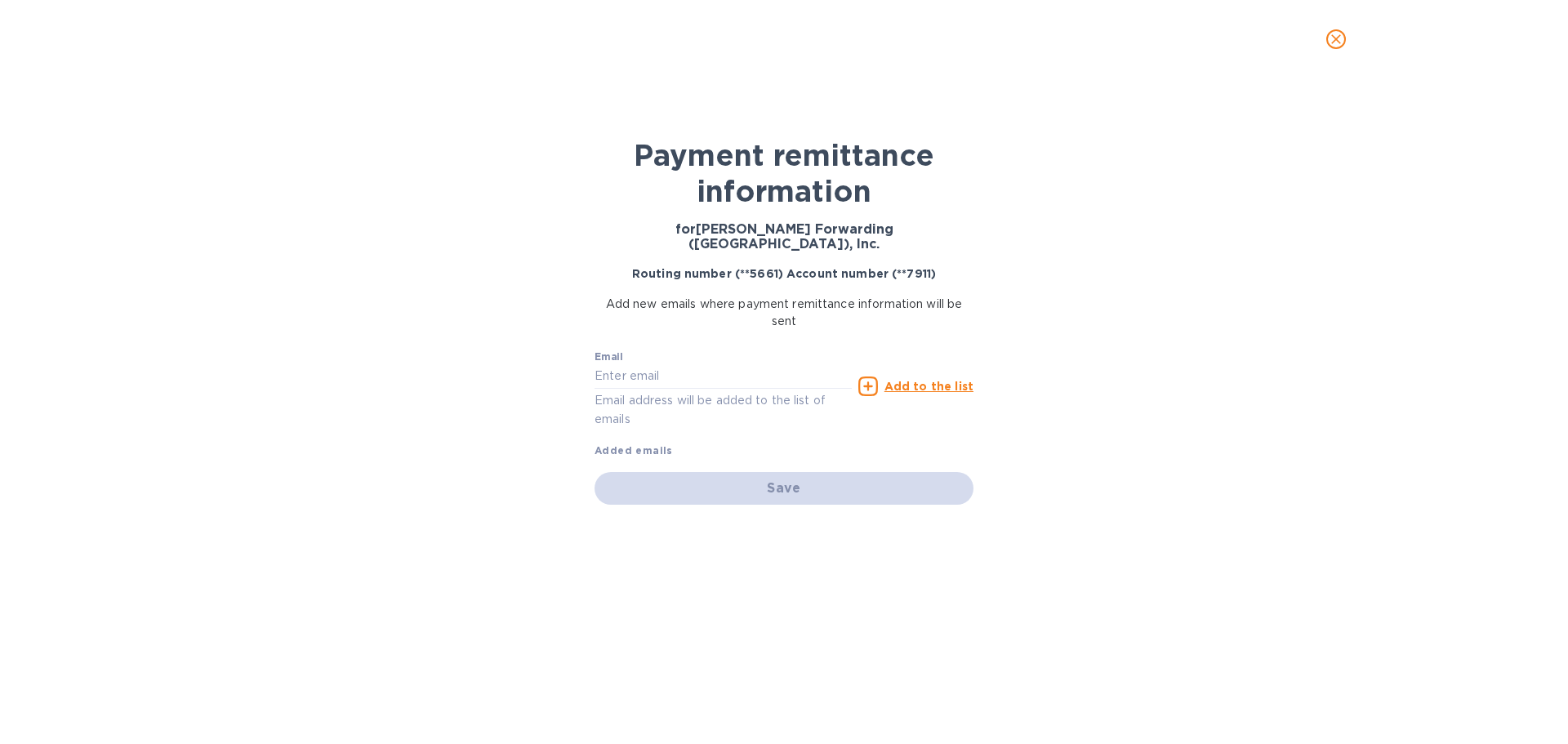
checkbox input "true"
click at [643, 364] on input "text" at bounding box center [723, 377] width 257 height 25
type input "[PERSON_NAME][EMAIL_ADDRESS][PERSON_NAME][DOMAIN_NAME]"
click at [771, 478] on div "Save" at bounding box center [784, 489] width 379 height 32
click at [785, 404] on p "Email address will be added to the list of emails" at bounding box center [723, 410] width 257 height 38
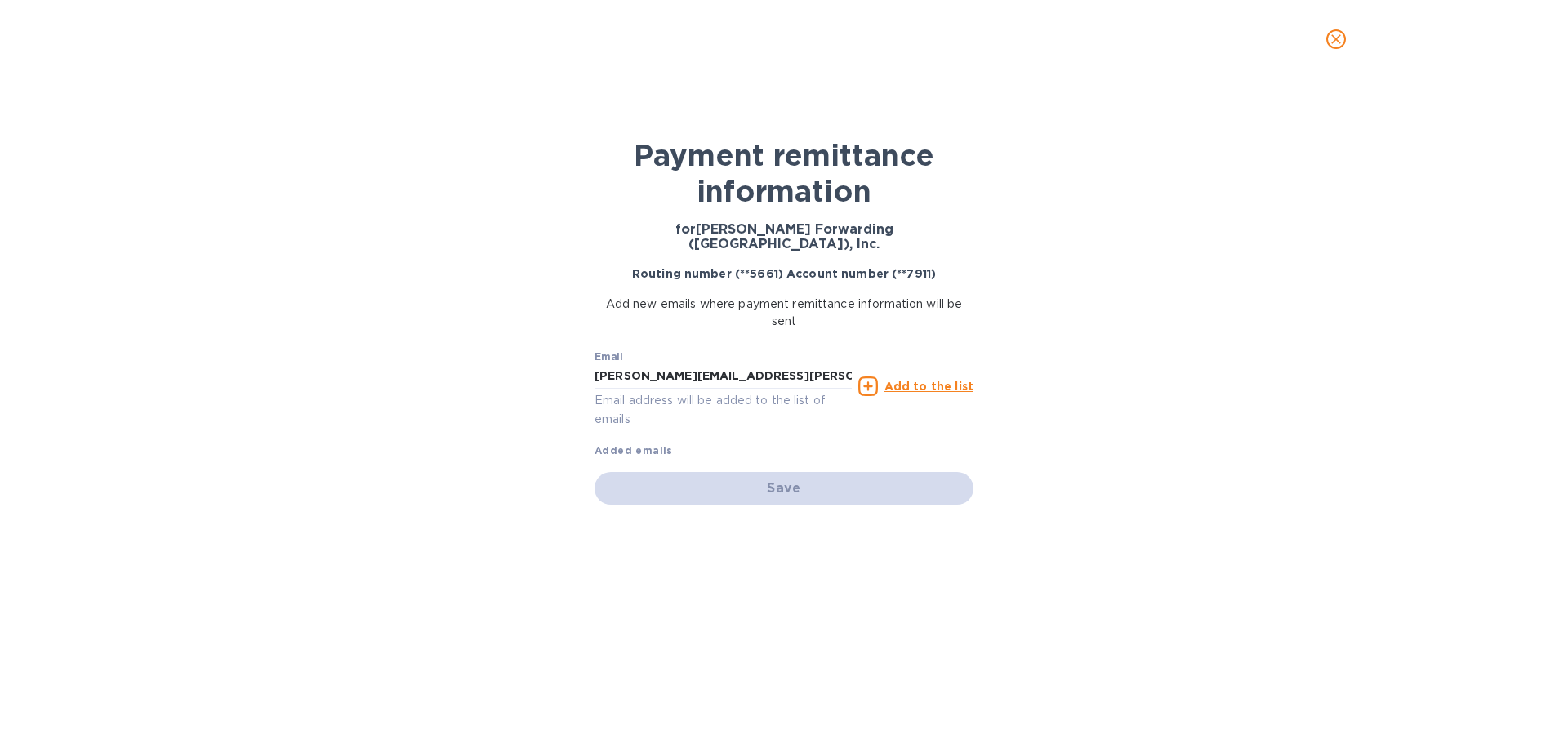
click at [722, 391] on p "Email address will be added to the list of emails" at bounding box center [723, 410] width 257 height 38
click at [922, 380] on u "Add to the list" at bounding box center [930, 386] width 89 height 13
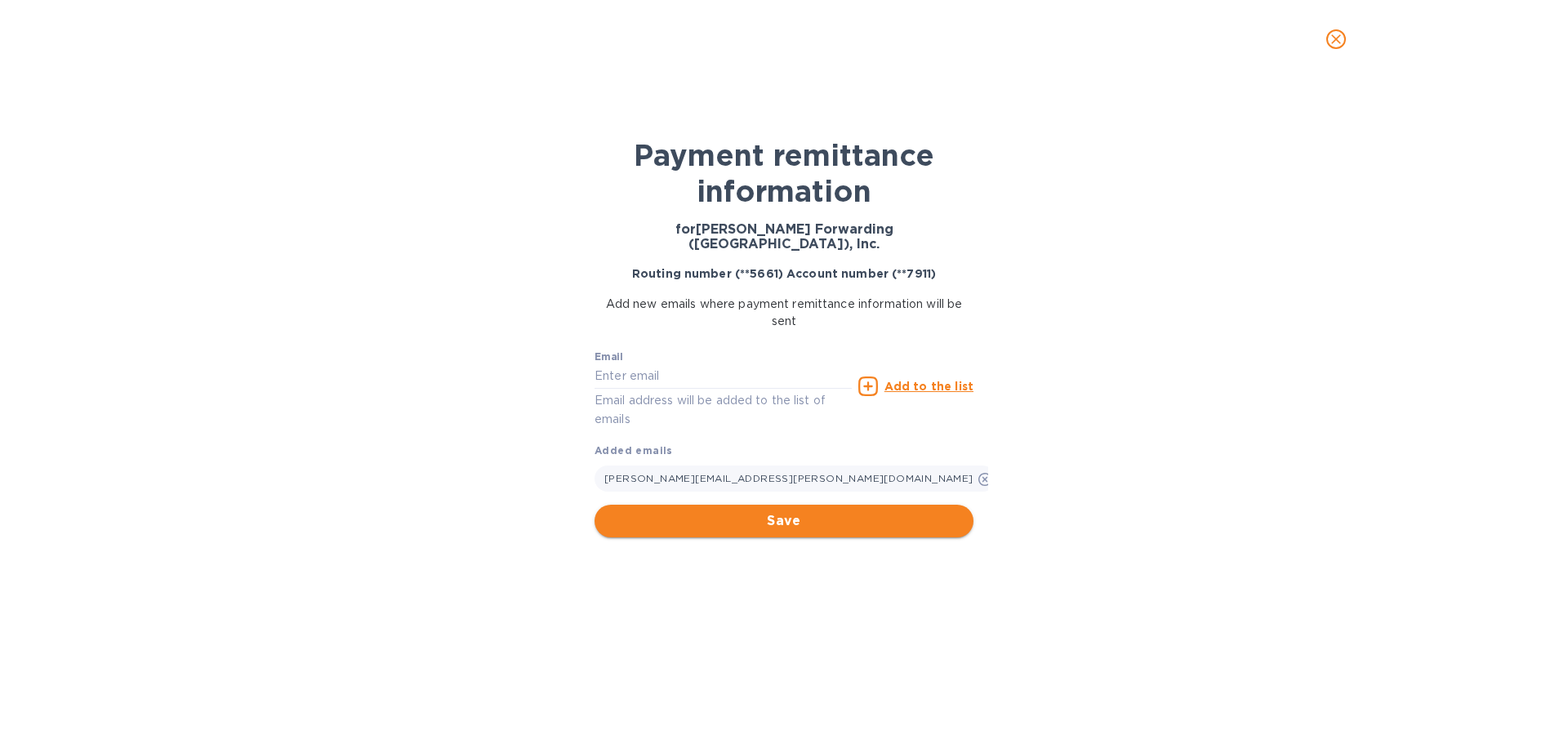
click at [797, 512] on span "Save" at bounding box center [784, 521] width 353 height 20
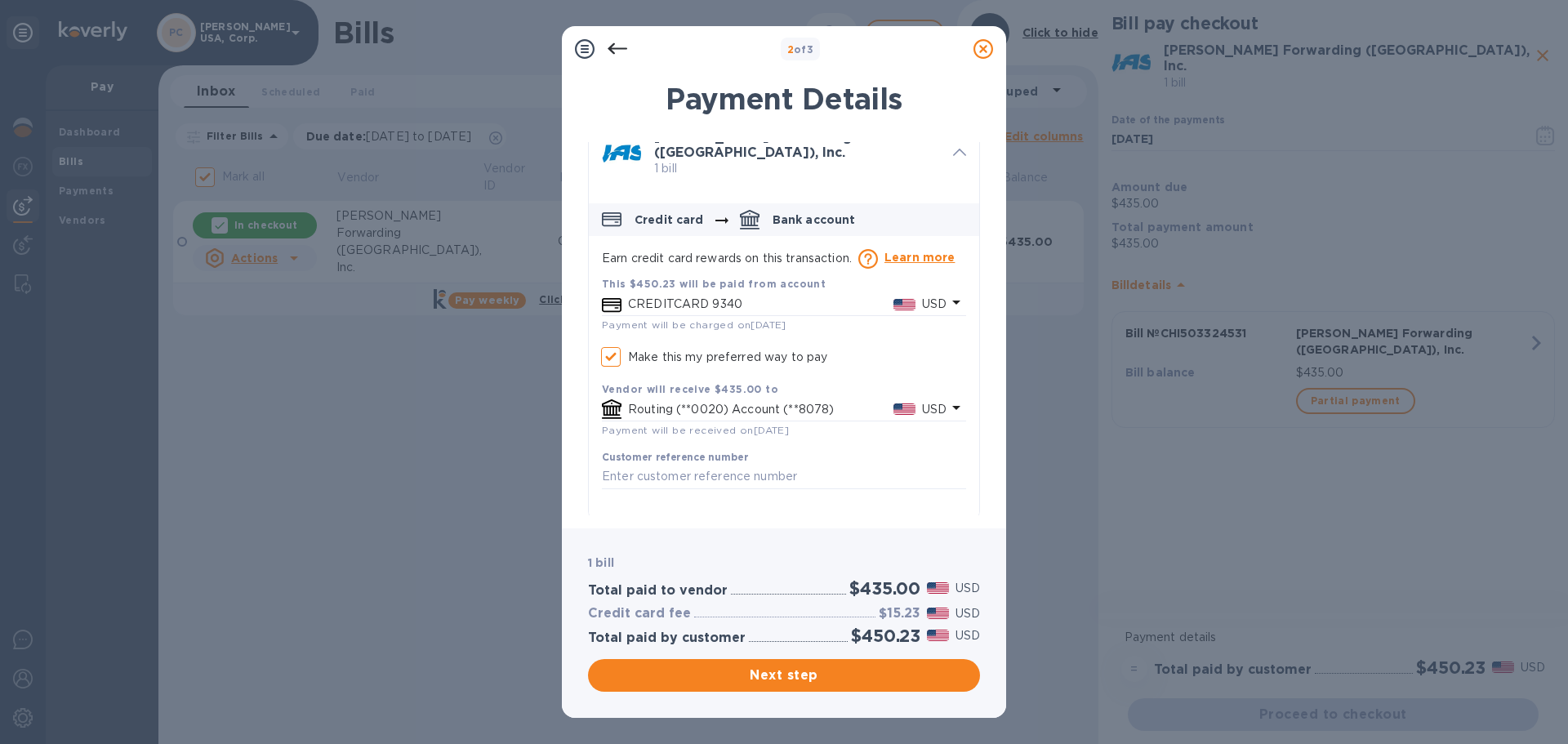
checkbox input "true"
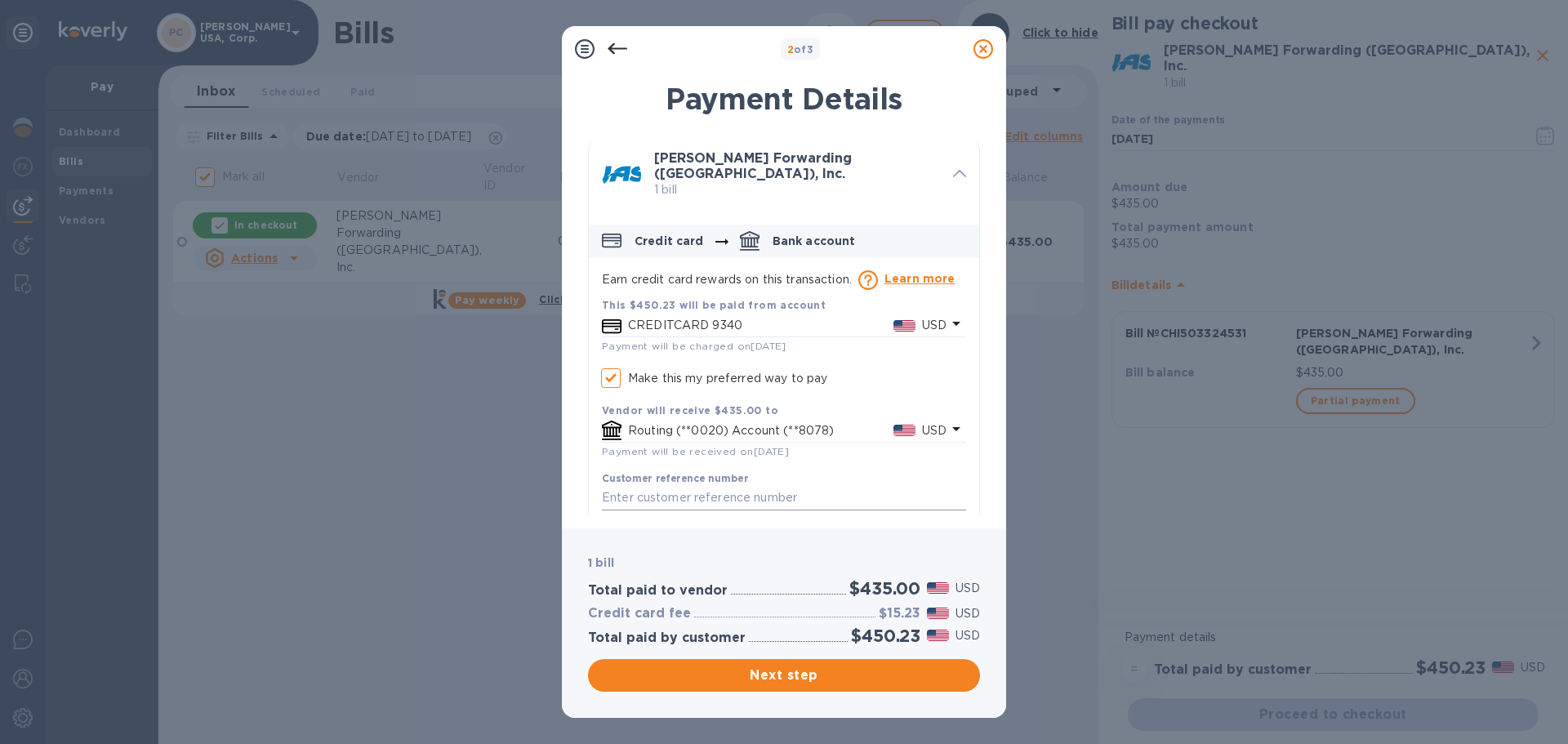
scroll to position [0, 0]
click at [609, 44] on icon at bounding box center [618, 48] width 20 height 20
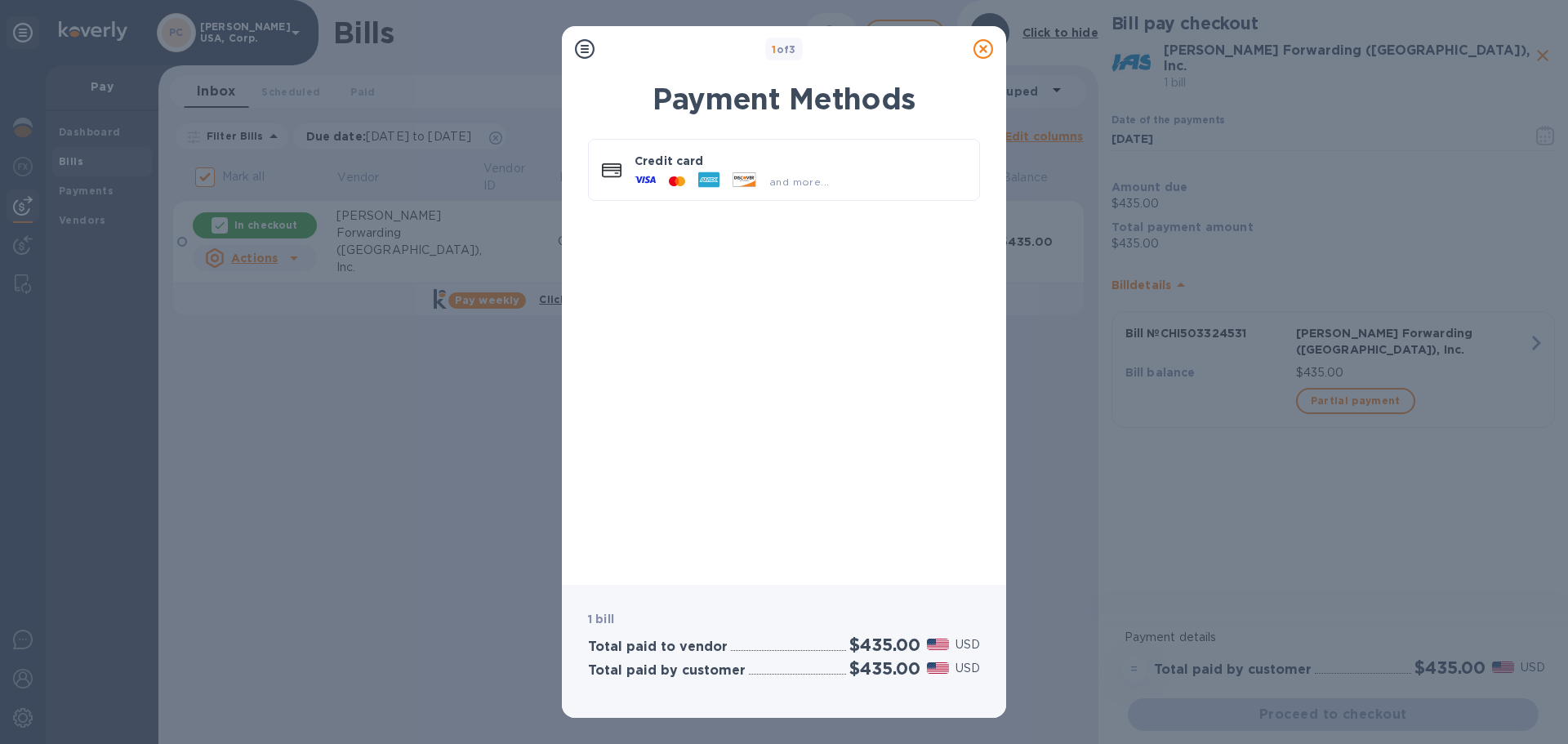
click at [612, 44] on div "1 of 3" at bounding box center [784, 49] width 366 height 24
click at [682, 165] on p "Credit card" at bounding box center [801, 160] width 332 height 16
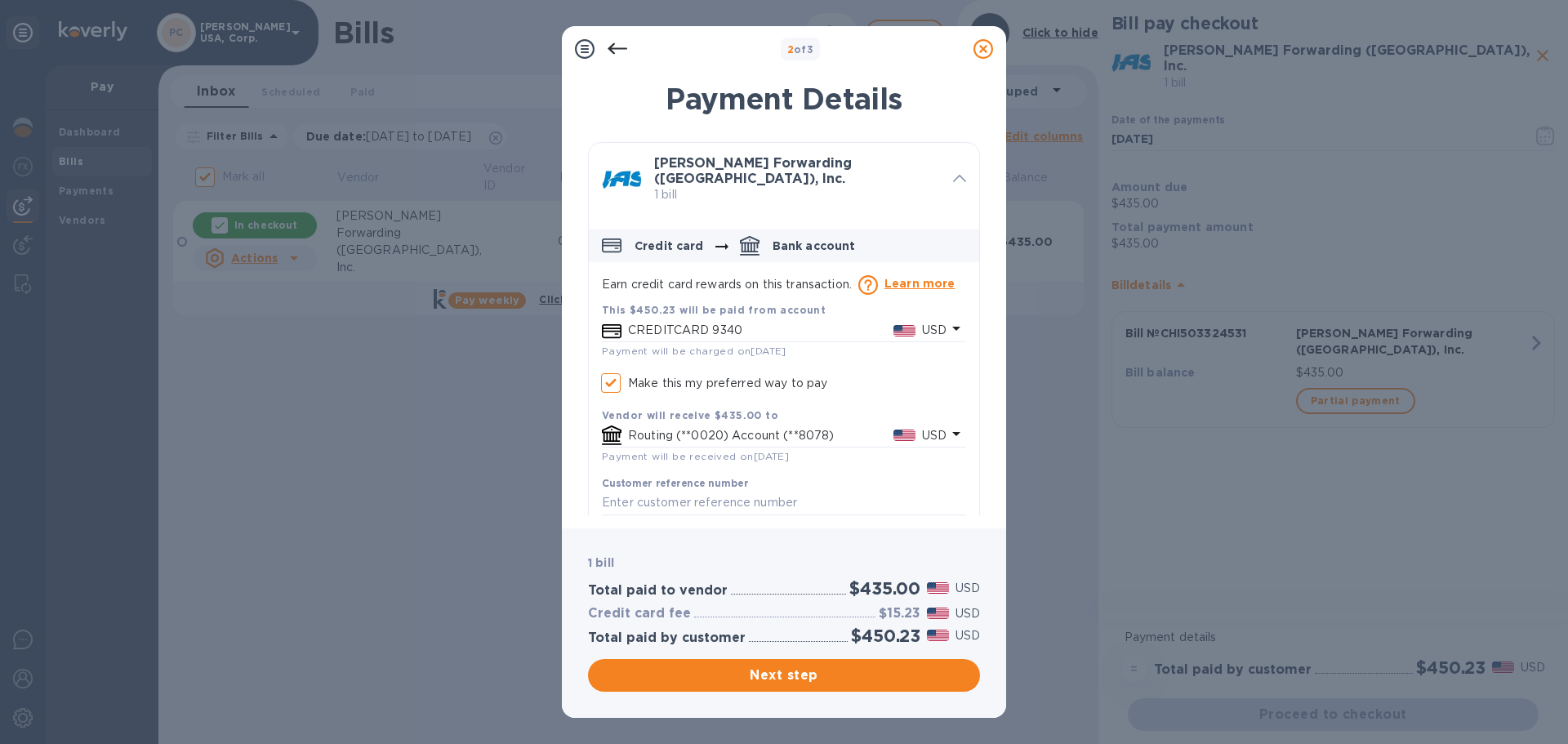
click at [984, 47] on icon at bounding box center [983, 48] width 20 height 20
checkbox input "true"
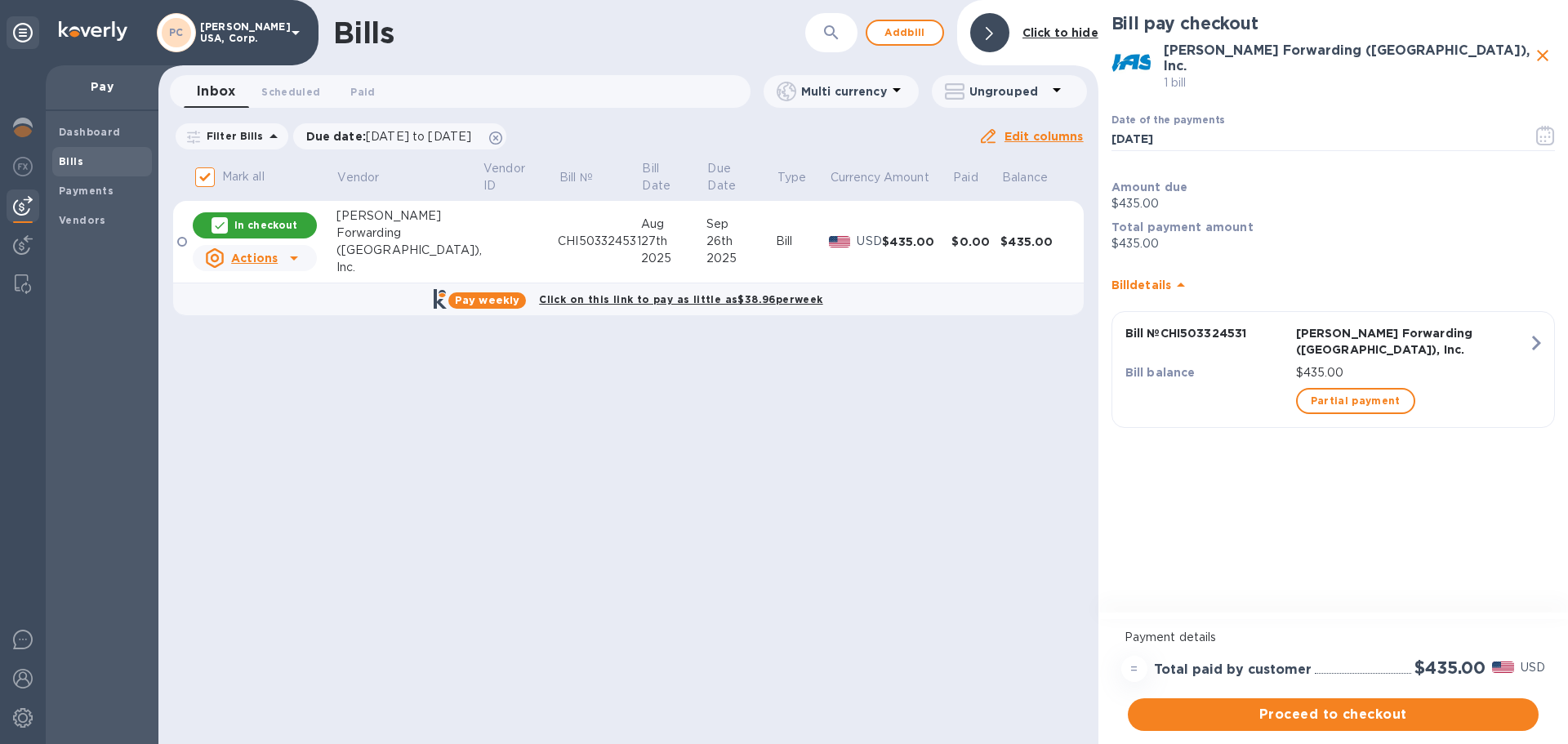
click at [263, 221] on p "In checkout" at bounding box center [266, 225] width 63 height 14
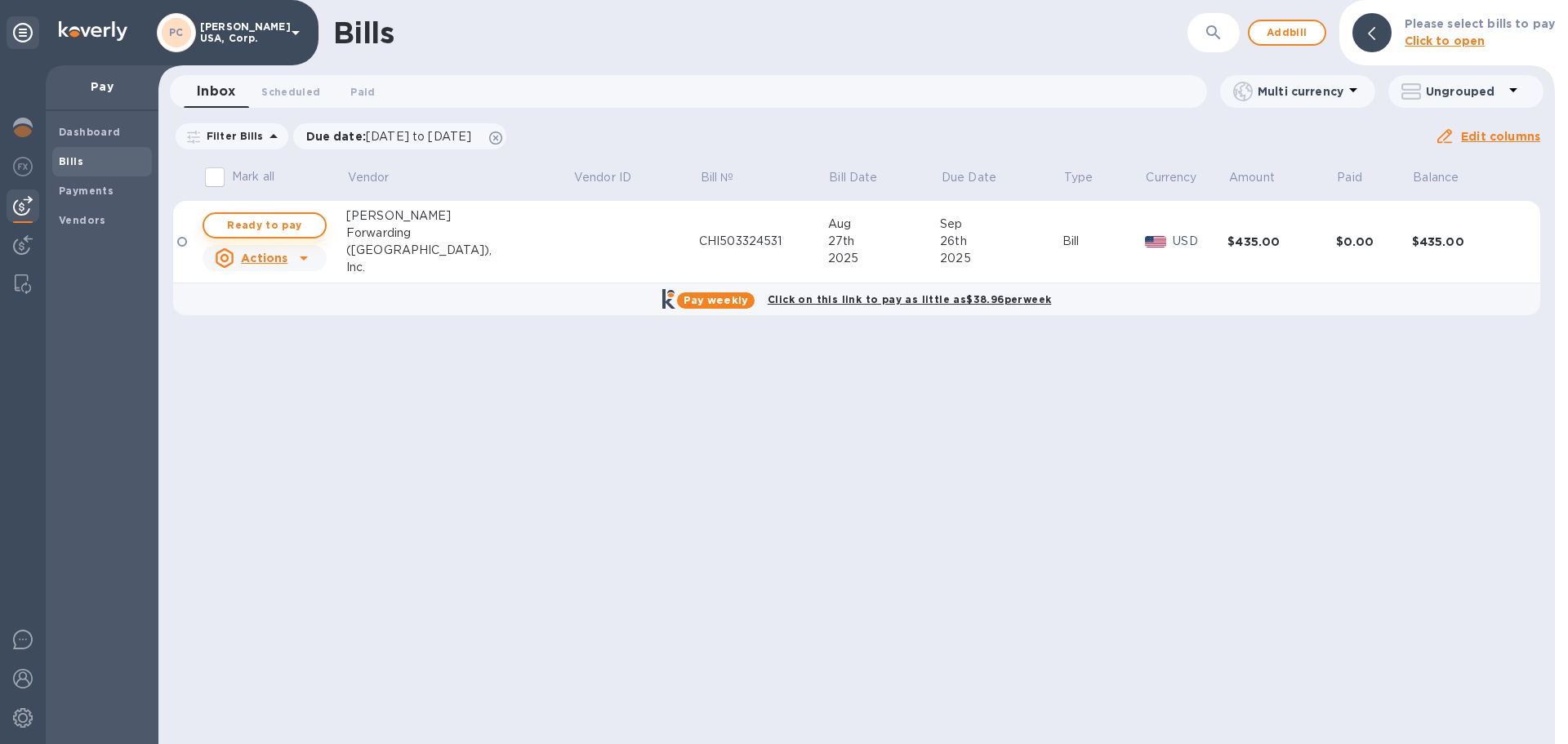
click at [249, 222] on span "Ready to pay" at bounding box center [265, 225] width 95 height 20
checkbox input "true"
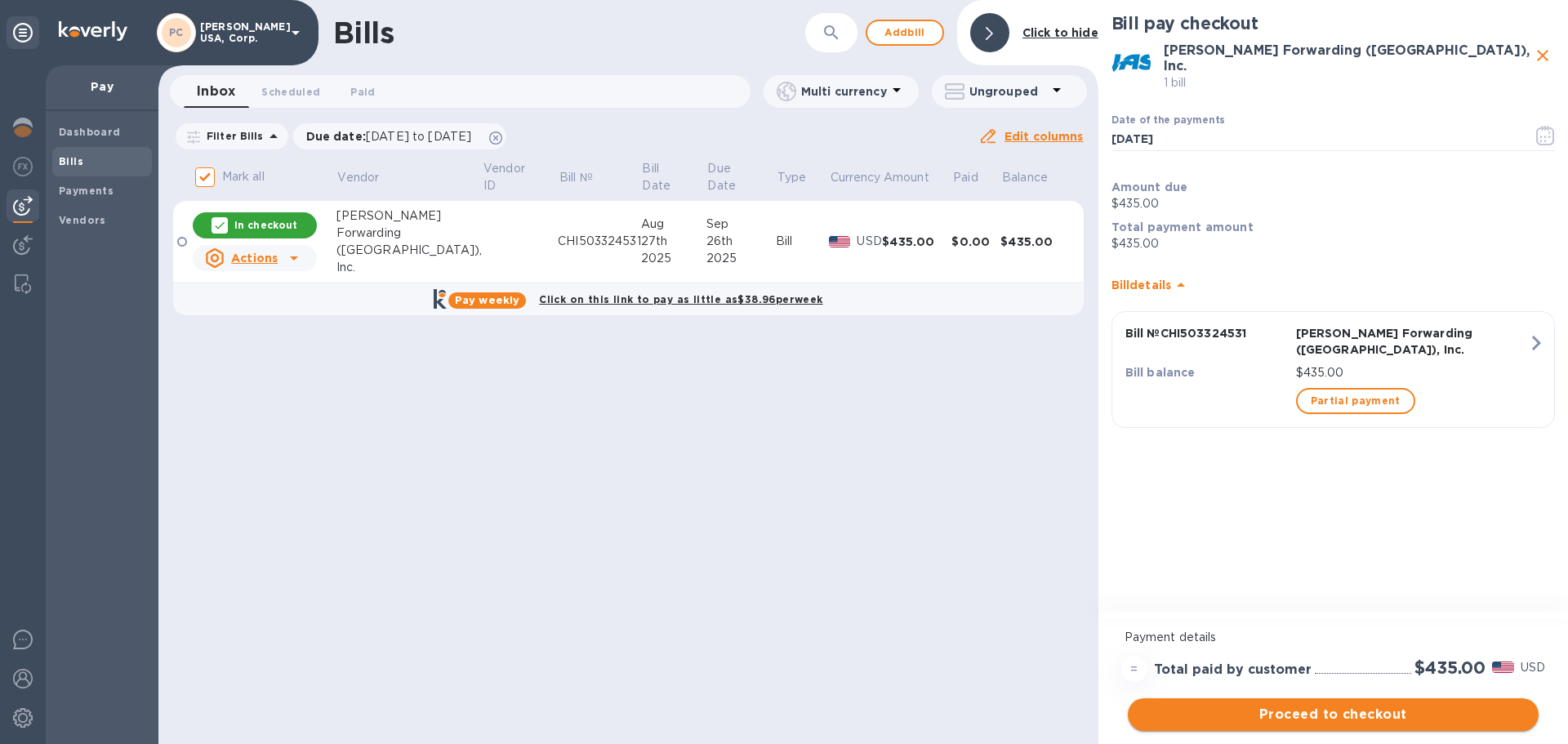
click at [1336, 712] on span "Proceed to checkout" at bounding box center [1334, 715] width 385 height 20
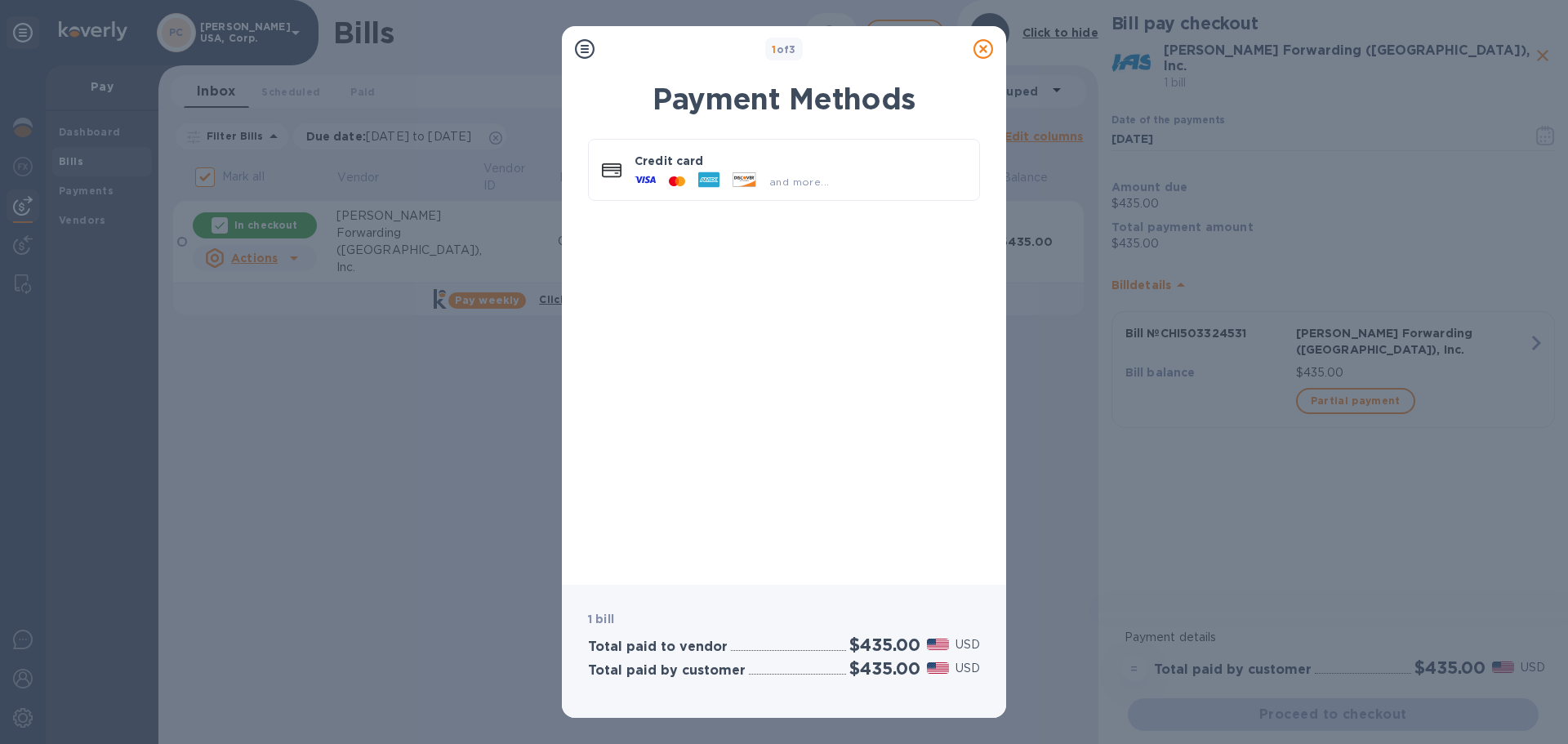
click at [981, 53] on icon at bounding box center [983, 48] width 20 height 20
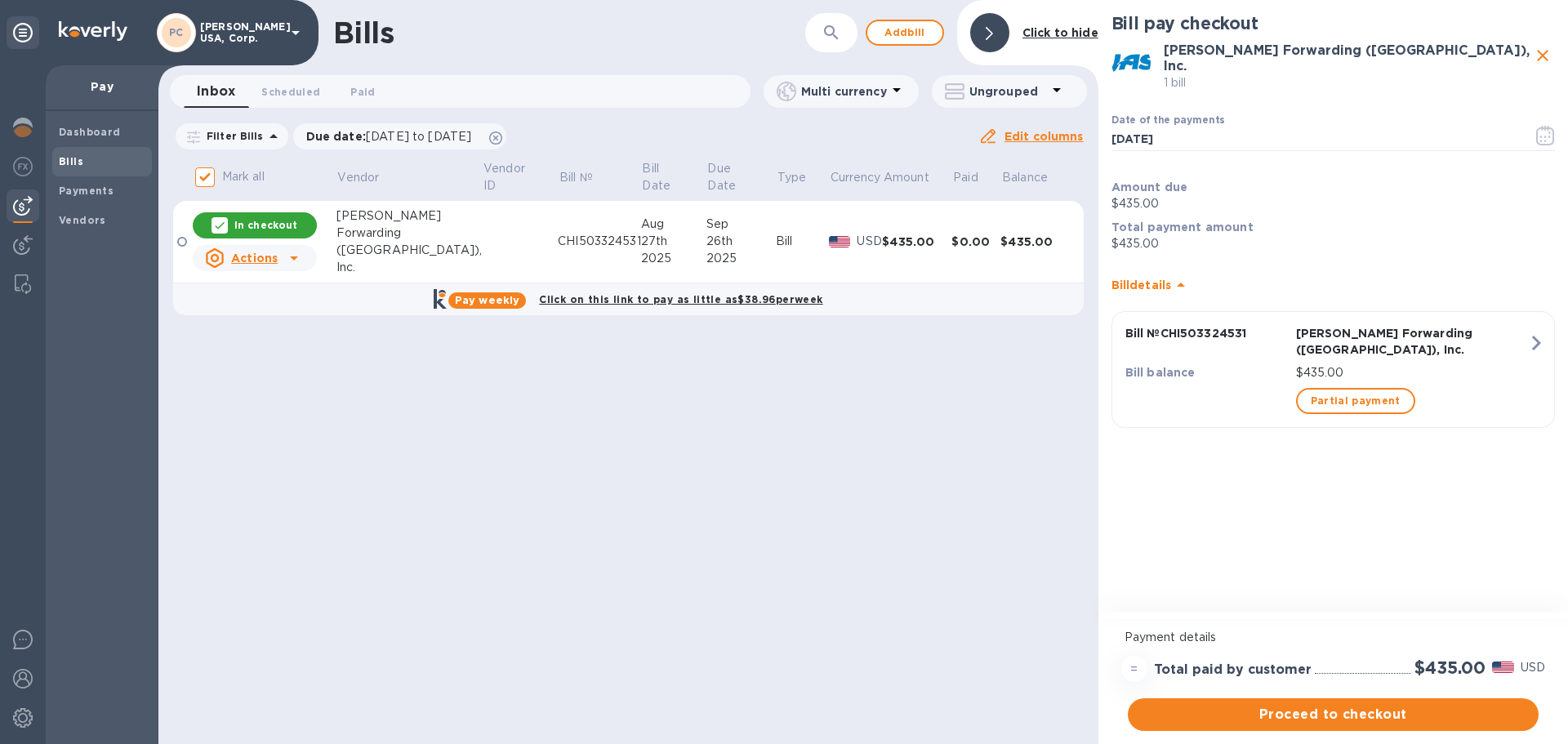
click at [290, 256] on icon at bounding box center [294, 258] width 20 height 20
click at [489, 535] on div at bounding box center [784, 372] width 1568 height 744
click at [891, 240] on div "$435.00" at bounding box center [916, 241] width 69 height 16
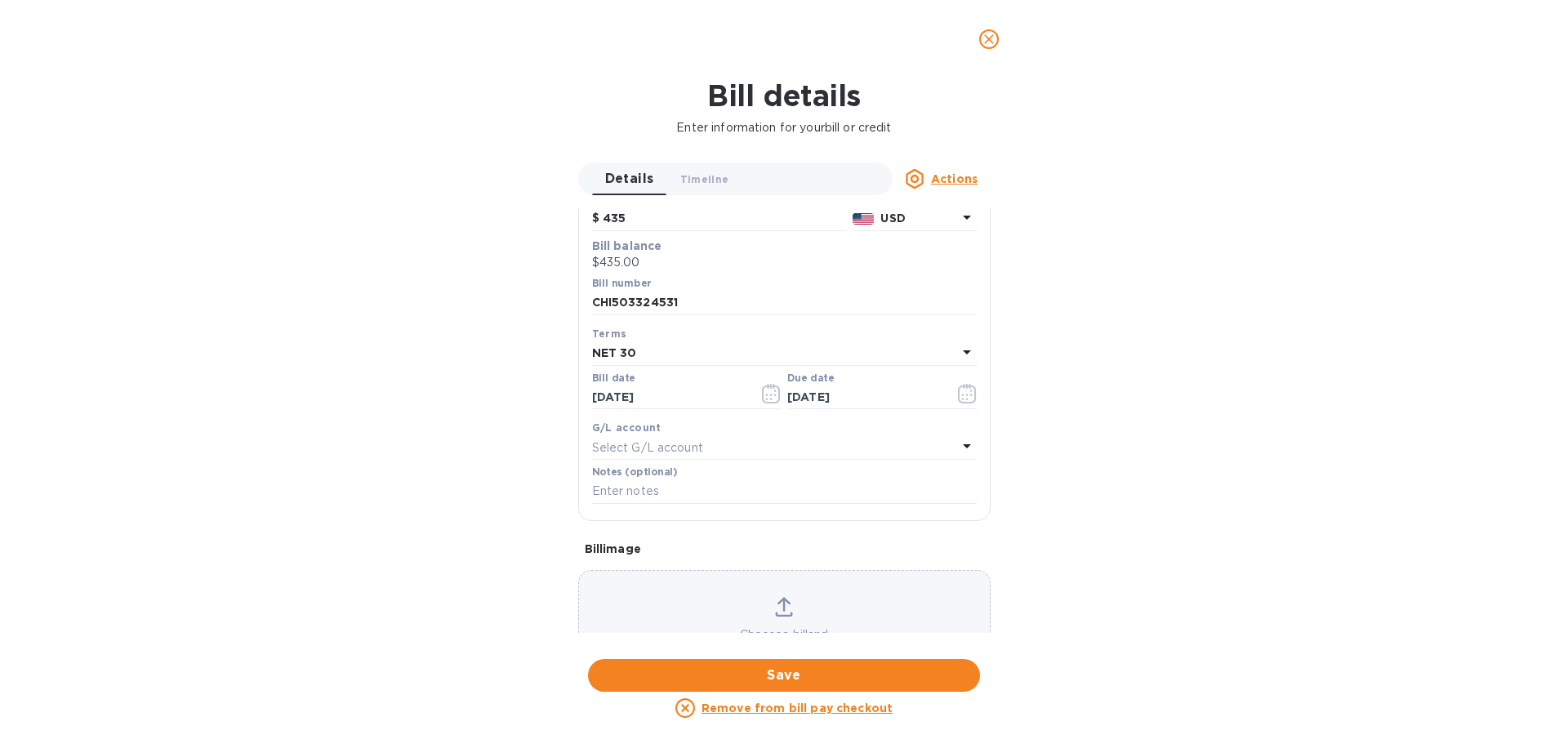
scroll to position [232, 0]
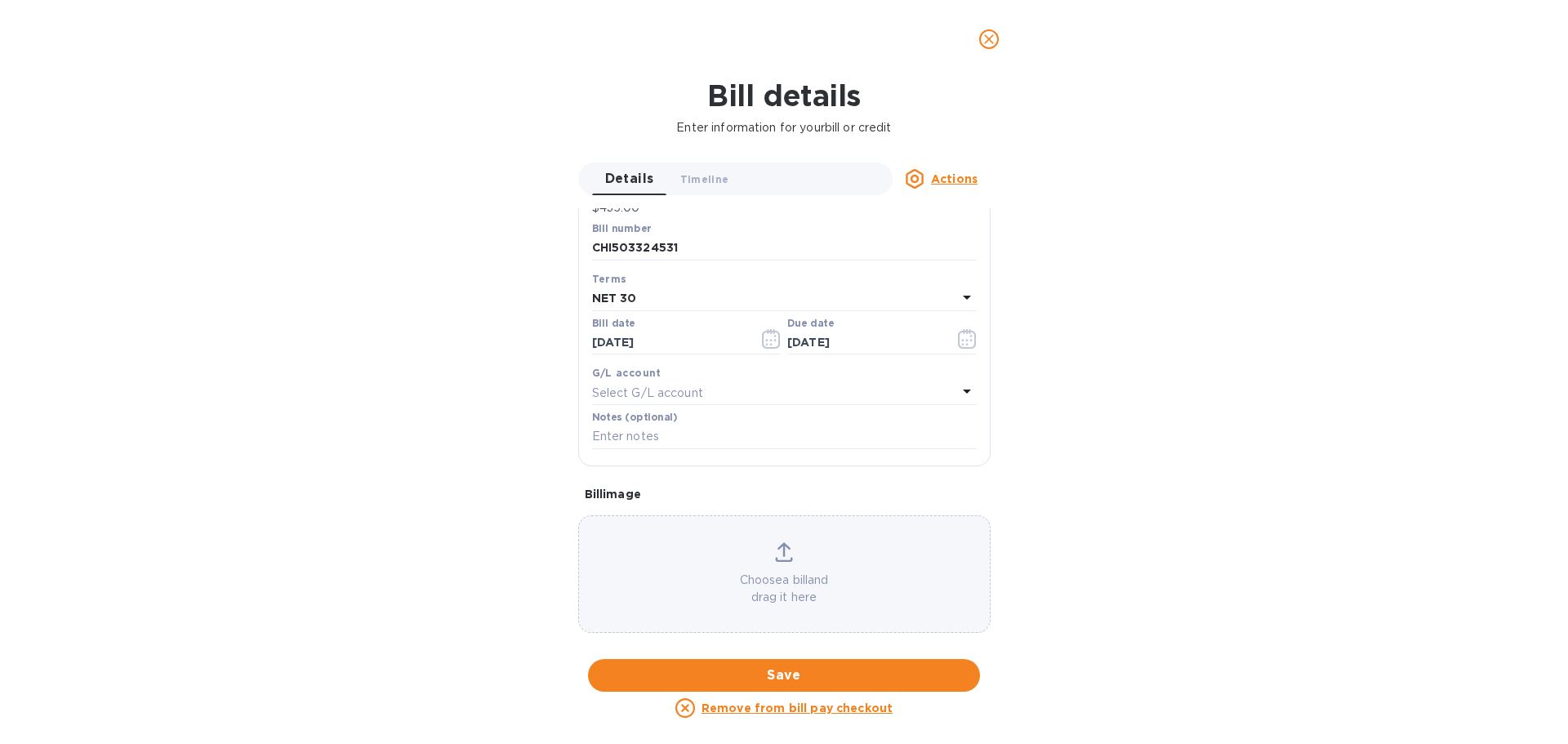
click at [961, 389] on icon at bounding box center [967, 391] width 20 height 20
click at [708, 441] on input "text" at bounding box center [786, 438] width 288 height 25
type input "5"
type input "412"
click at [729, 482] on p "No matches" at bounding box center [778, 479] width 320 height 17
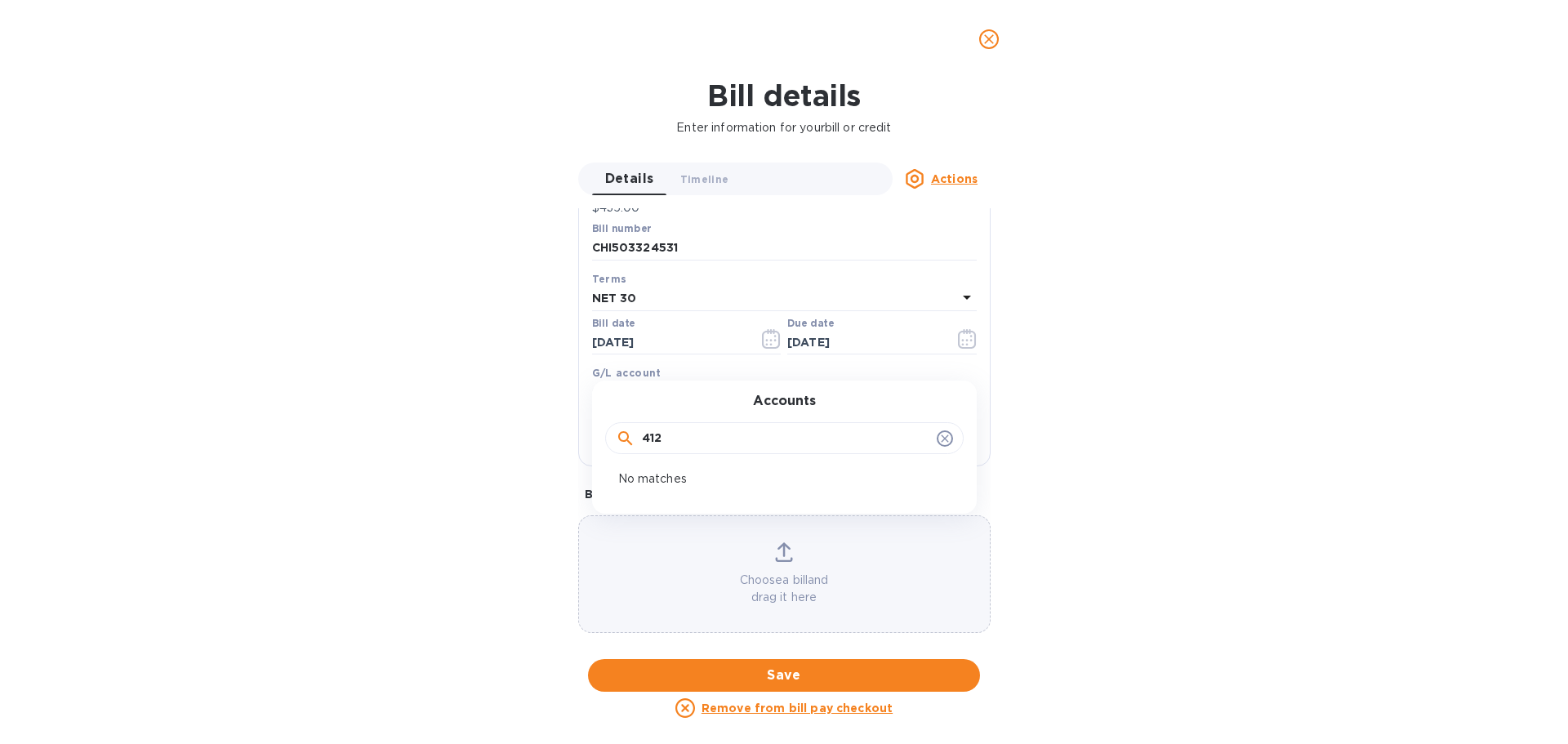
click at [941, 438] on icon at bounding box center [945, 438] width 13 height 13
click at [814, 674] on span "Save" at bounding box center [784, 676] width 366 height 20
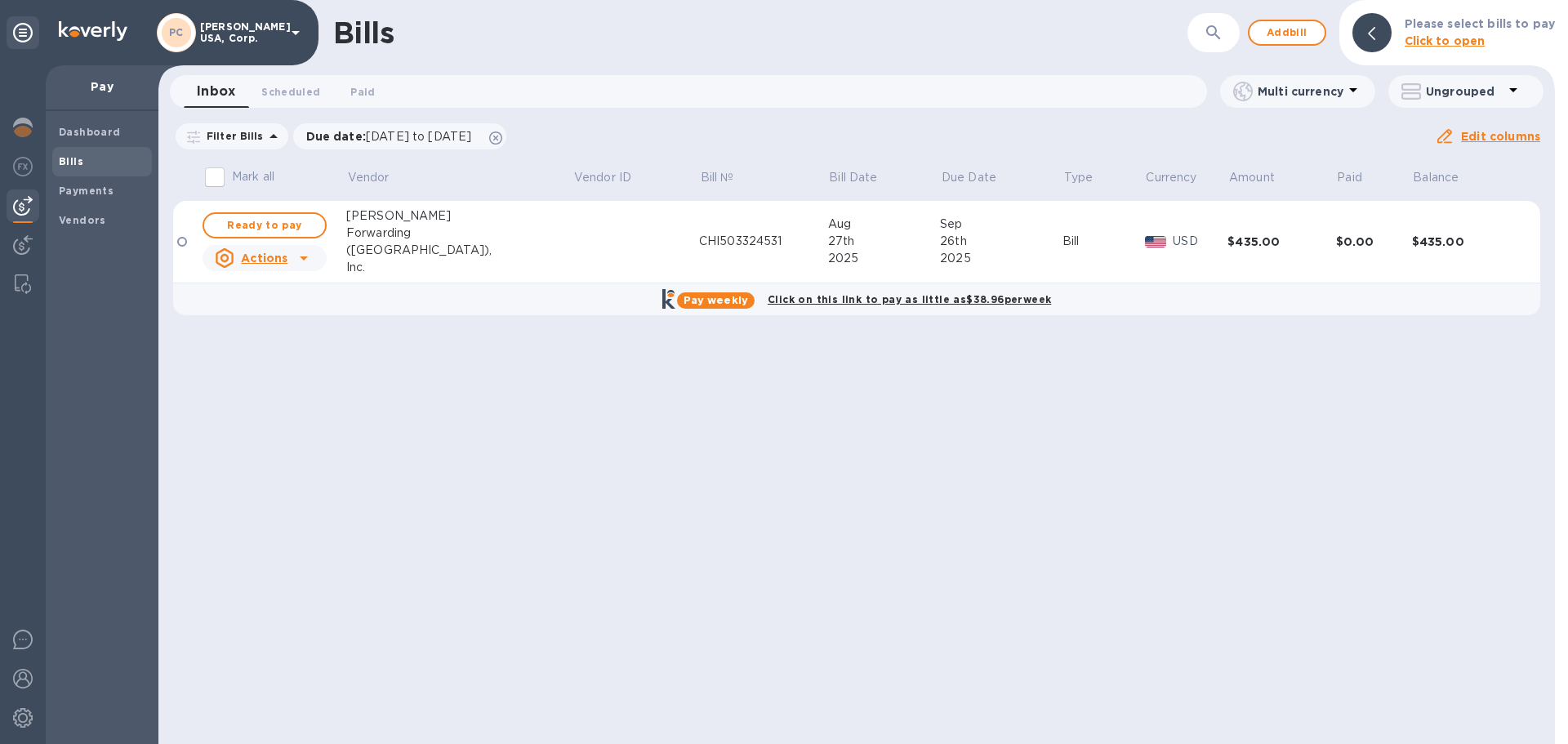
click at [1443, 40] on b "Click to open" at bounding box center [1445, 41] width 81 height 13
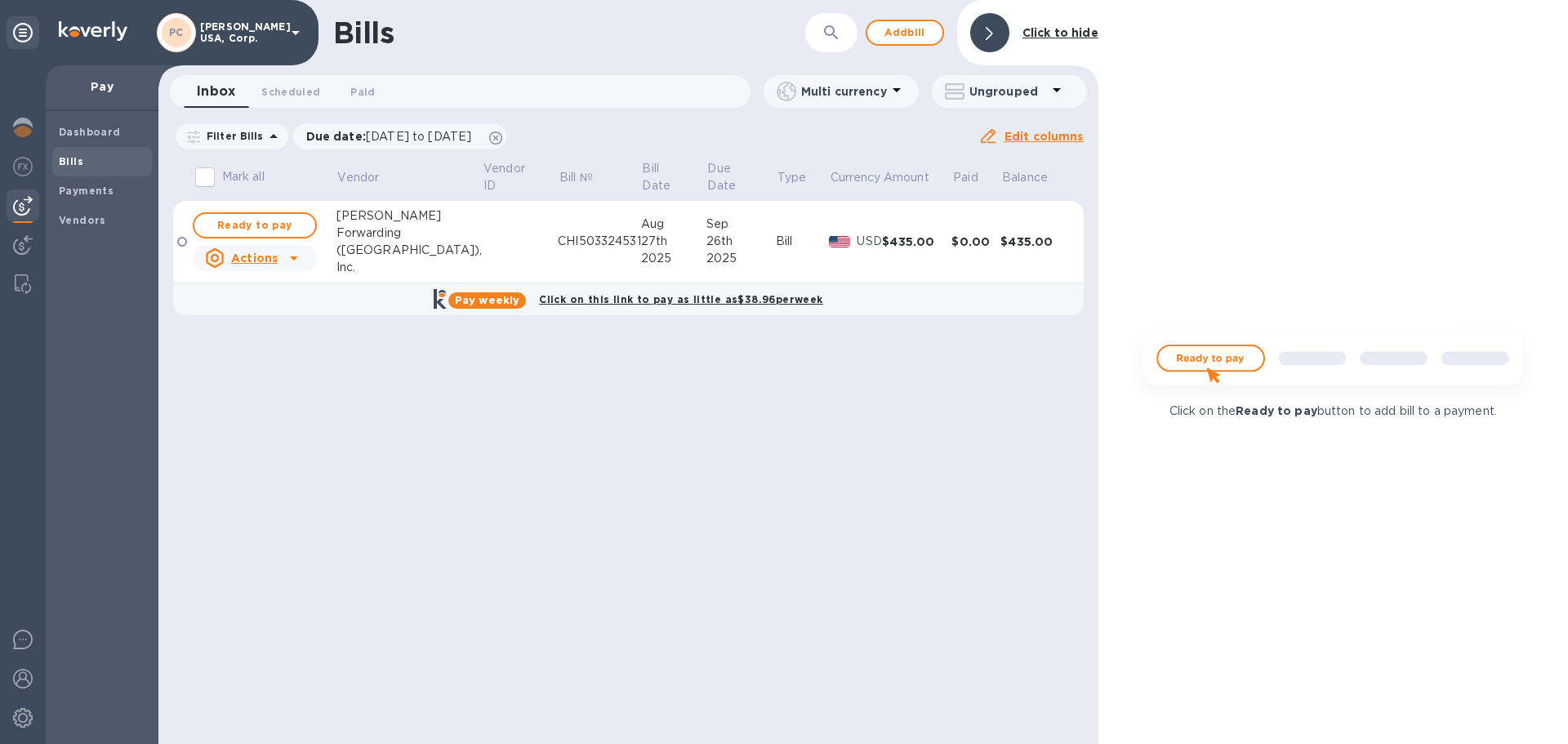
click at [1226, 360] on img at bounding box center [1333, 365] width 407 height 82
click at [241, 224] on span "Ready to pay" at bounding box center [255, 225] width 95 height 20
checkbox input "true"
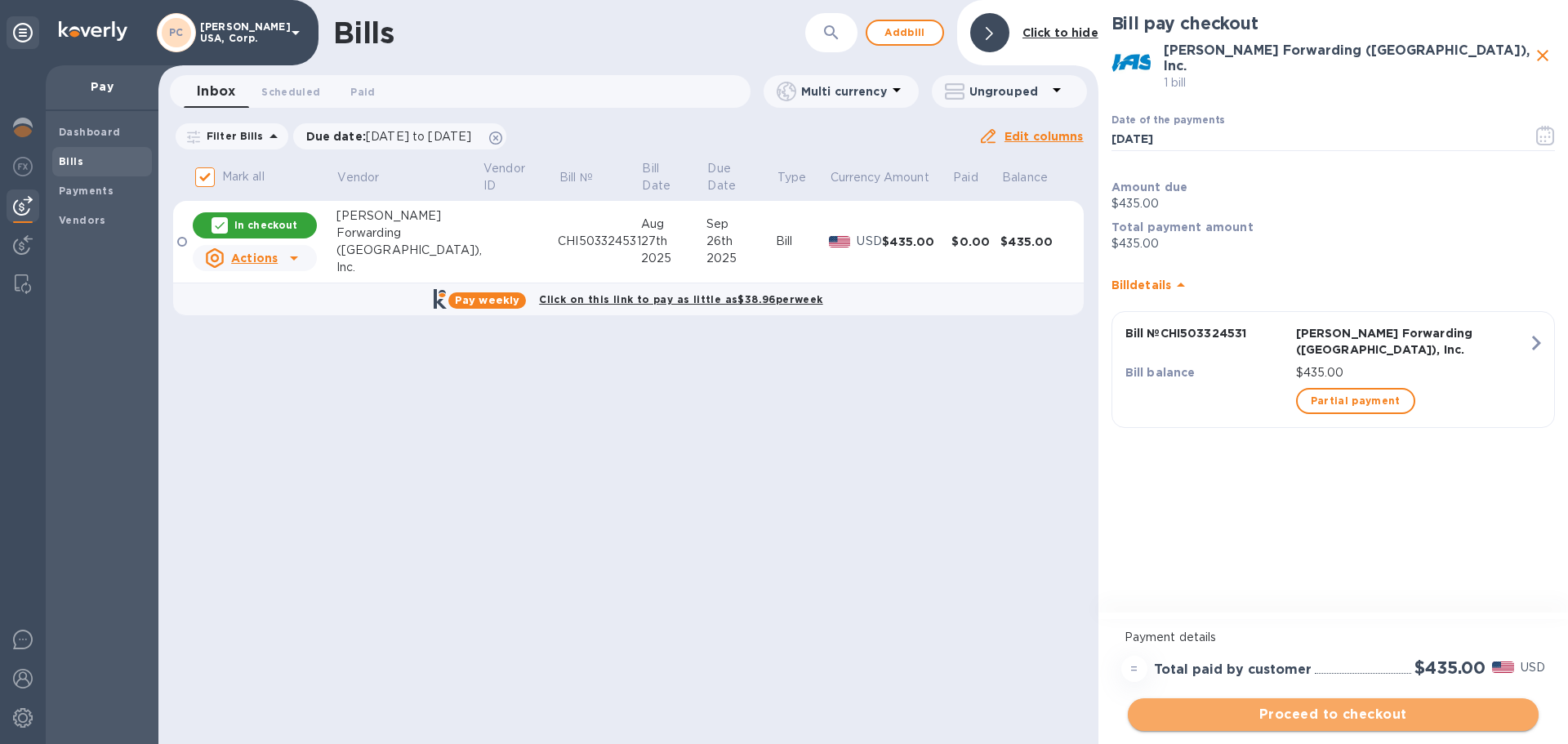
click at [1340, 709] on span "Proceed to checkout" at bounding box center [1334, 715] width 385 height 20
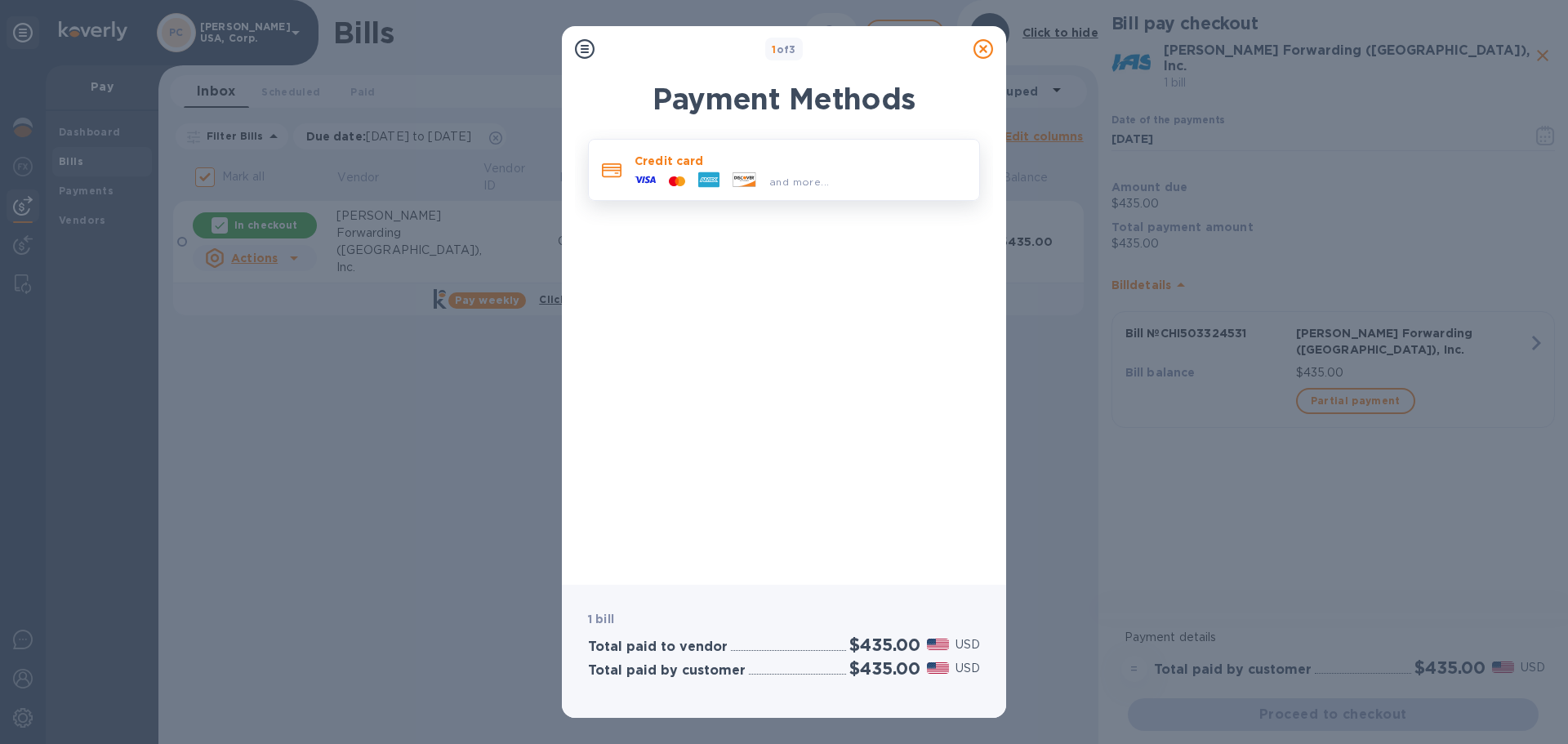
click at [802, 178] on span "and more..." at bounding box center [799, 181] width 60 height 12
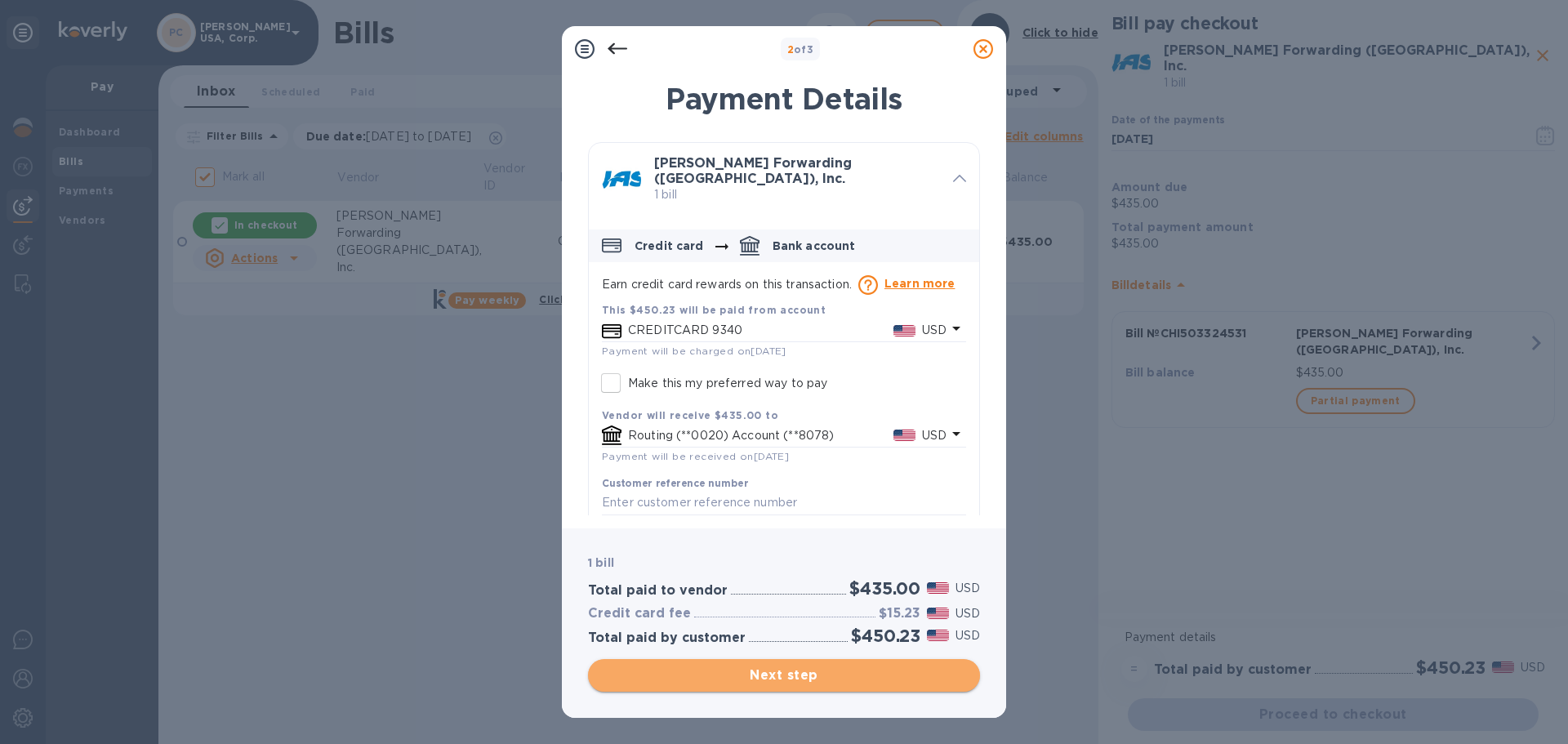
click at [744, 679] on span "Next step" at bounding box center [784, 676] width 366 height 20
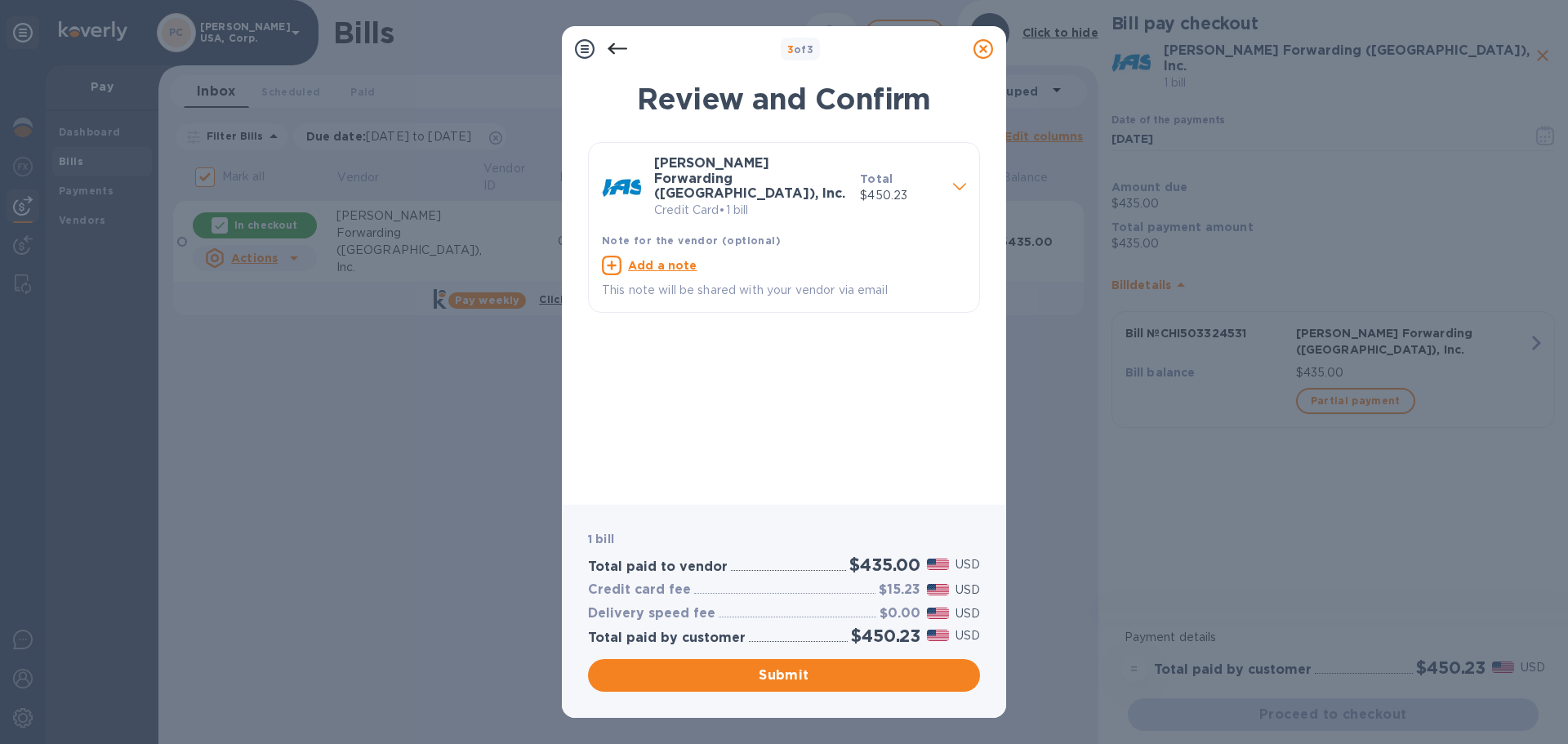
click at [614, 47] on icon at bounding box center [618, 48] width 20 height 20
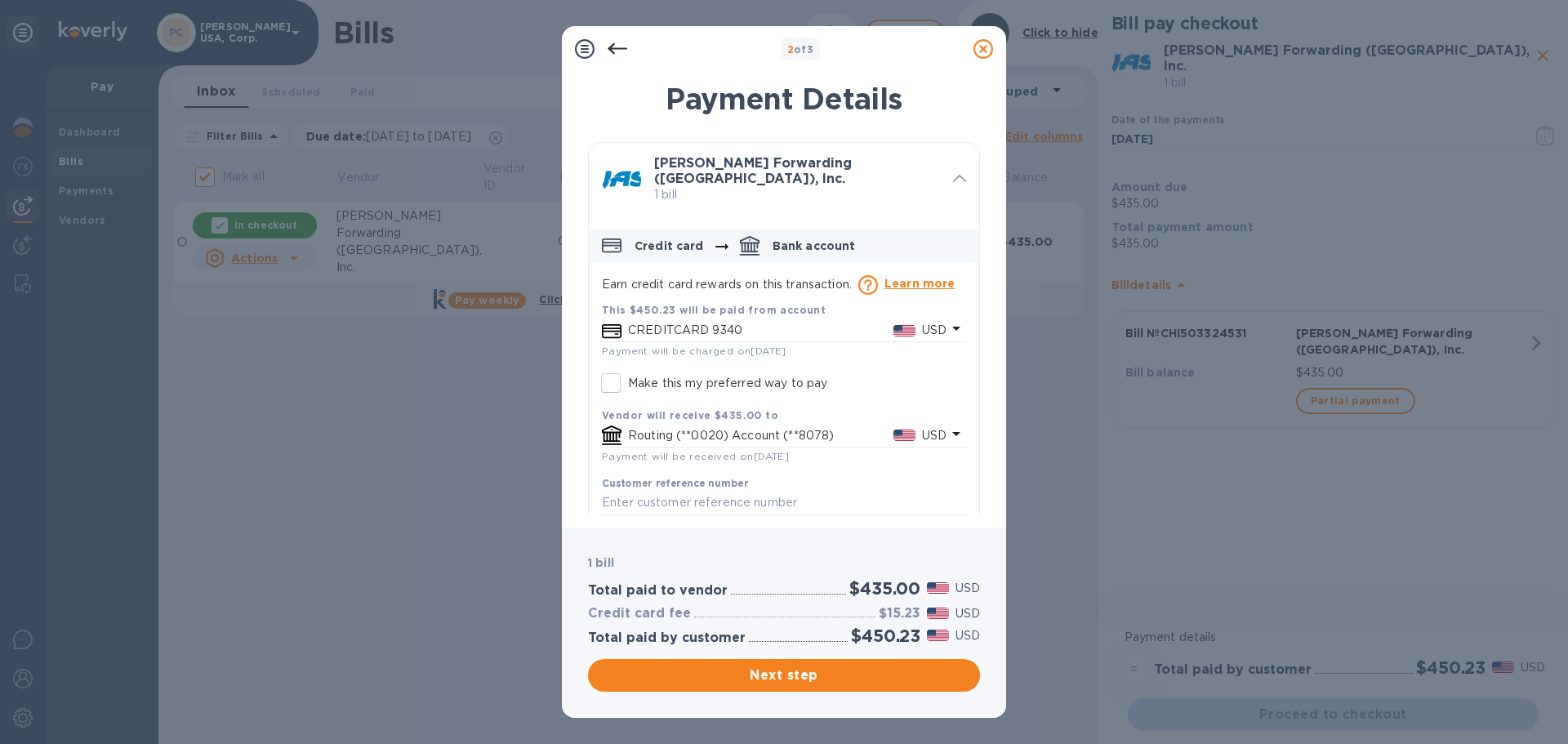
click at [614, 47] on icon at bounding box center [618, 48] width 20 height 20
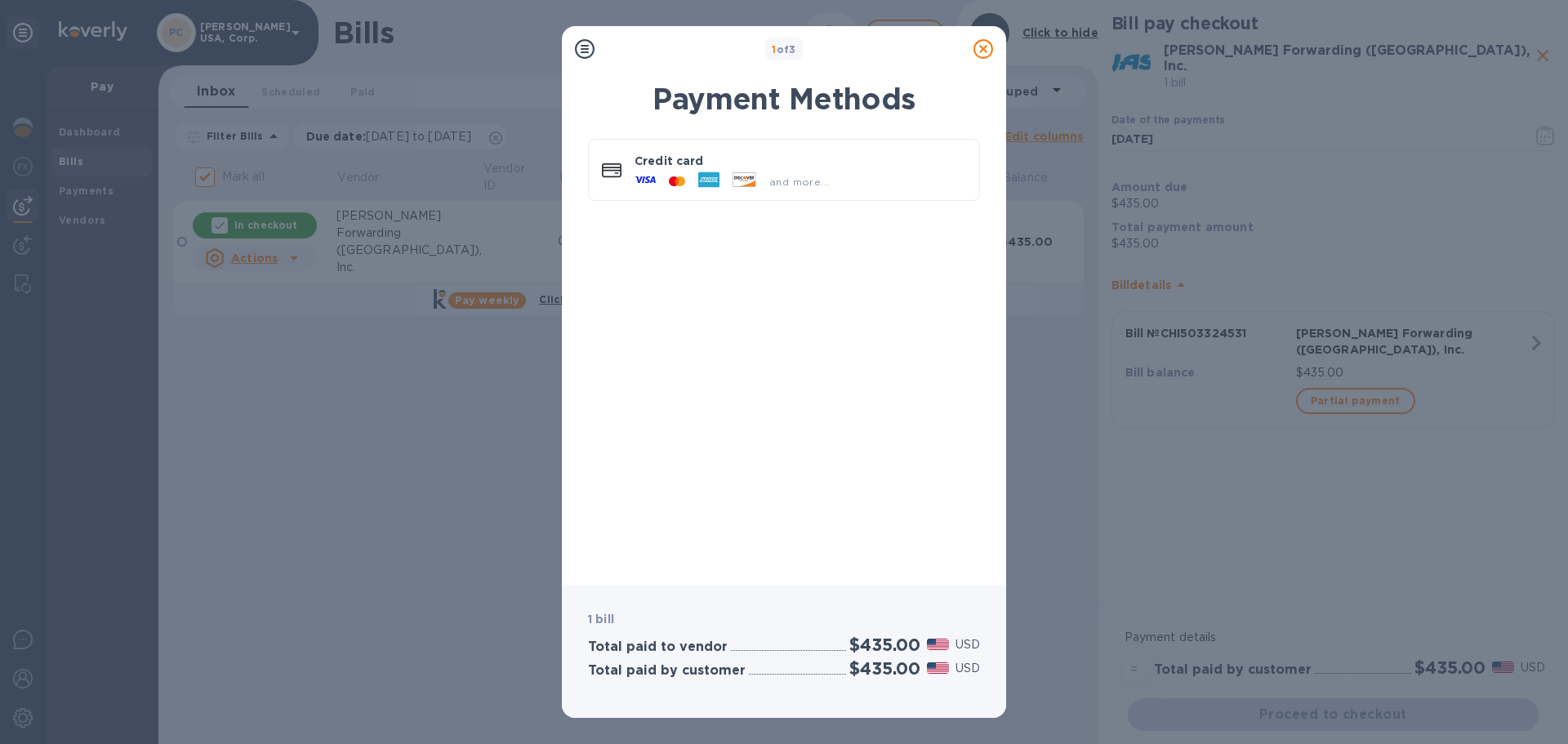
click at [982, 50] on icon at bounding box center [983, 48] width 20 height 20
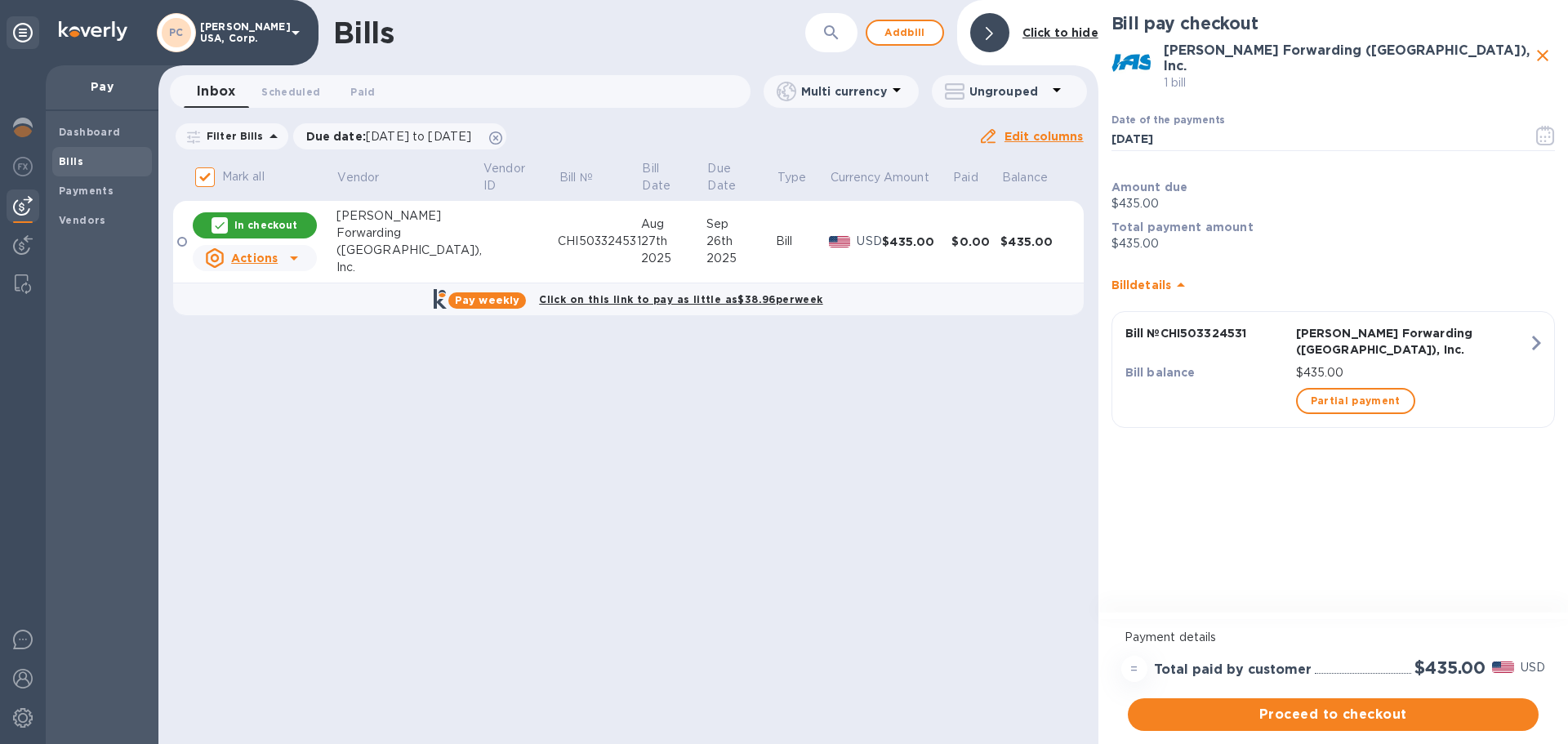
click at [295, 34] on icon at bounding box center [295, 33] width 9 height 4
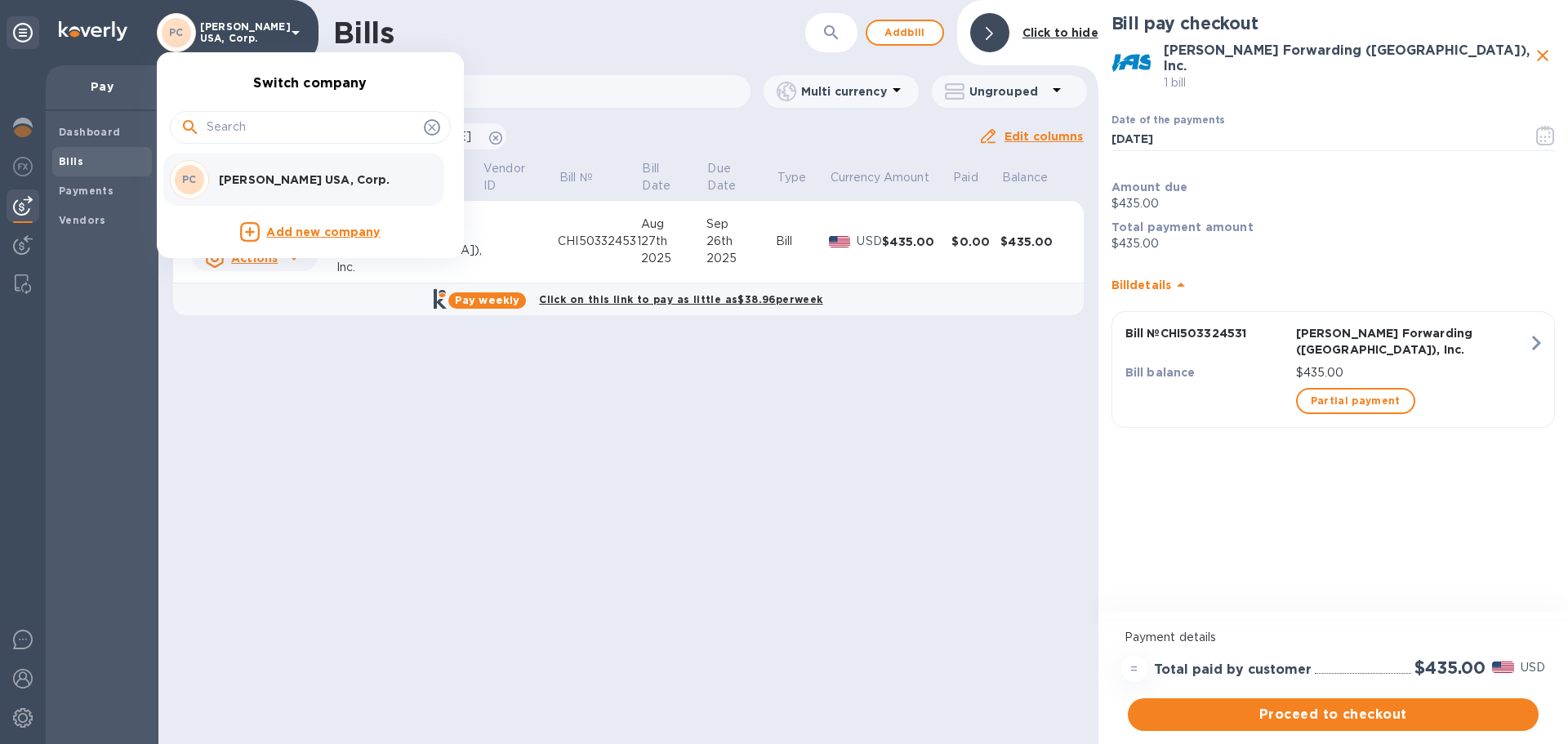
click at [295, 34] on div at bounding box center [784, 372] width 1568 height 744
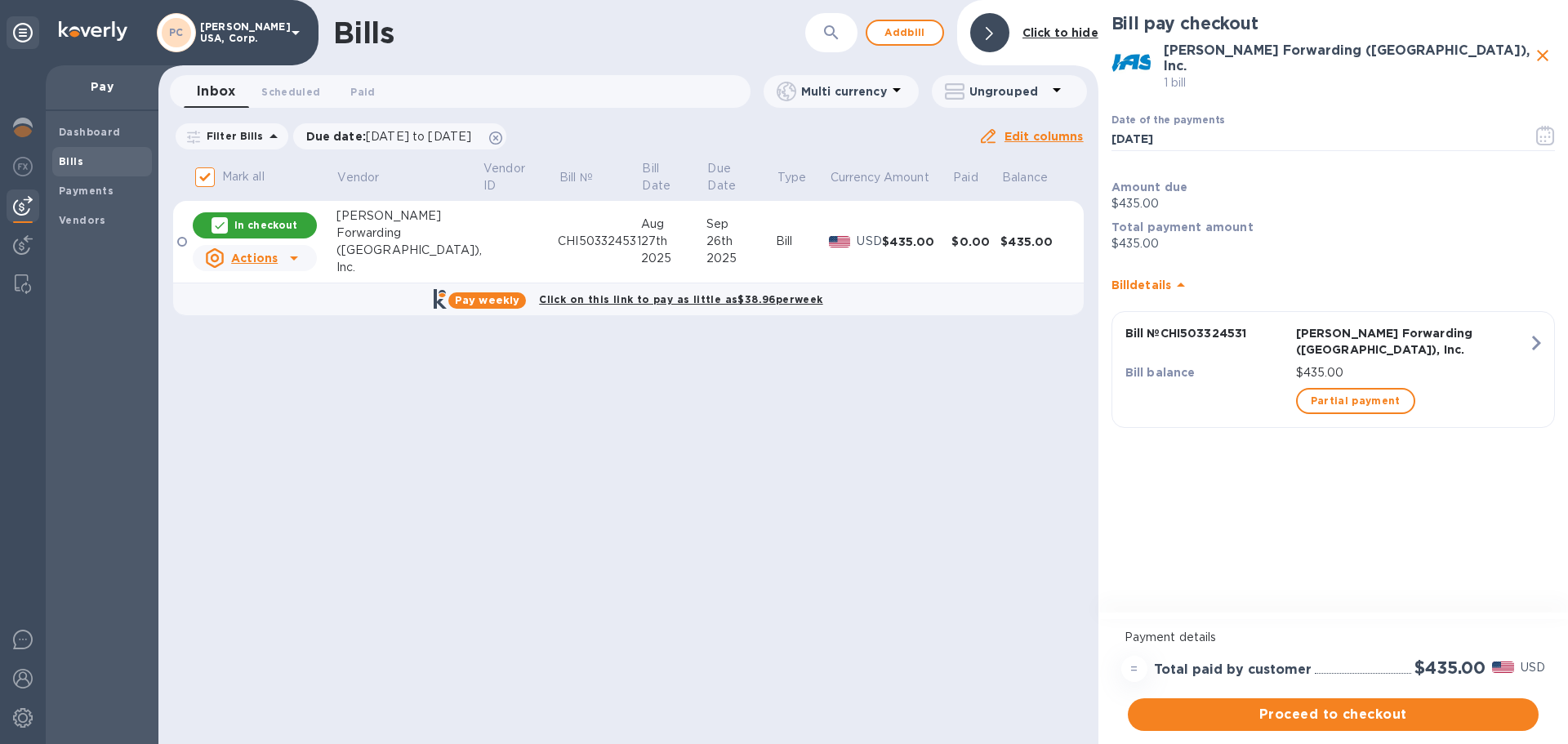
click at [559, 537] on div "Bills ​ Add [PERSON_NAME] to hide Inbox 0 Scheduled 0 Paid 0 Multi currency Ung…" at bounding box center [628, 372] width 940 height 744
click at [80, 134] on b "Dashboard" at bounding box center [89, 132] width 62 height 12
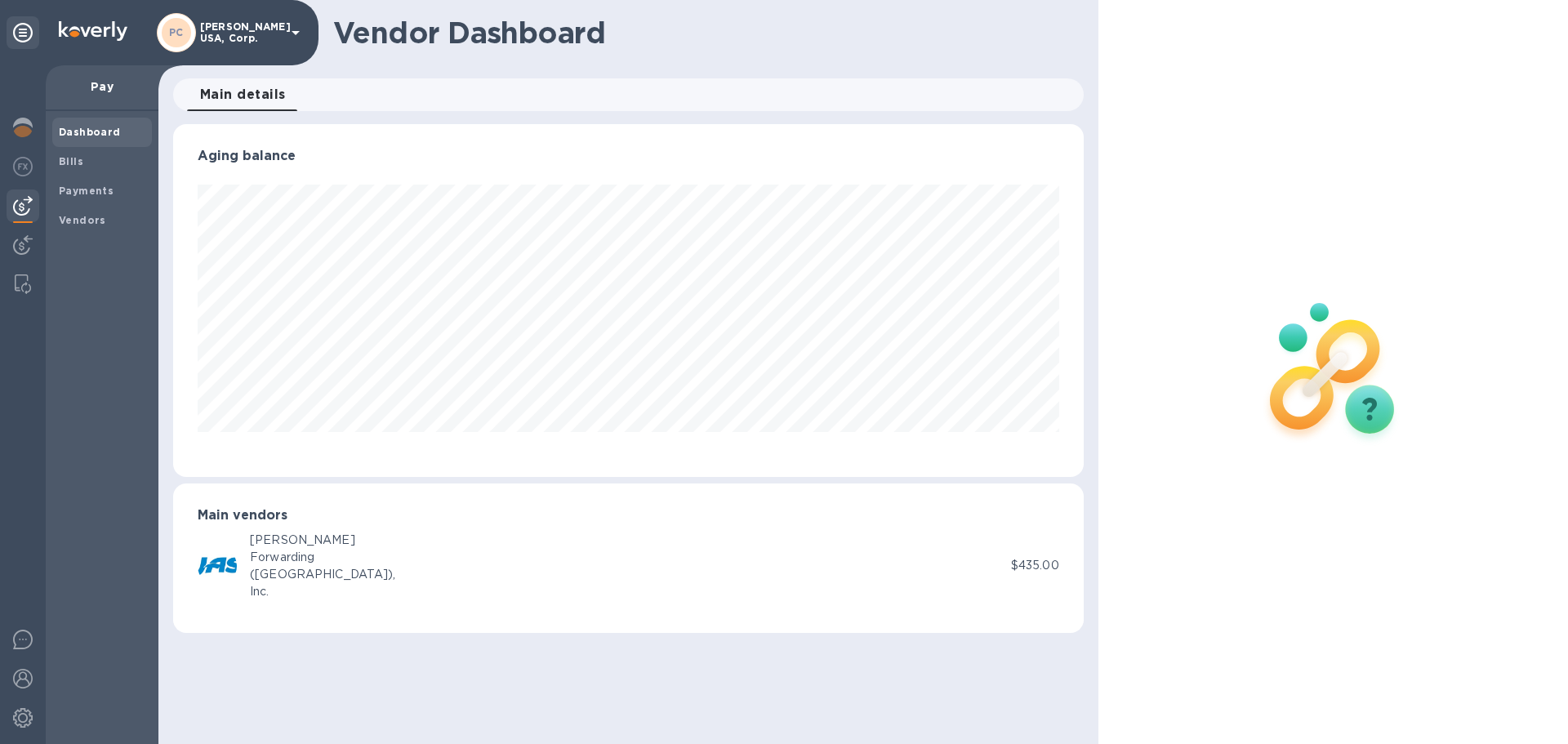
scroll to position [353, 910]
click at [18, 643] on img at bounding box center [23, 640] width 20 height 20
click at [22, 716] on img at bounding box center [23, 718] width 20 height 20
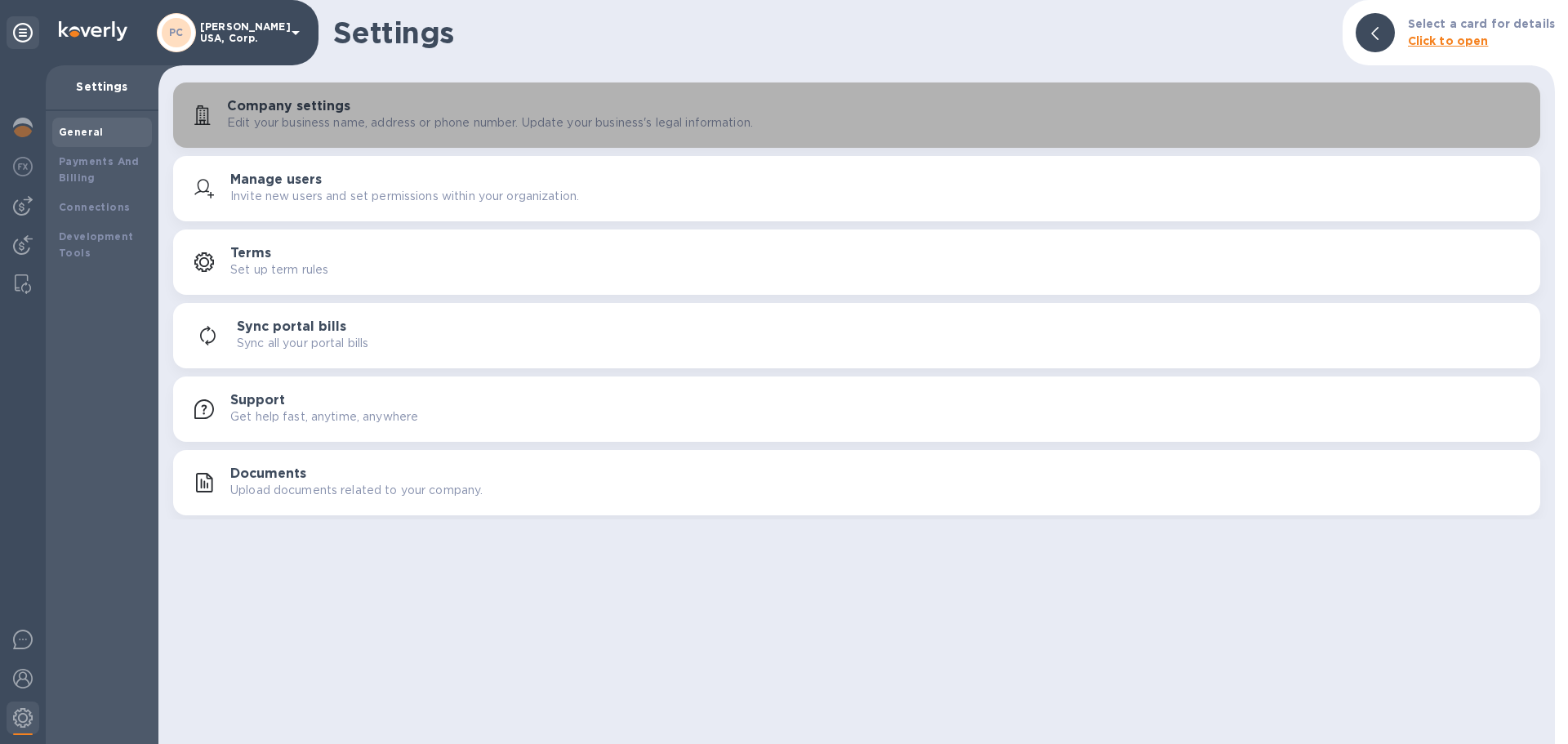
click at [287, 104] on h3 "Company settings" at bounding box center [288, 106] width 123 height 15
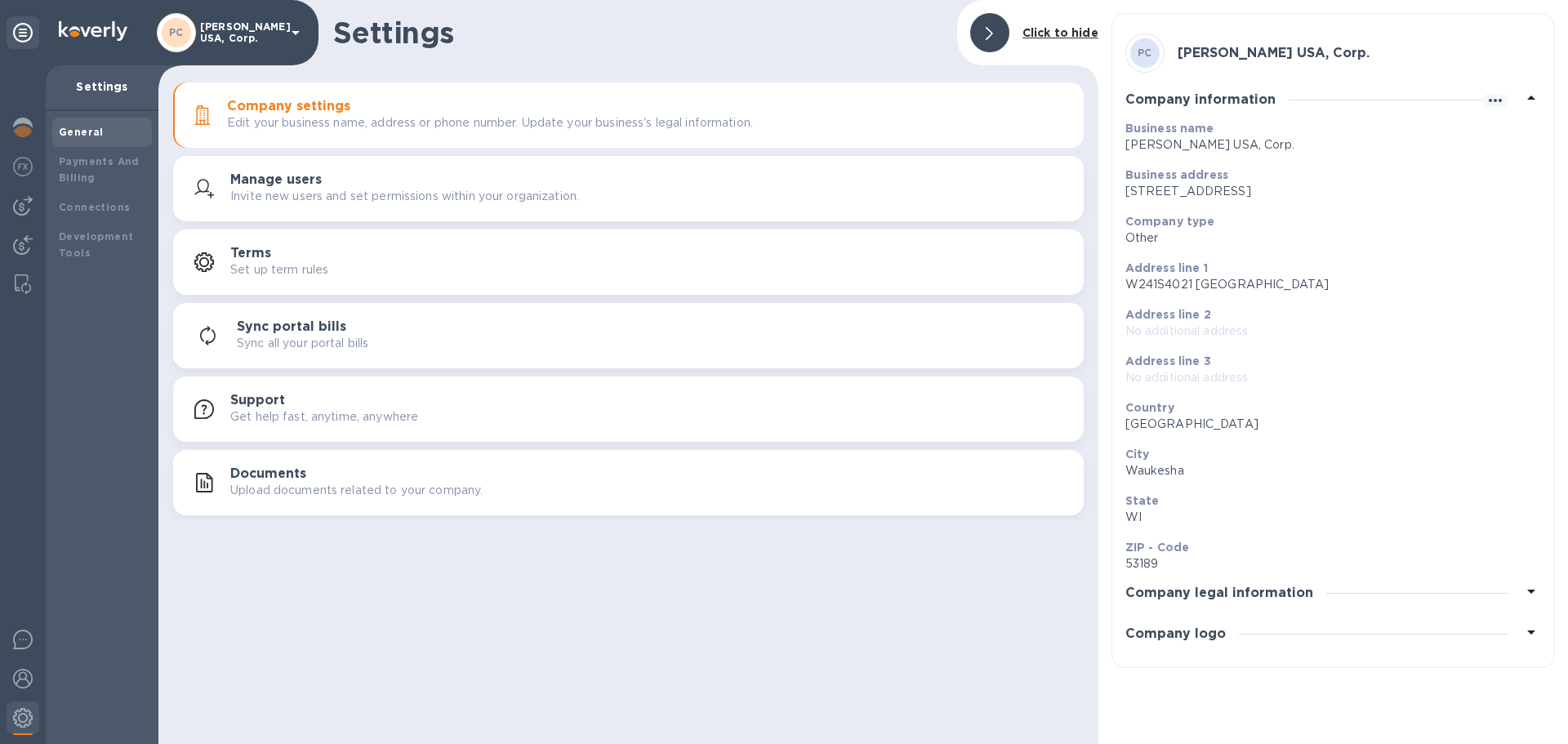
click at [1220, 25] on div "PC [PERSON_NAME] USA, Corp. Company information Business name [PERSON_NAME] USA…" at bounding box center [1334, 341] width 444 height 656
click at [1531, 586] on icon at bounding box center [1531, 591] width 20 height 20
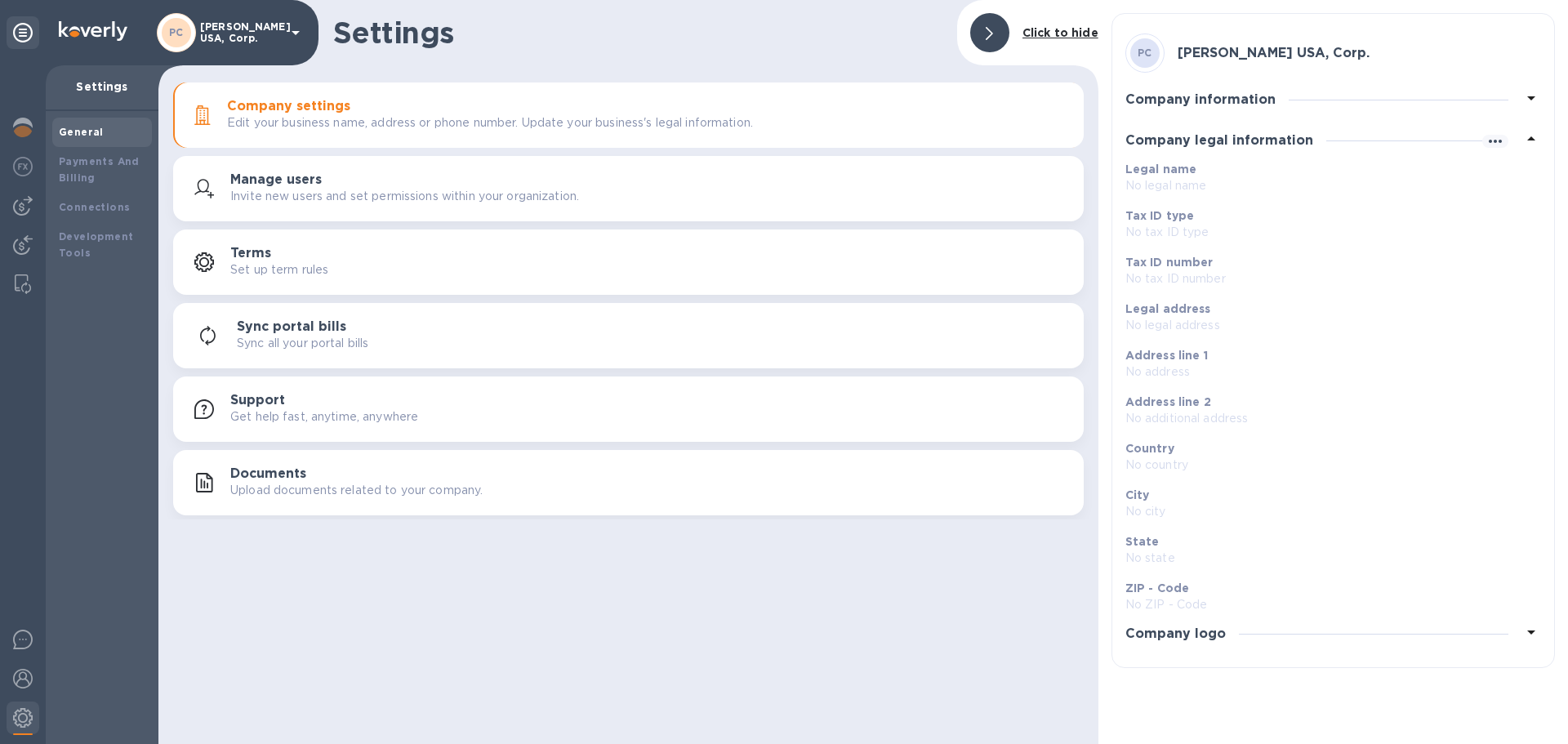
click at [1531, 632] on icon at bounding box center [1531, 633] width 9 height 4
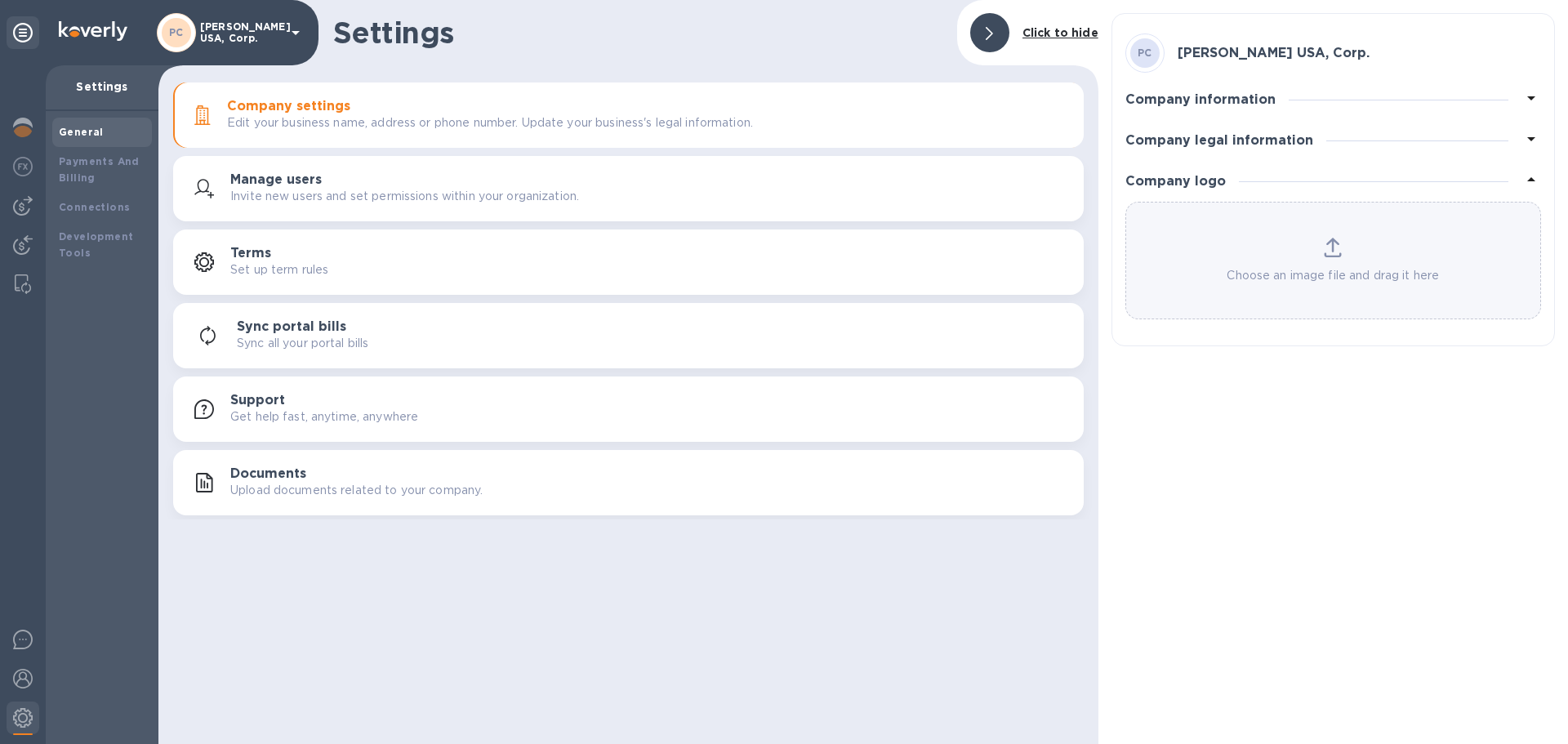
click at [1467, 541] on div "PC [PERSON_NAME] USA, Corp. Company information Business name [PERSON_NAME] USA…" at bounding box center [1333, 372] width 470 height 744
click at [993, 29] on span at bounding box center [989, 33] width 8 height 15
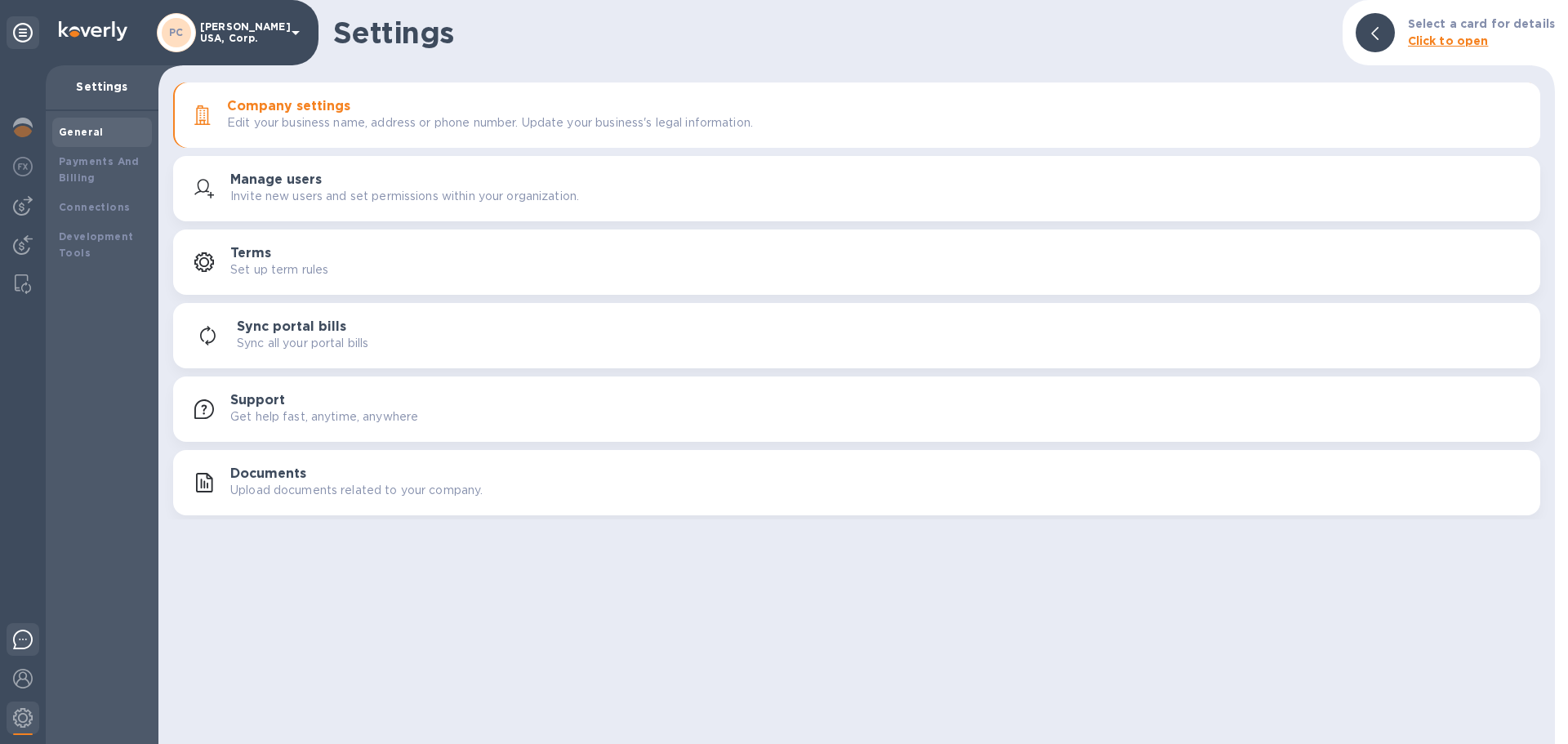
click at [18, 641] on img at bounding box center [23, 640] width 20 height 20
click at [67, 169] on div "Payments And Billing" at bounding box center [101, 170] width 86 height 32
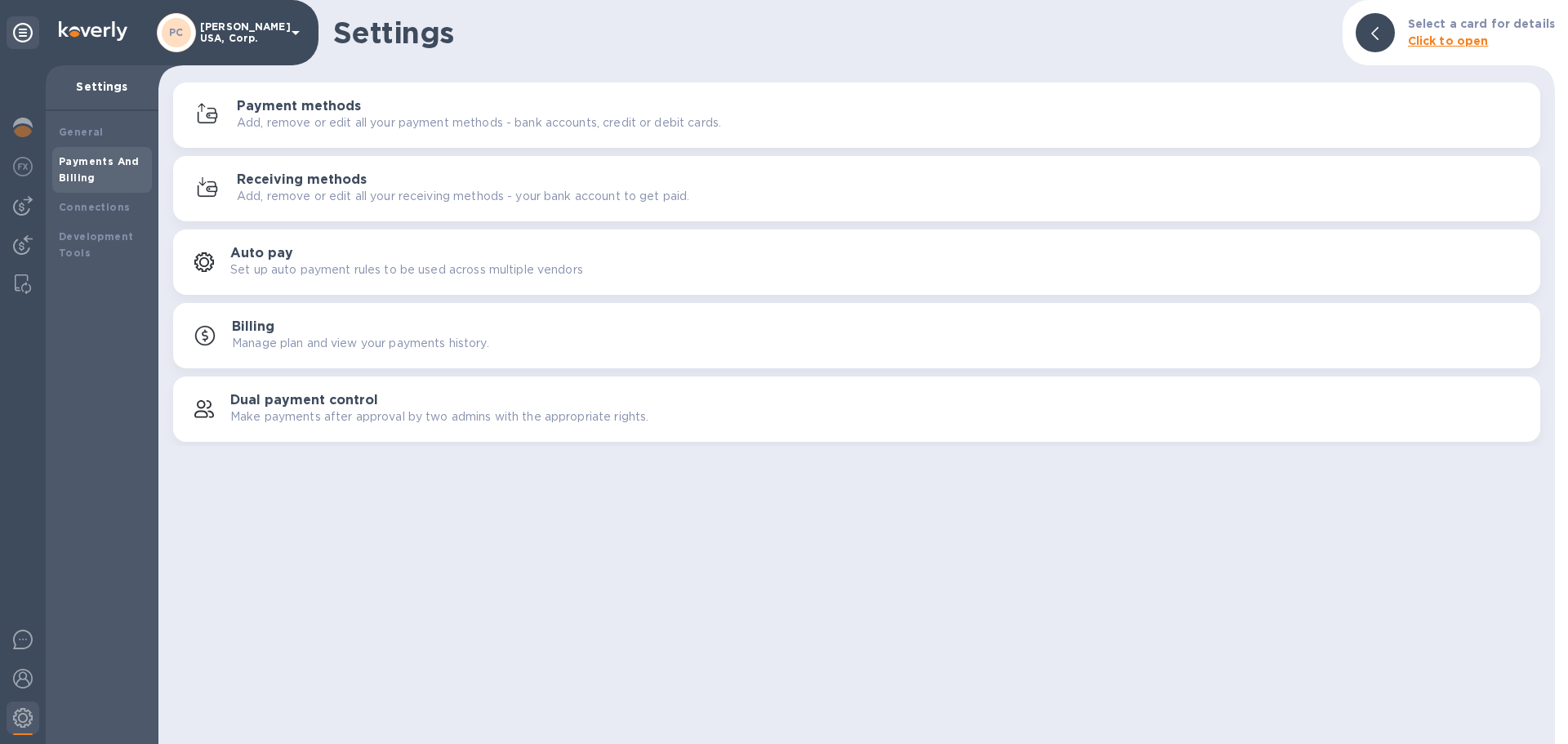
click at [299, 106] on h3 "Payment methods" at bounding box center [299, 106] width 124 height 15
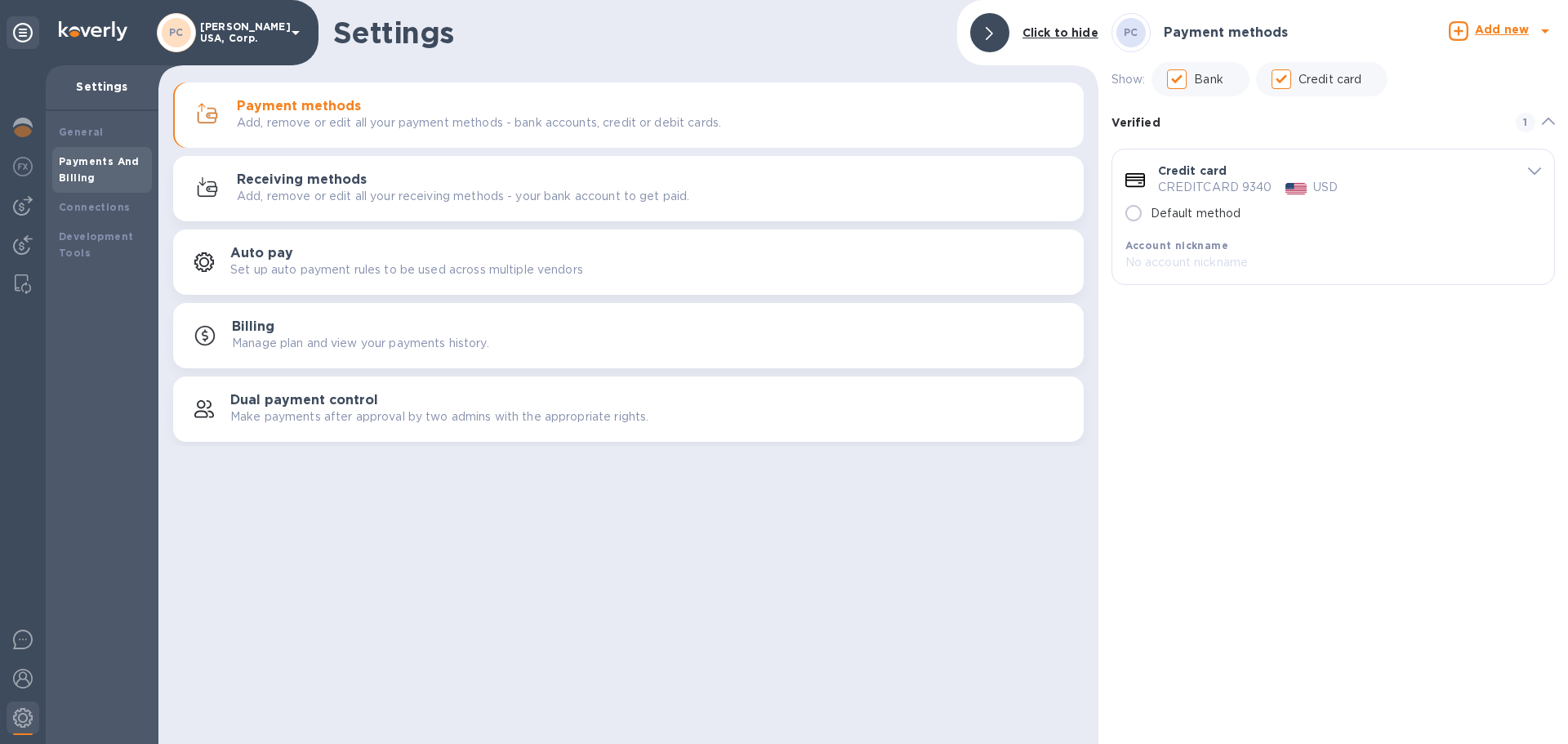
click at [1531, 168] on icon "default-method" at bounding box center [1535, 172] width 13 height 8
click at [1290, 74] on input "Credit card" at bounding box center [1282, 79] width 34 height 34
checkbox input "false"
click at [1134, 74] on p "Show:" at bounding box center [1129, 80] width 34 height 17
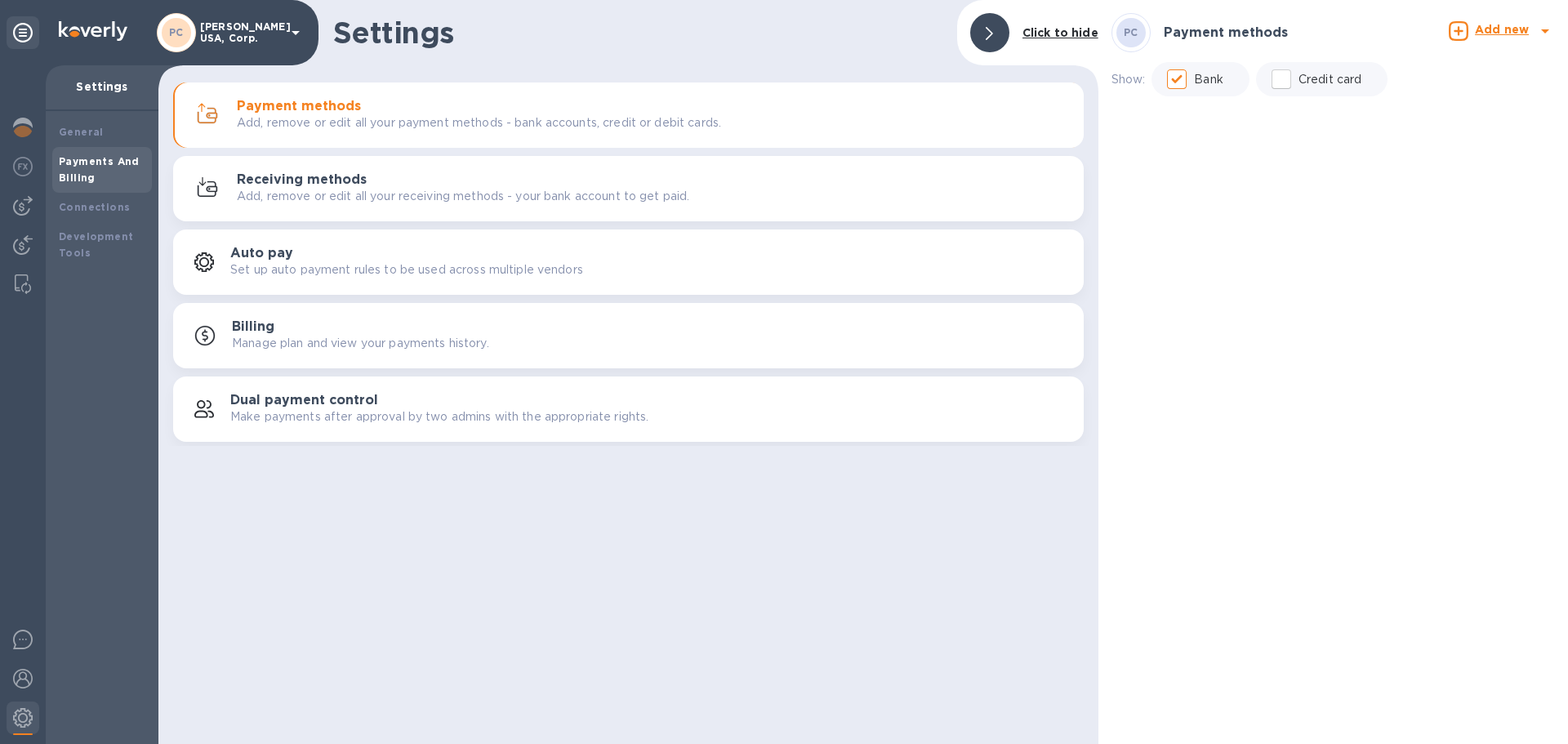
click at [1513, 27] on b "Add new" at bounding box center [1502, 29] width 54 height 13
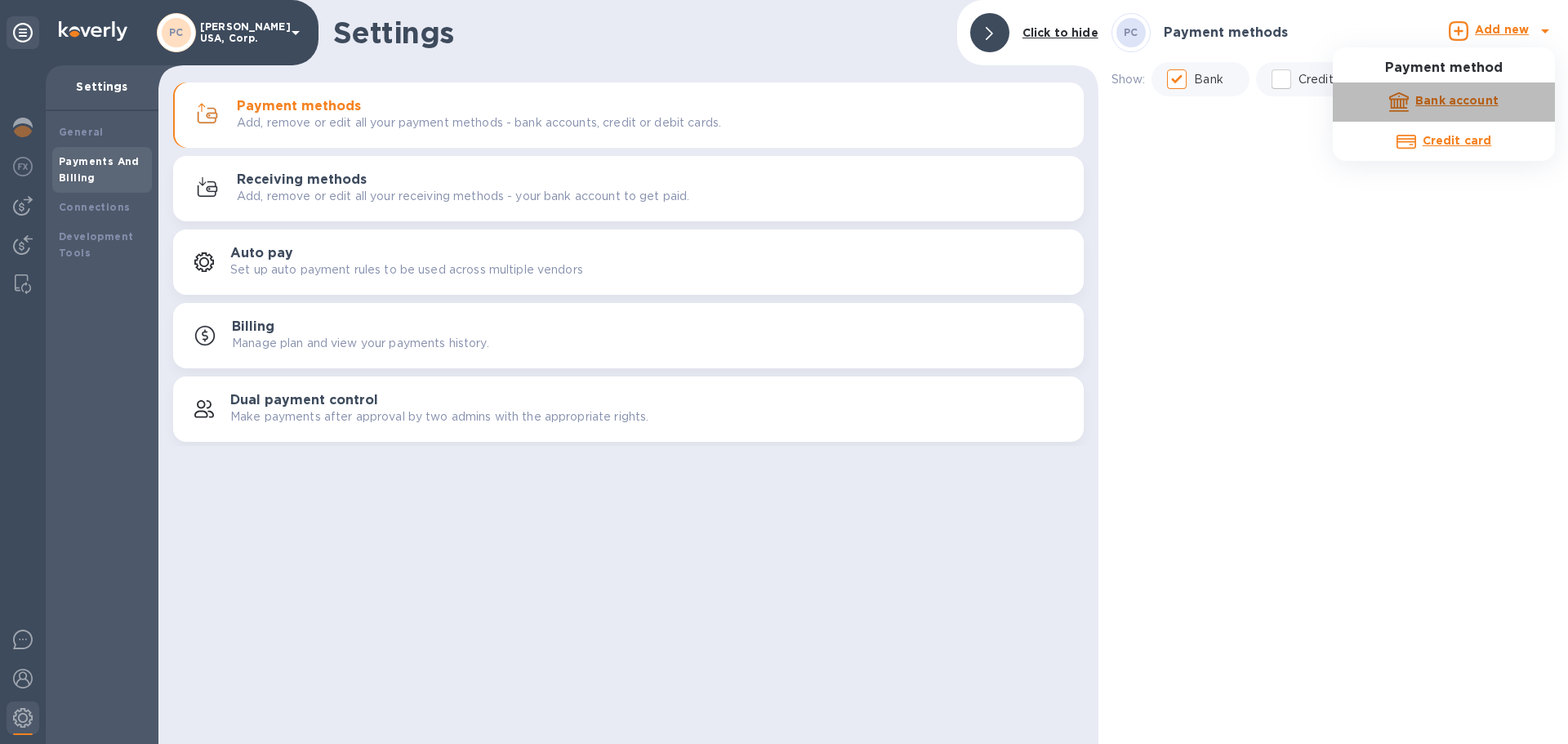
click at [1452, 102] on b "Bank account" at bounding box center [1457, 101] width 83 height 13
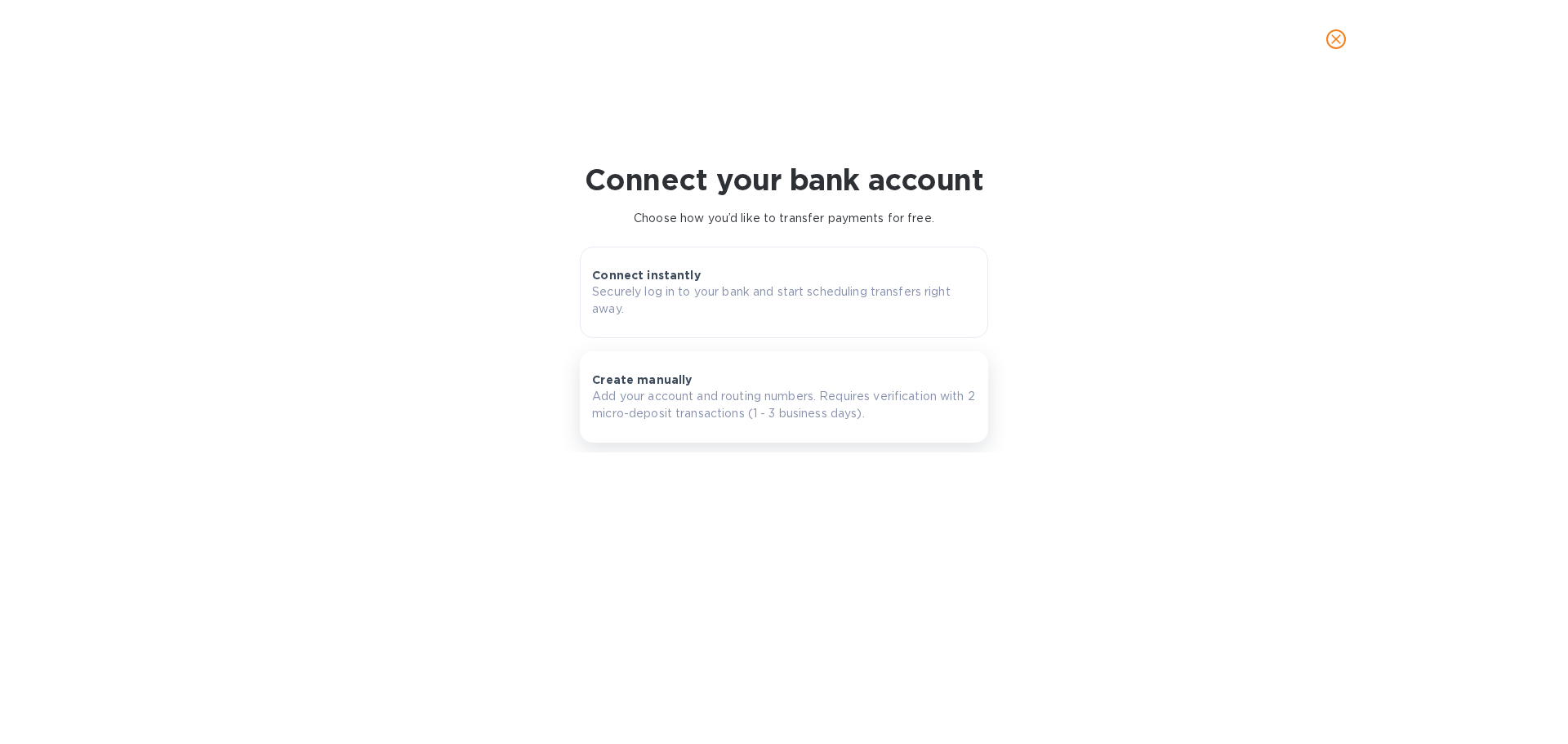
click at [652, 384] on p "Create manually" at bounding box center [641, 380] width 100 height 16
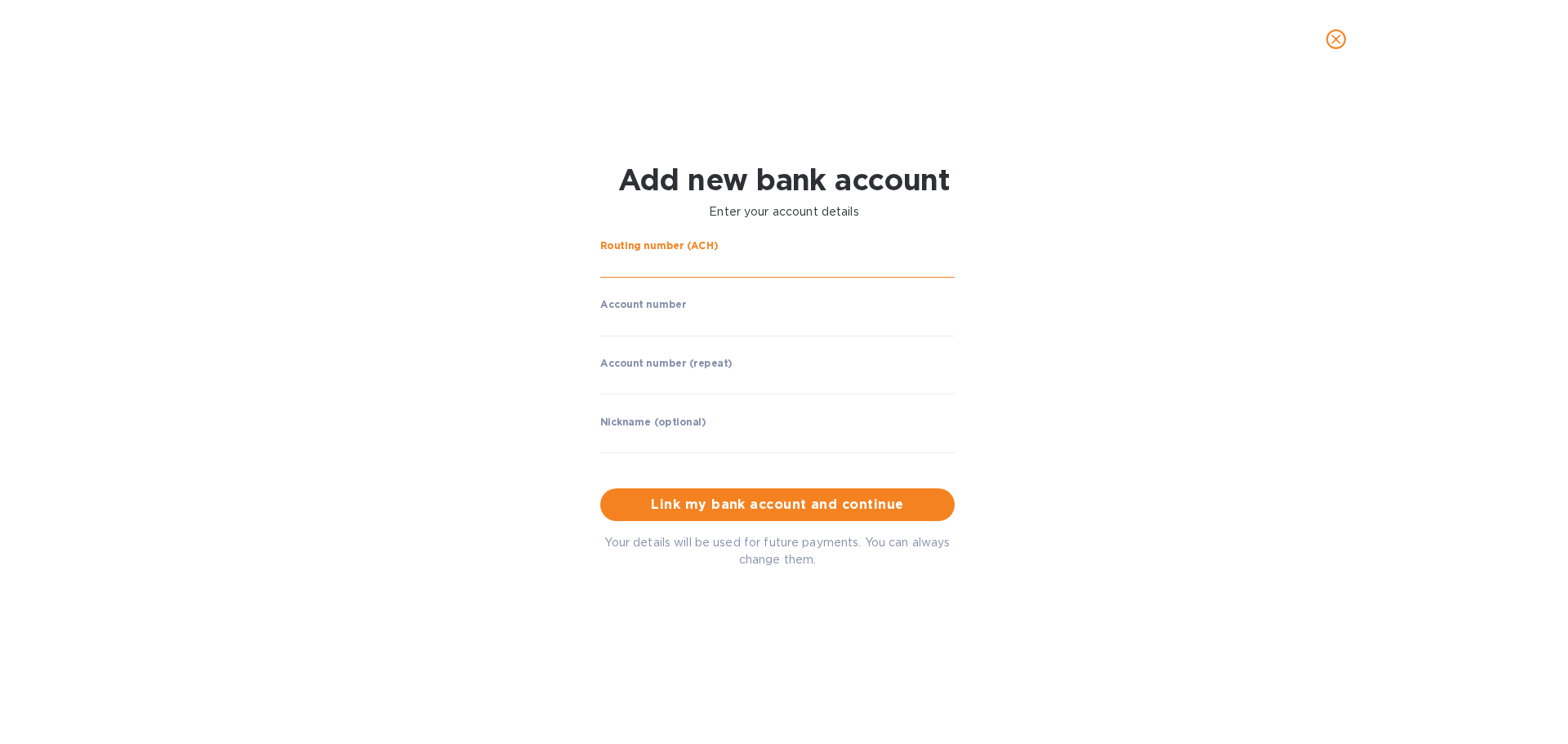
click at [673, 266] on input "string" at bounding box center [778, 266] width 355 height 25
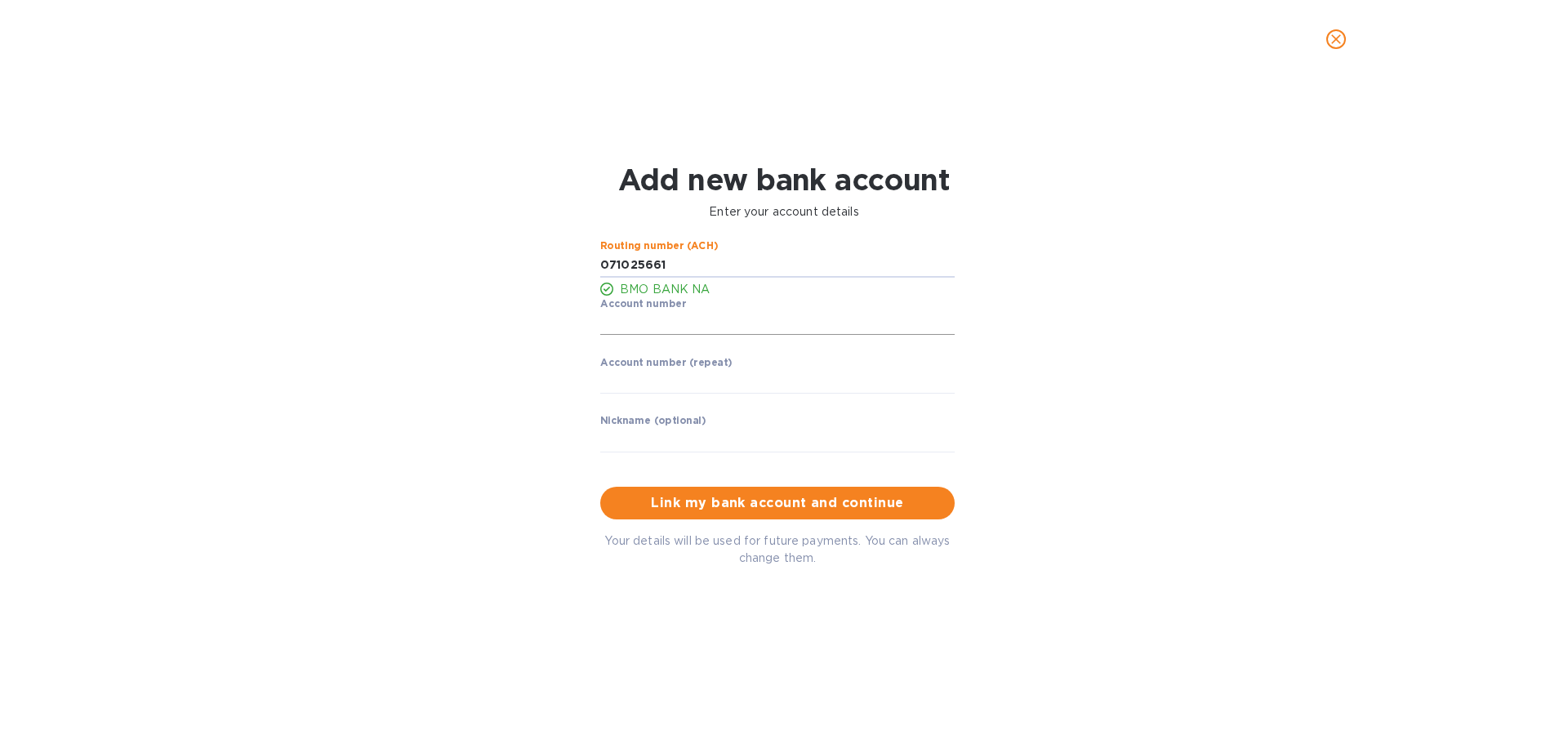
type input "071025661"
click at [671, 322] on input "string" at bounding box center [778, 324] width 355 height 25
type input "1087911"
click at [672, 386] on input "string" at bounding box center [778, 382] width 355 height 25
type input "1087911"
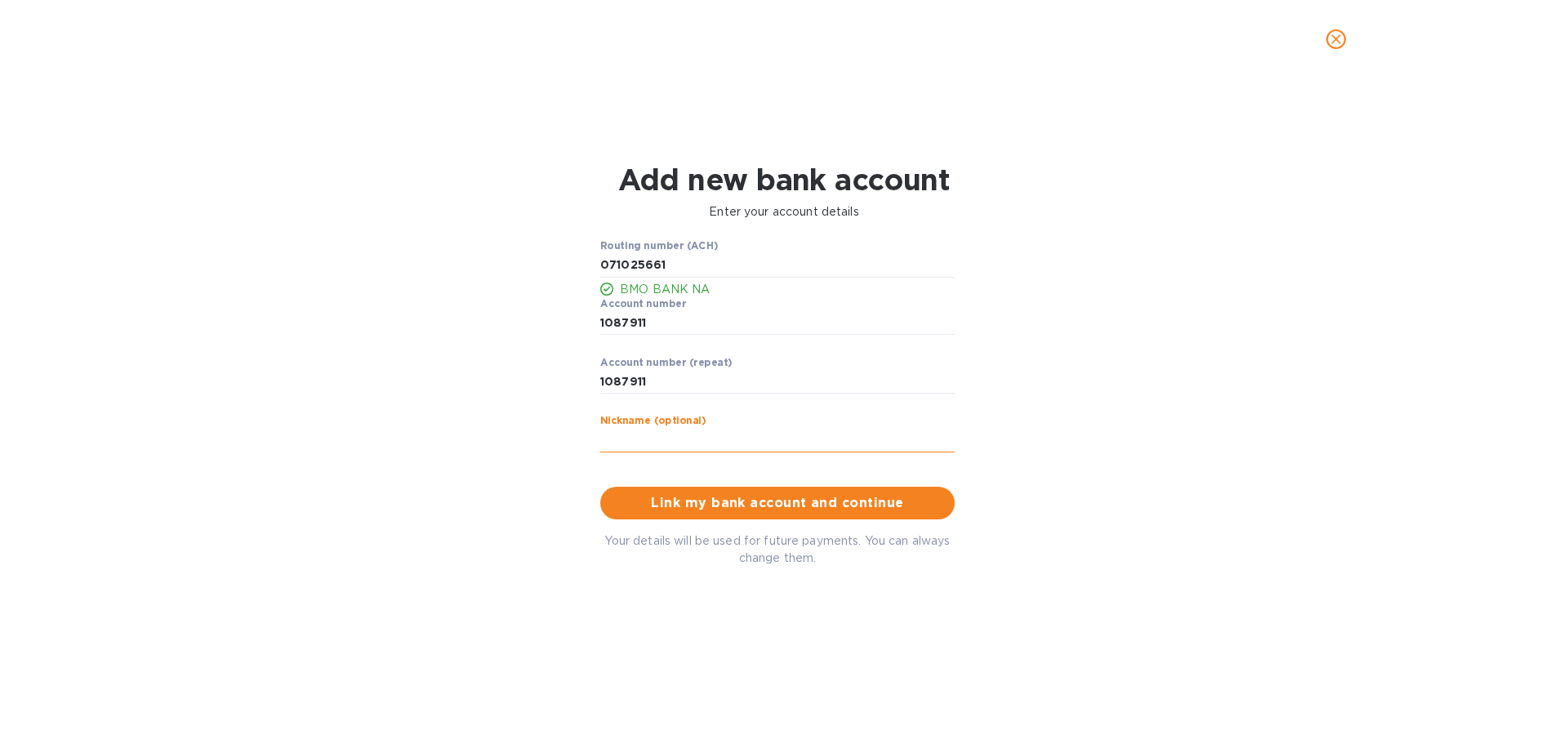
click at [688, 443] on input "text" at bounding box center [778, 440] width 355 height 25
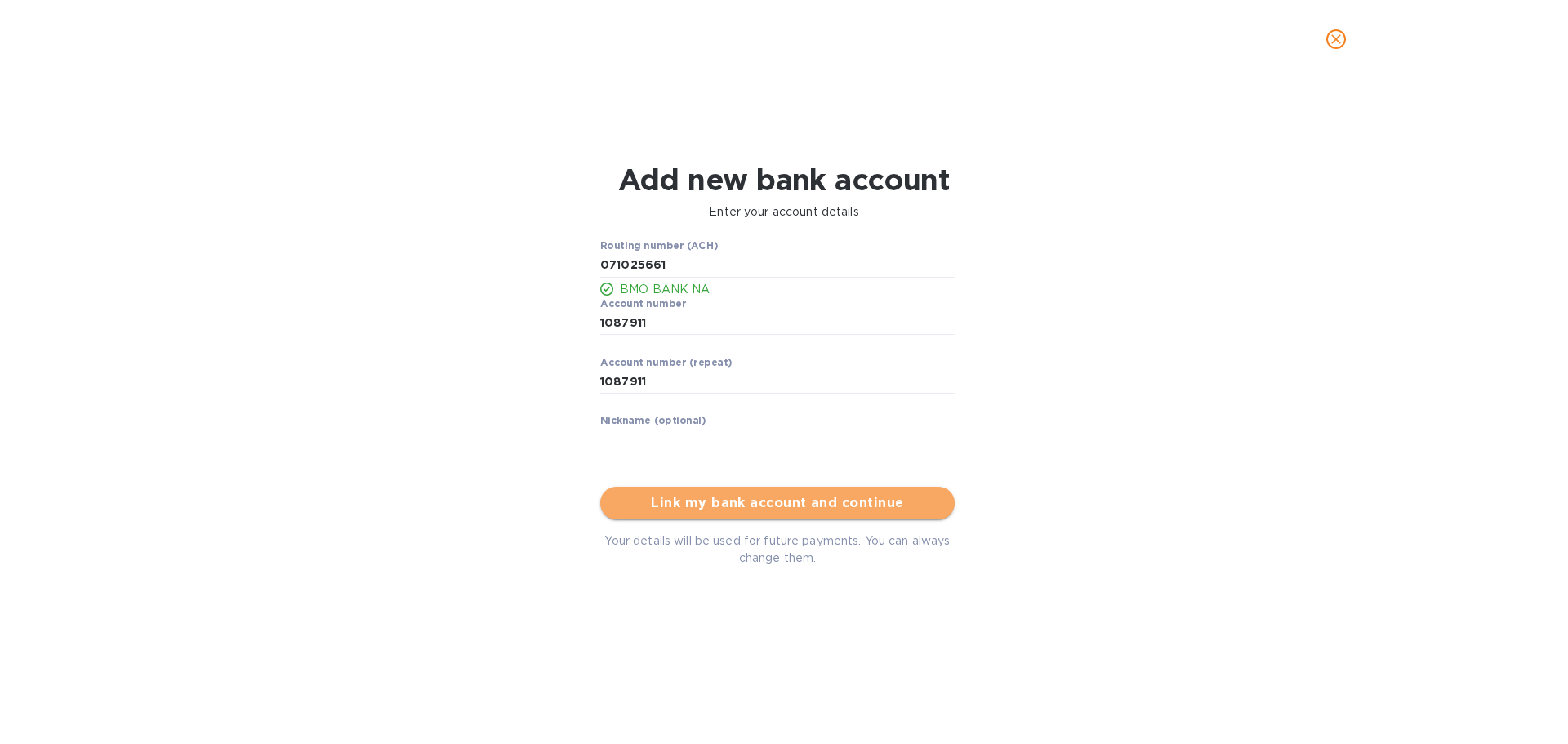
click at [733, 500] on span "Link my bank account and continue" at bounding box center [778, 503] width 328 height 20
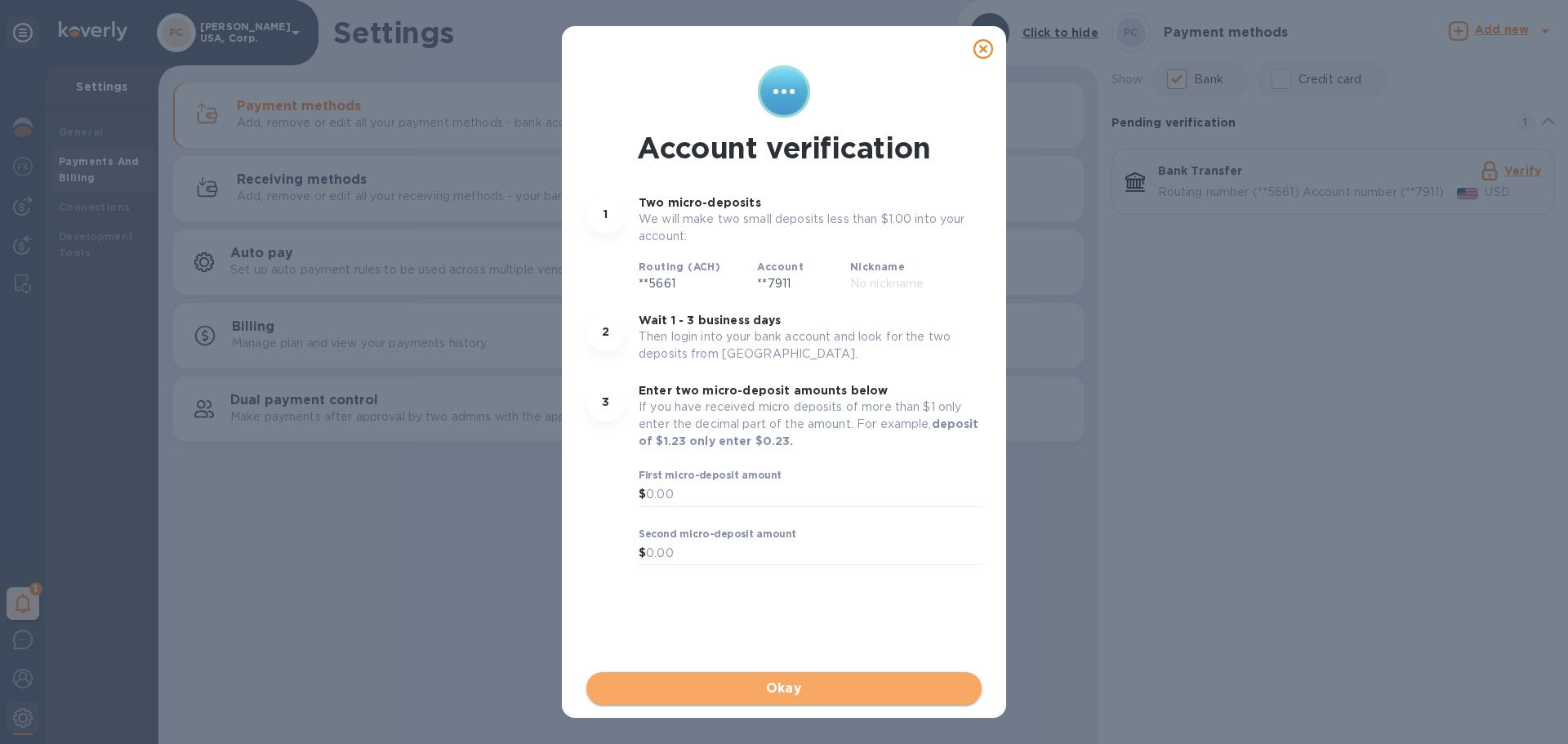
click at [783, 693] on span "Okay" at bounding box center [784, 689] width 369 height 20
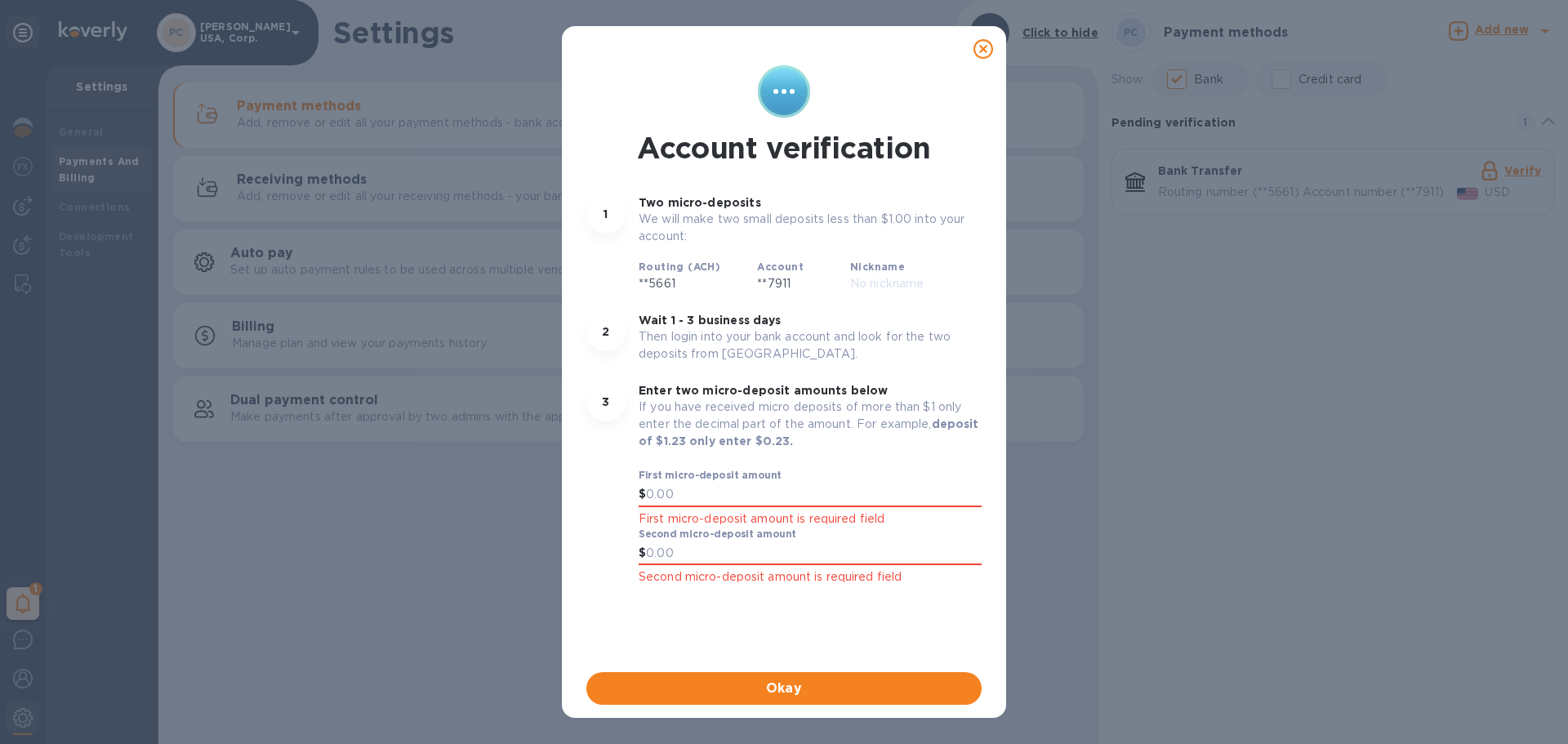
click at [1138, 586] on div "Account verification 1 Two micro-deposits We will make two small deposits less …" at bounding box center [784, 372] width 1568 height 744
click at [985, 42] on icon at bounding box center [983, 48] width 20 height 20
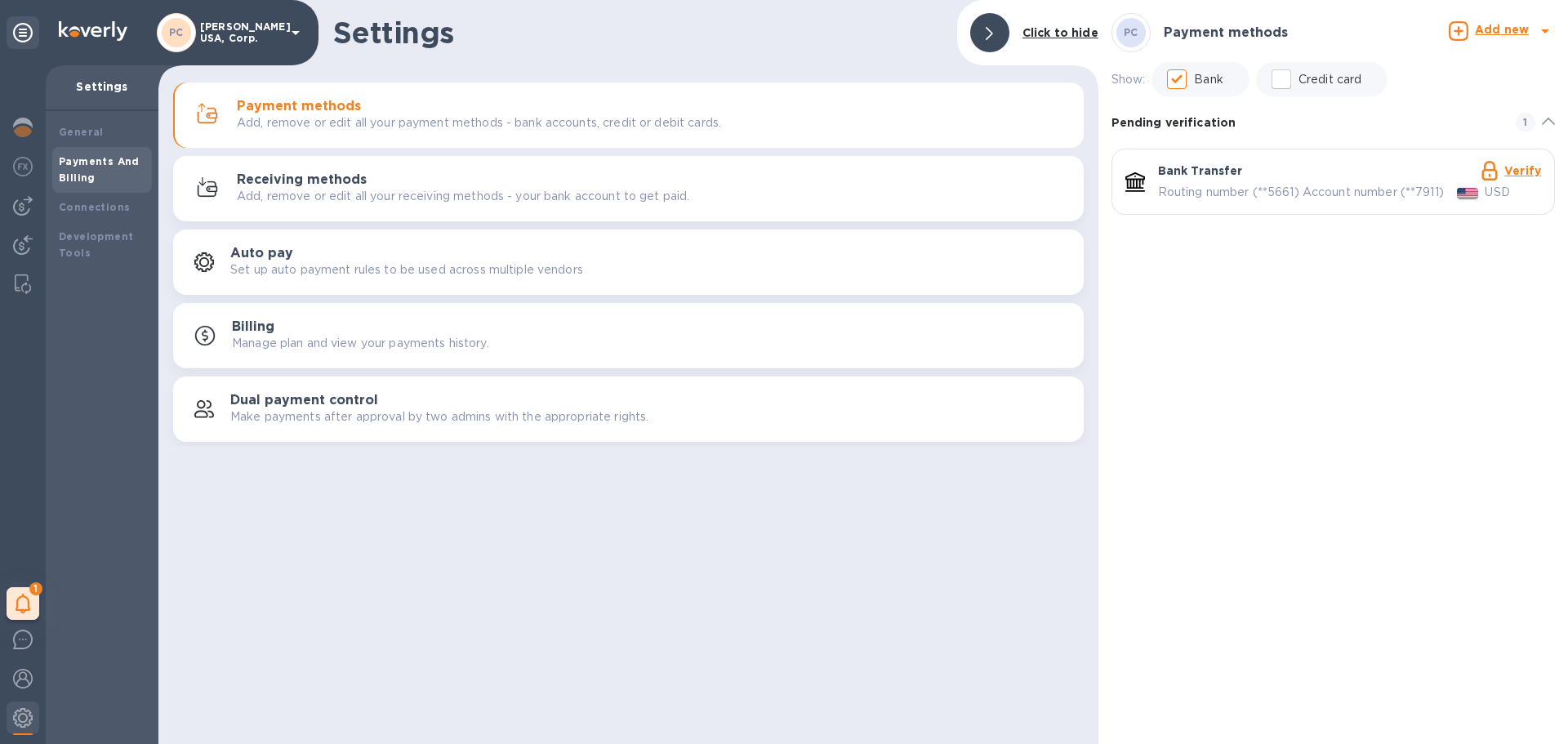
click at [992, 27] on span at bounding box center [989, 33] width 8 height 15
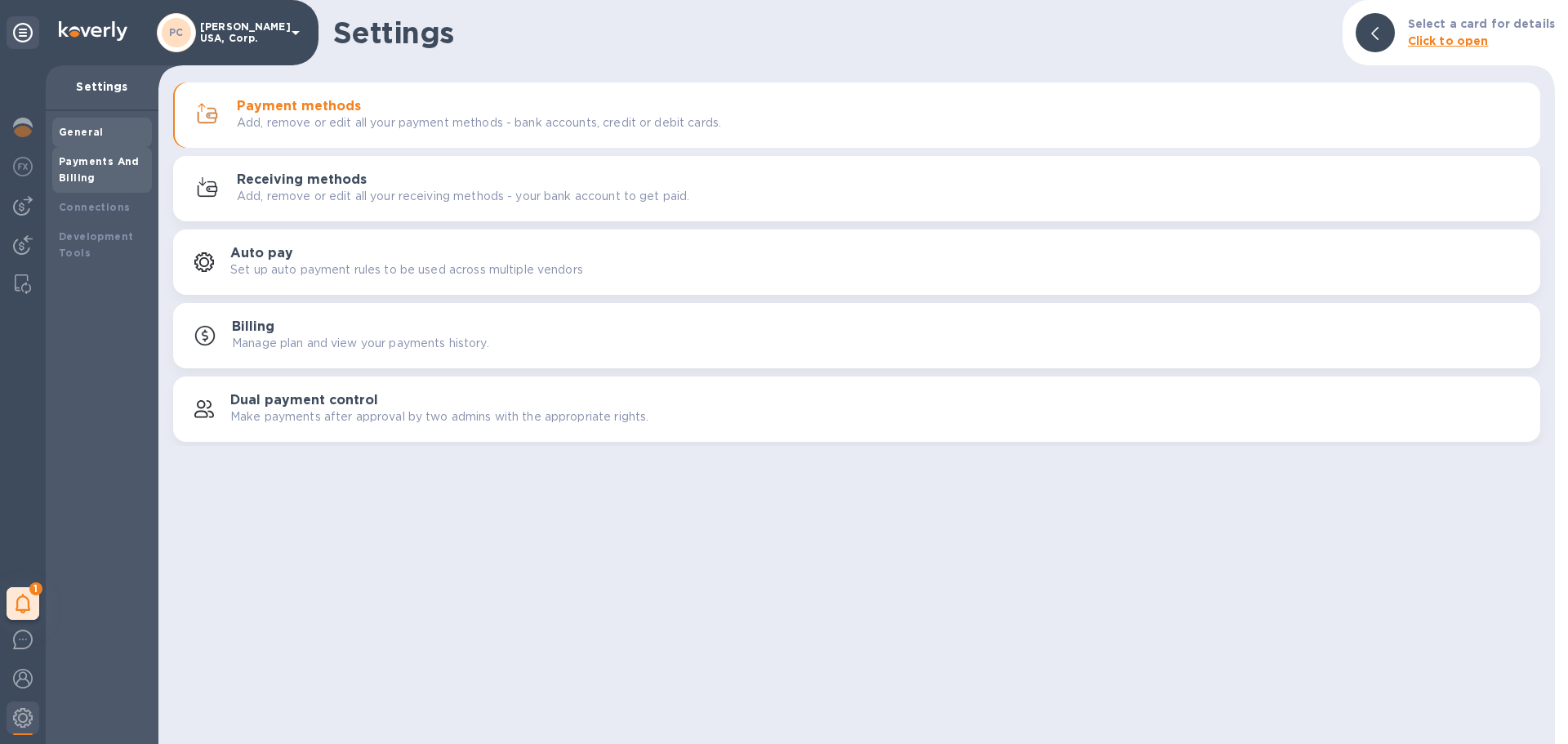
click at [71, 131] on b "General" at bounding box center [81, 132] width 45 height 12
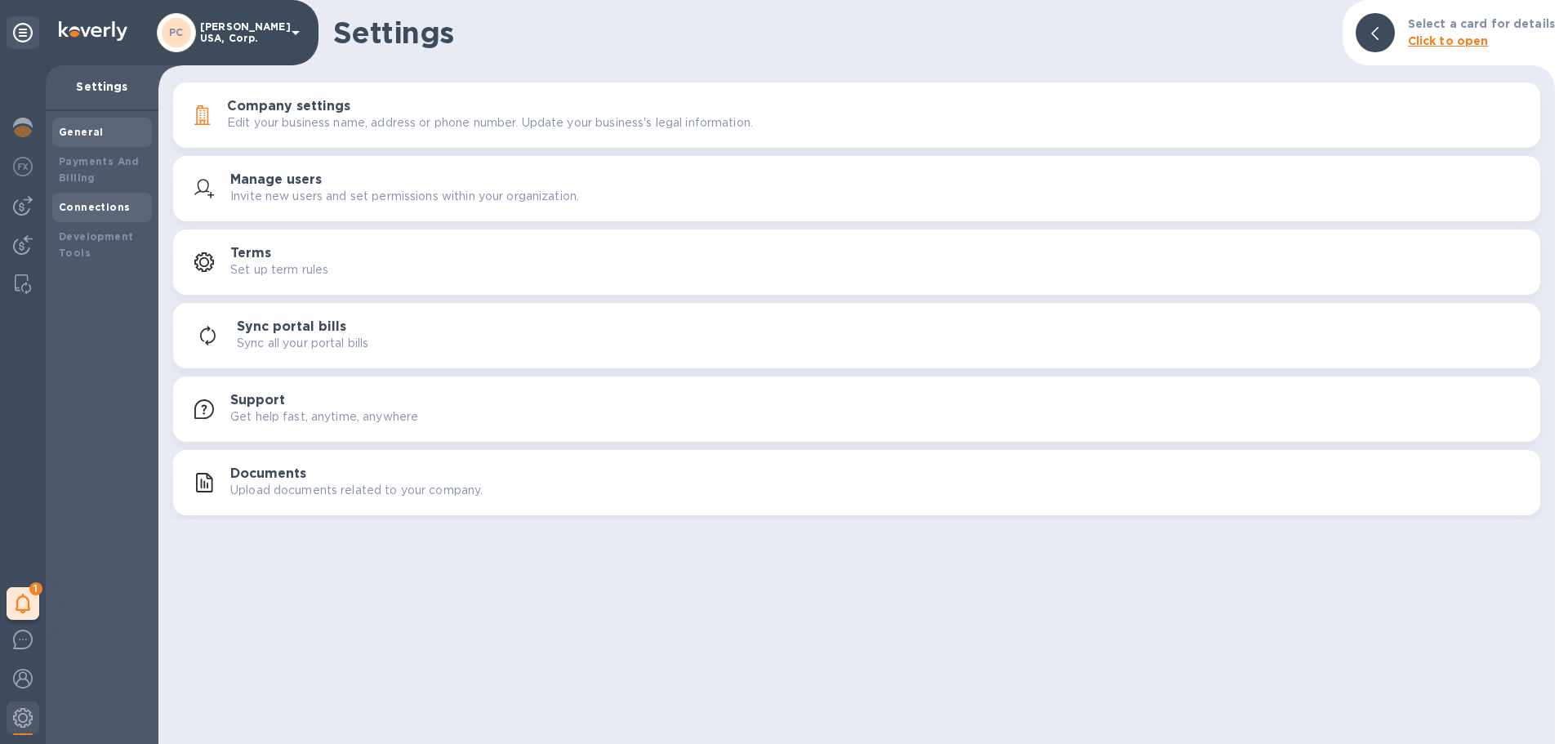
click at [82, 210] on b "Connections" at bounding box center [94, 207] width 71 height 12
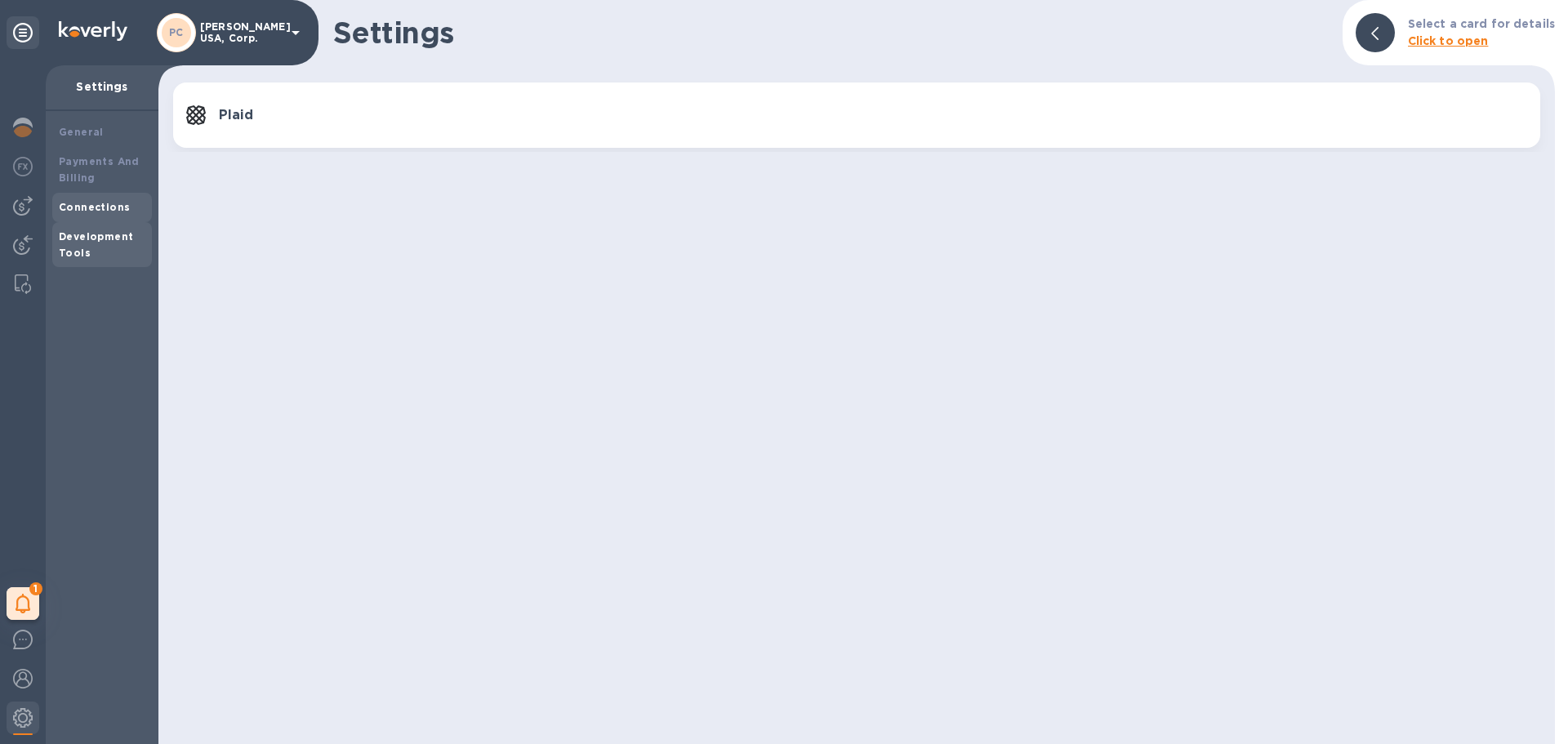
click at [83, 238] on b "Development Tools" at bounding box center [96, 245] width 74 height 28
